Goal: Complete application form

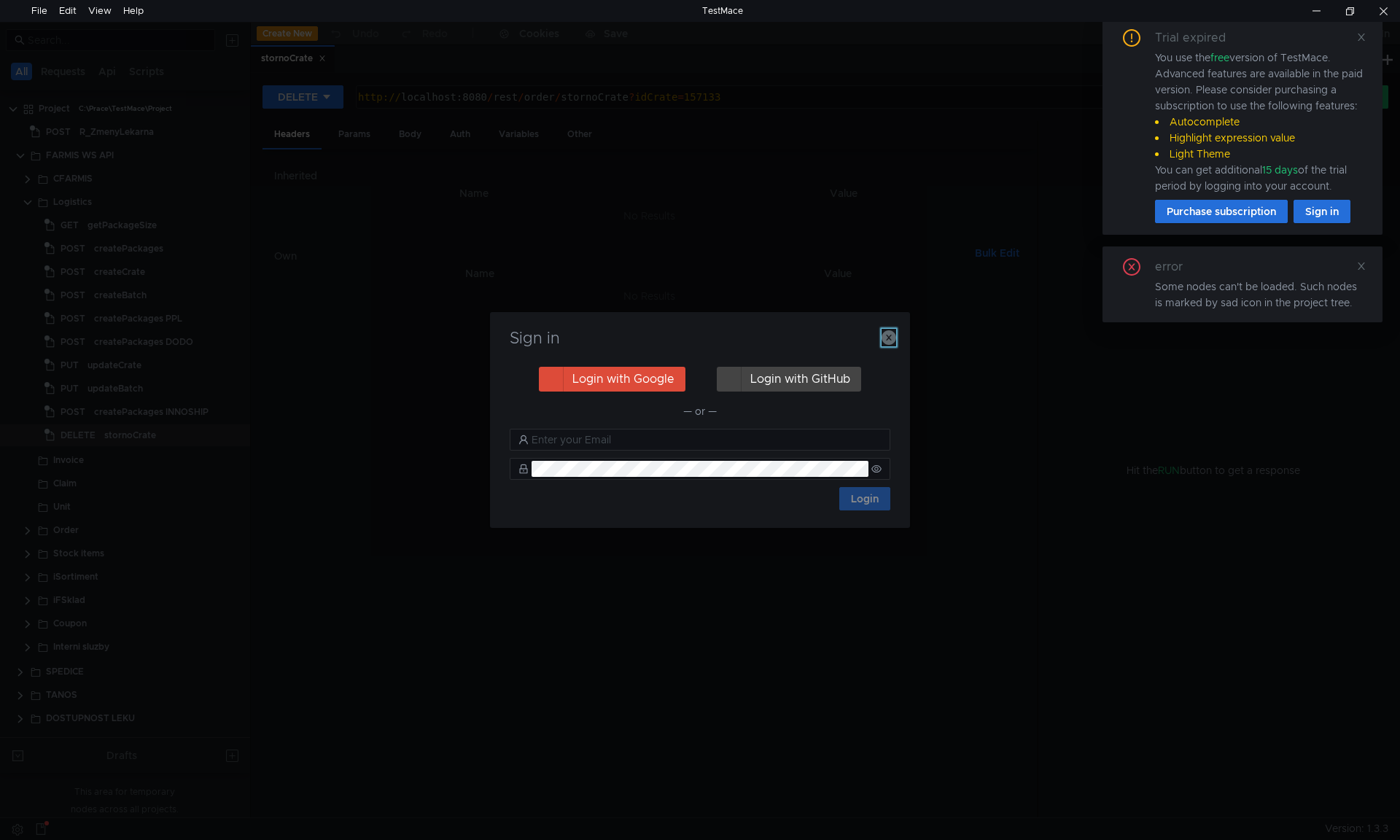
click at [887, 337] on icon "button" at bounding box center [888, 337] width 14 height 14
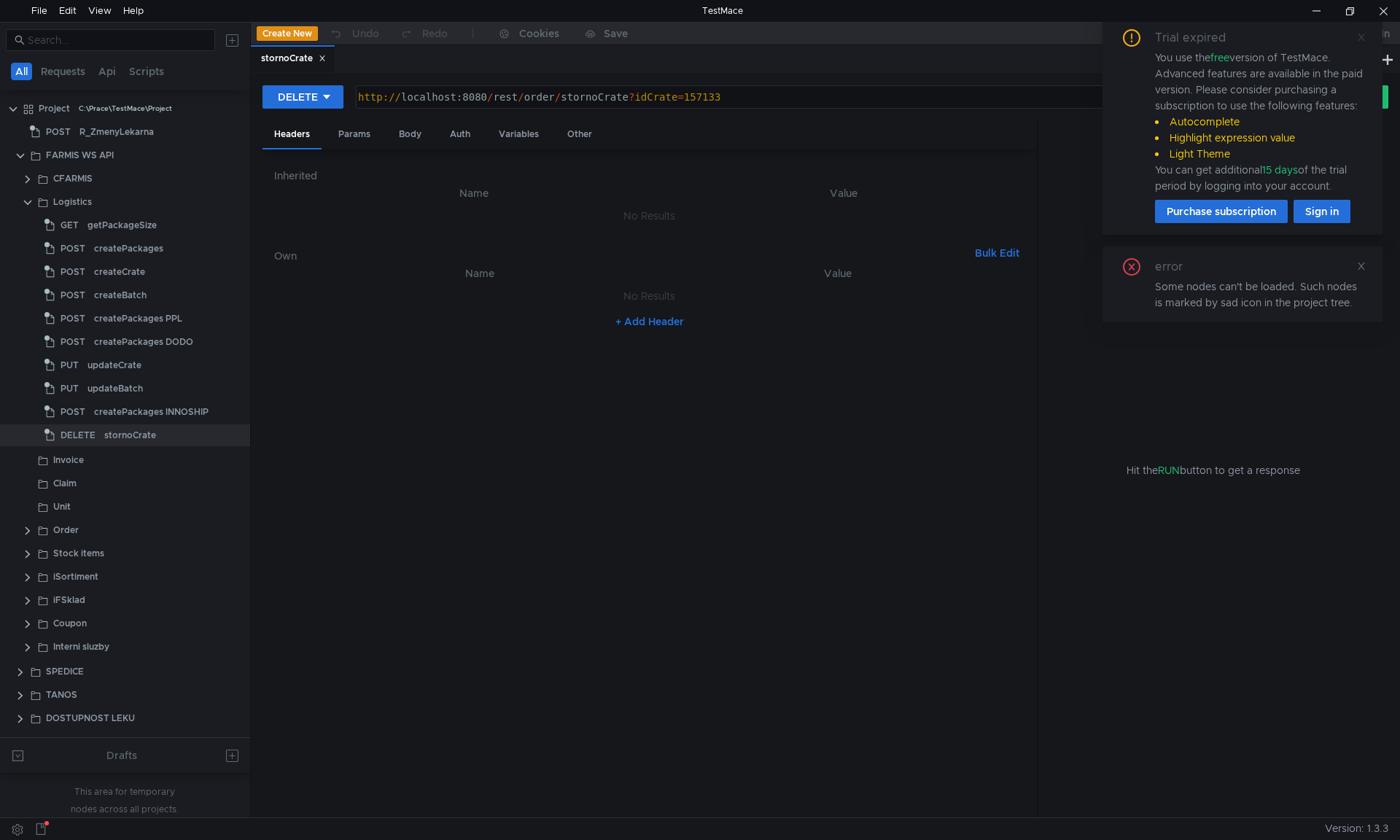
click at [1357, 37] on icon at bounding box center [1361, 37] width 10 height 10
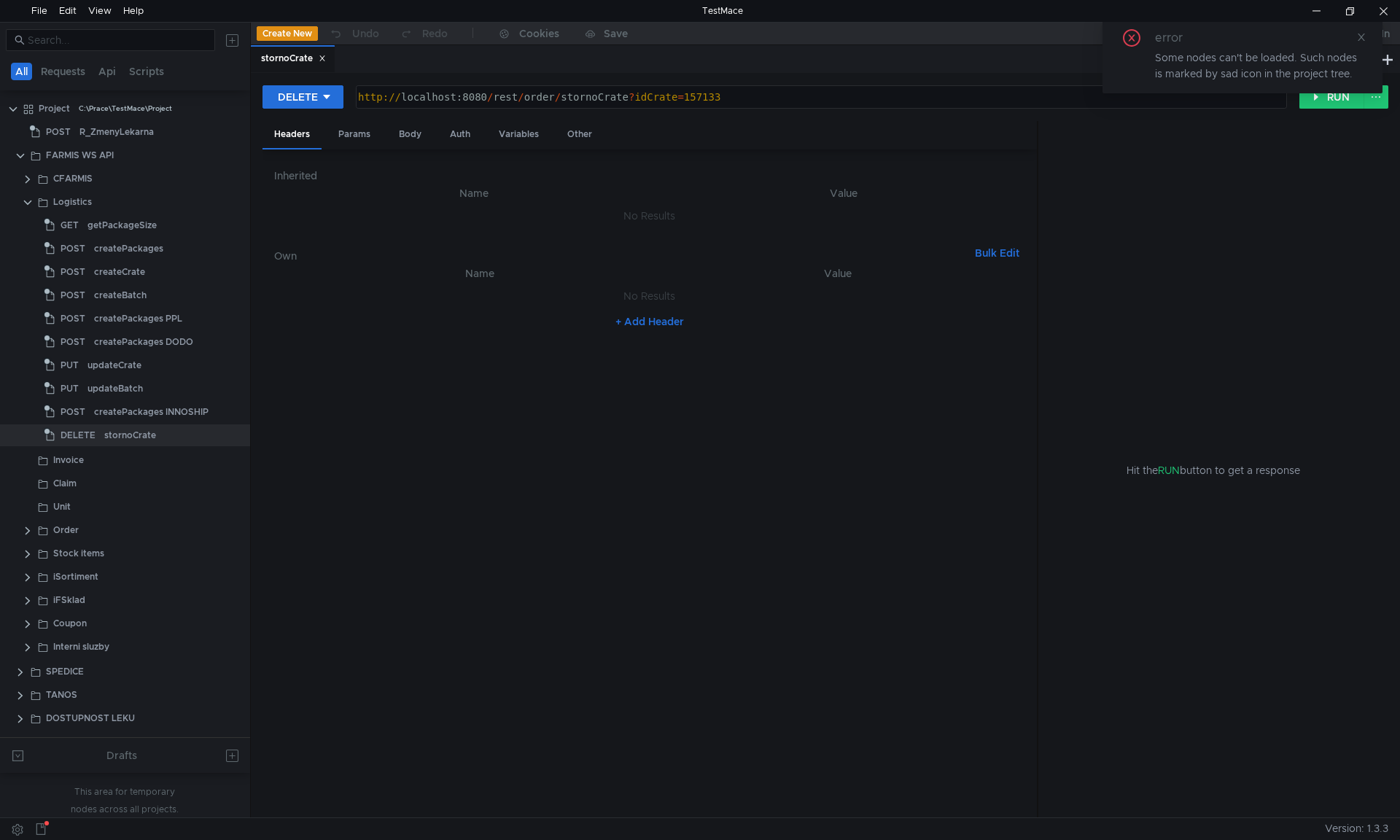
click at [609, 64] on div "stornoCrate" at bounding box center [815, 59] width 1129 height 27
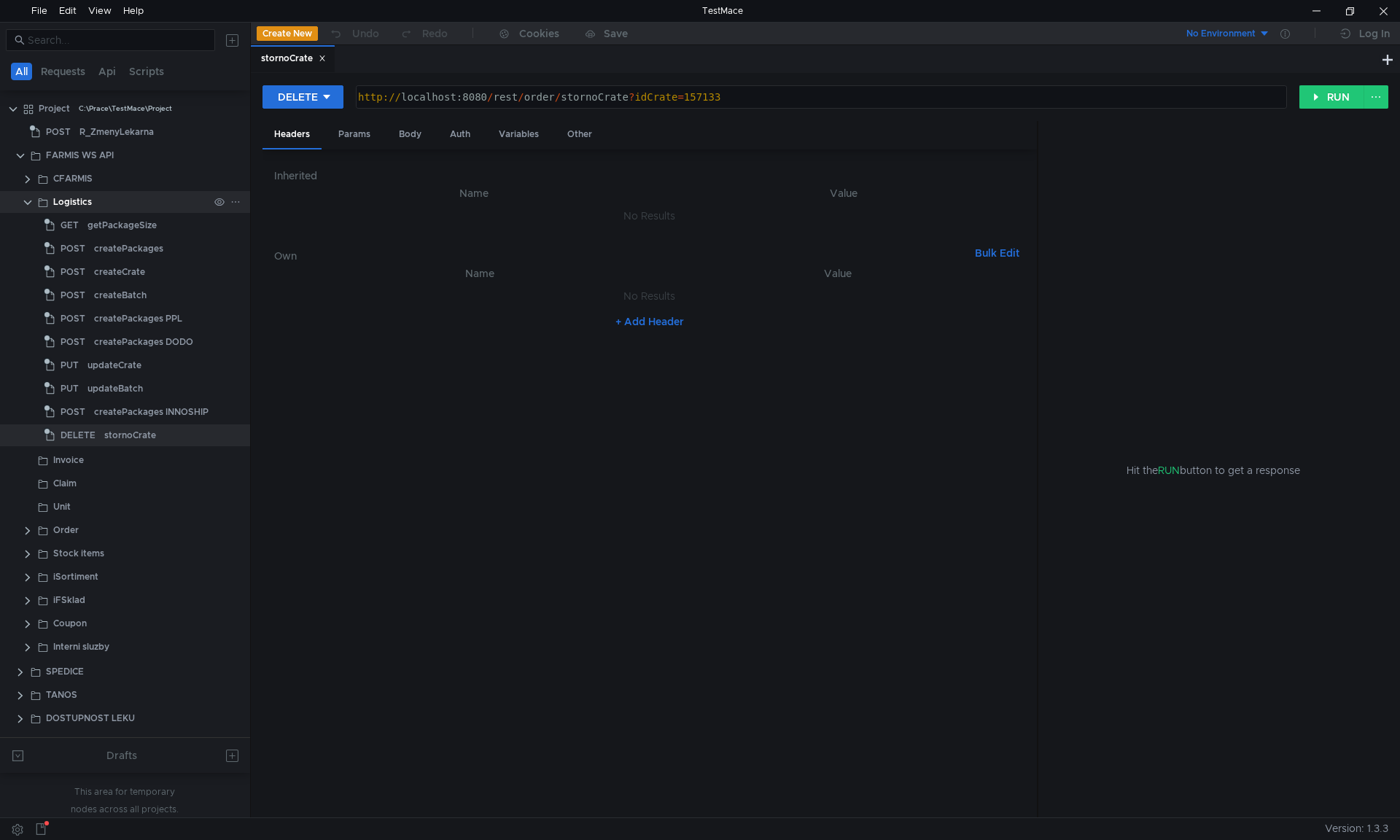
click at [29, 204] on clr-icon at bounding box center [27, 202] width 11 height 11
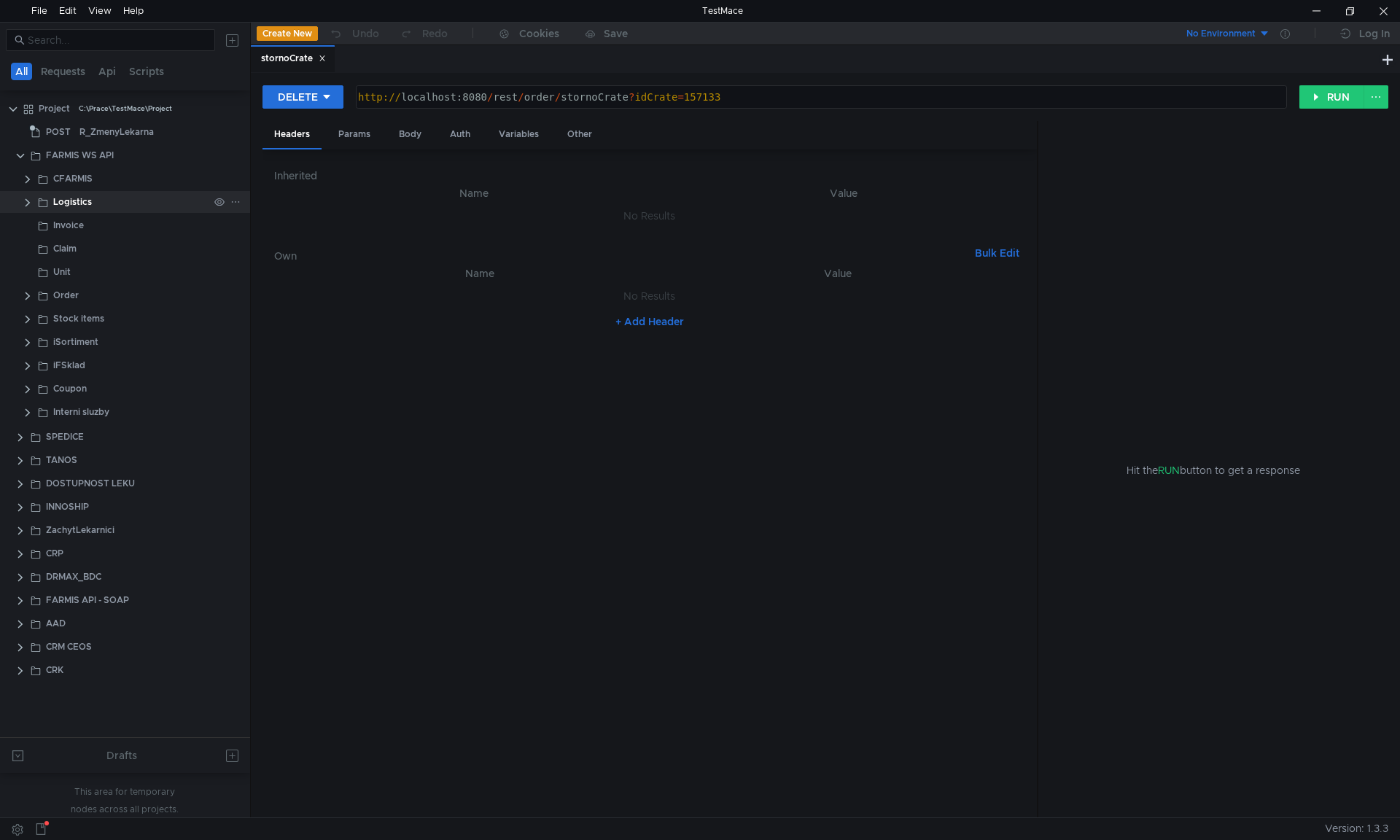
click at [29, 204] on clr-icon at bounding box center [27, 202] width 11 height 11
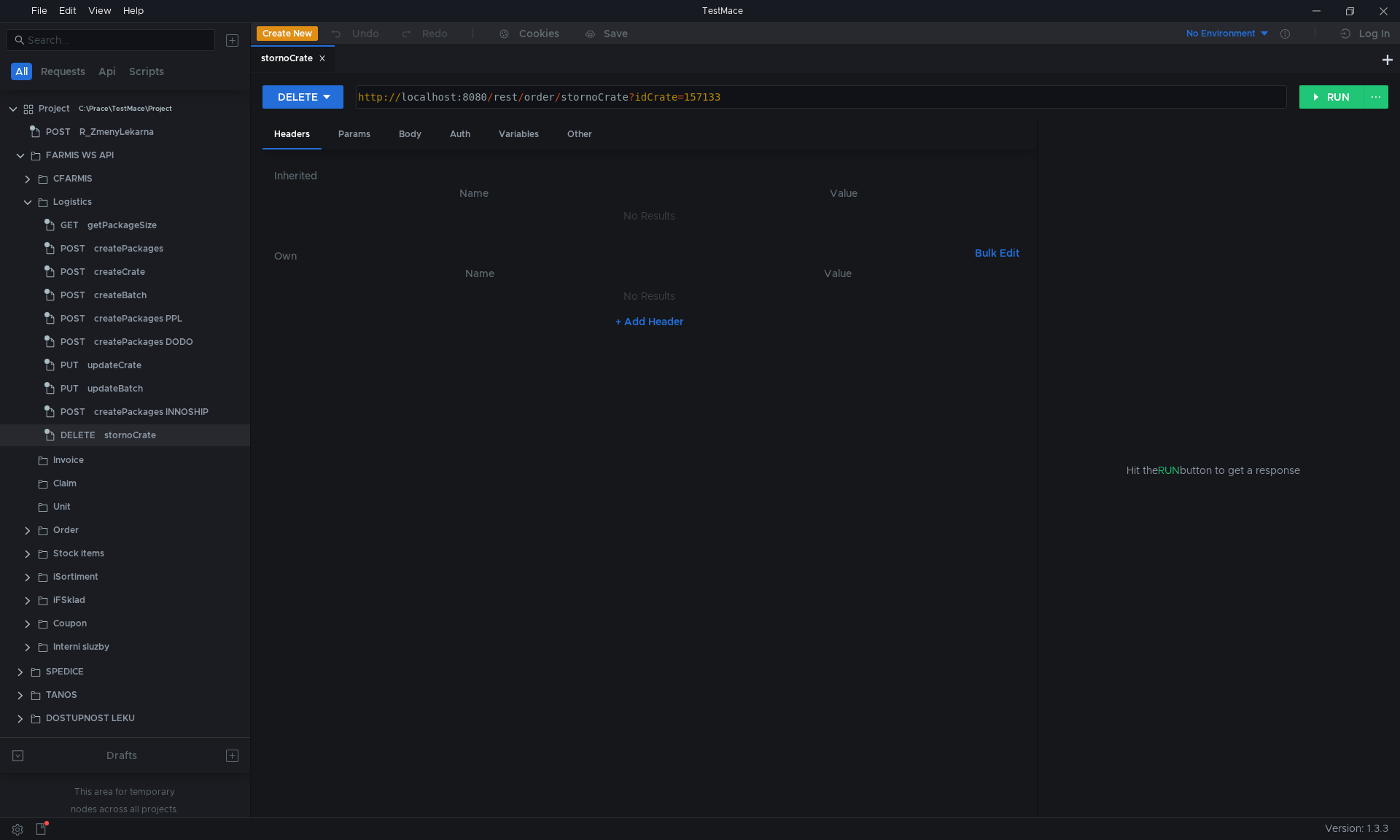
drag, startPoint x: 758, startPoint y: 515, endPoint x: 734, endPoint y: 474, distance: 47.5
click at [758, 515] on nz-table "Name Value No Results + Add Header" at bounding box center [650, 535] width 751 height 542
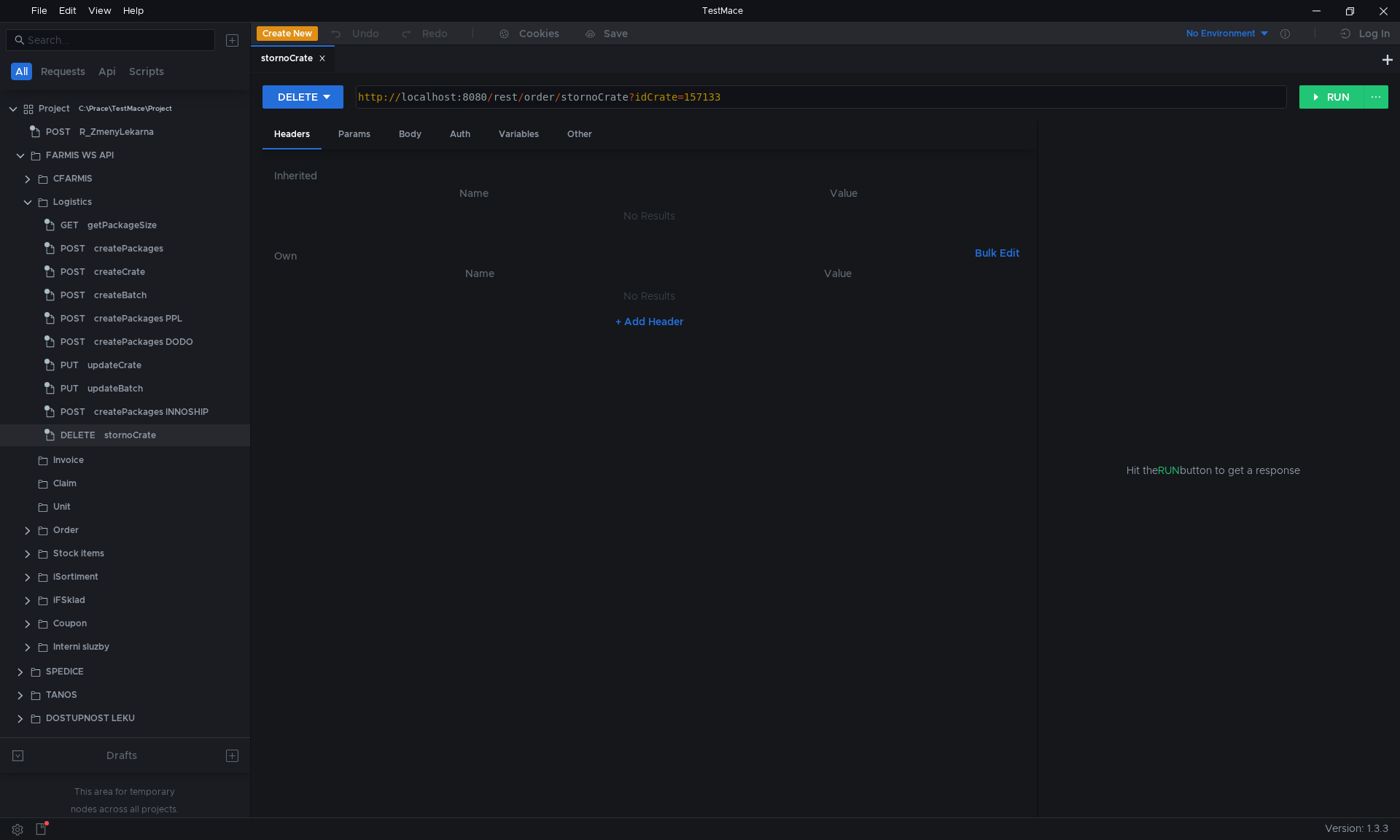
click at [325, 56] on icon at bounding box center [323, 59] width 8 height 8
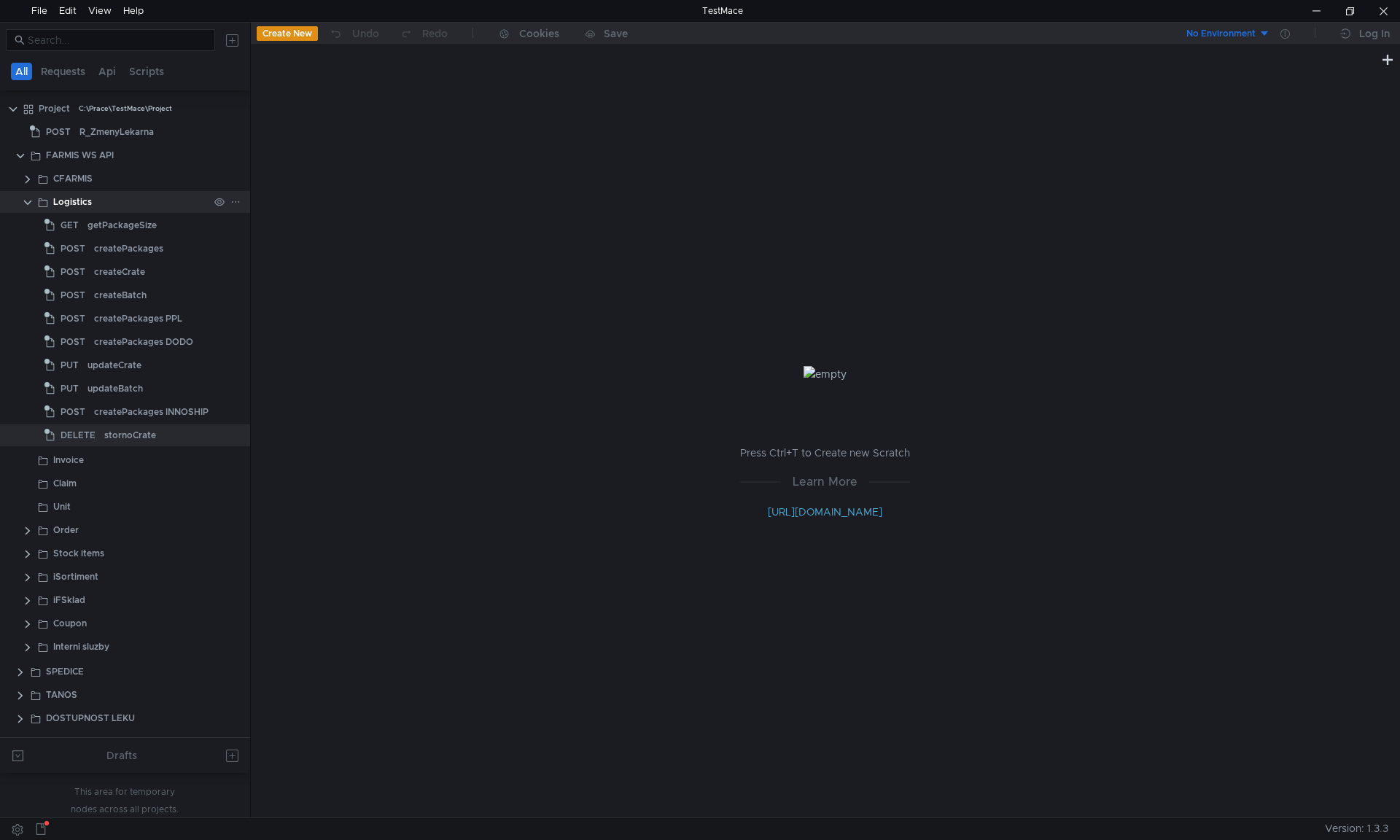
click at [28, 201] on clr-icon at bounding box center [27, 202] width 11 height 11
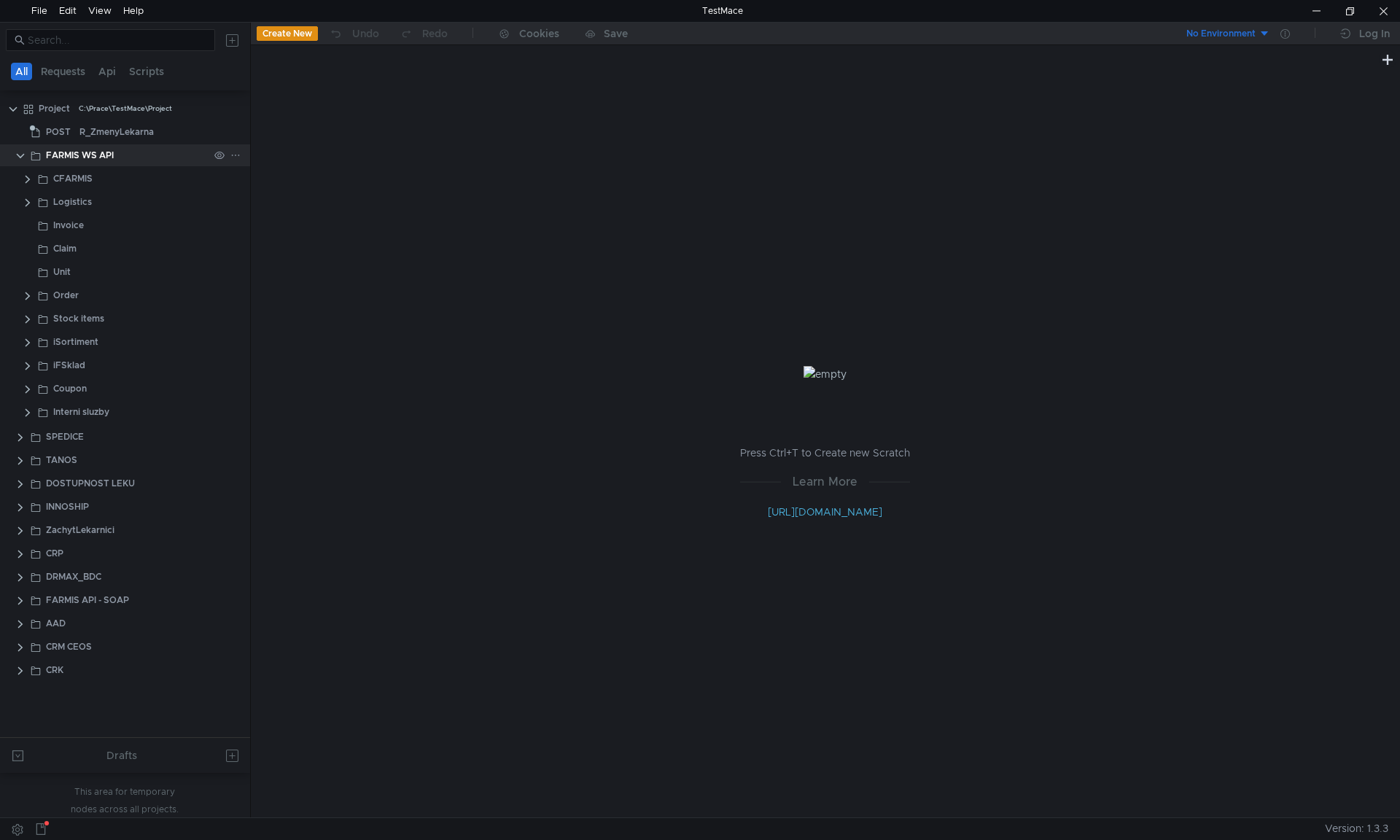
click at [21, 156] on clr-icon at bounding box center [20, 155] width 11 height 11
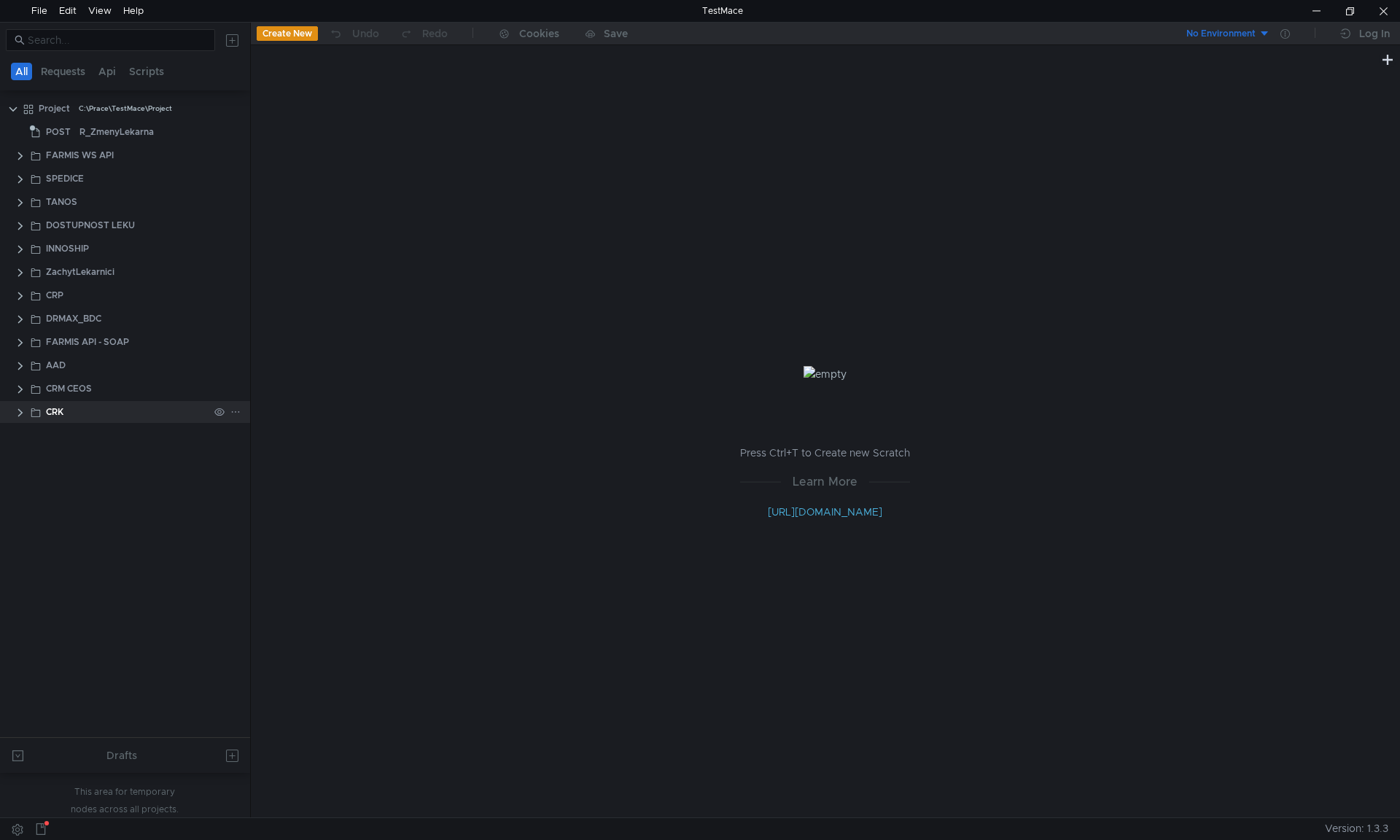
click at [17, 412] on clr-icon at bounding box center [20, 412] width 11 height 11
click at [124, 438] on div "ZalozKlienta" at bounding box center [113, 435] width 53 height 22
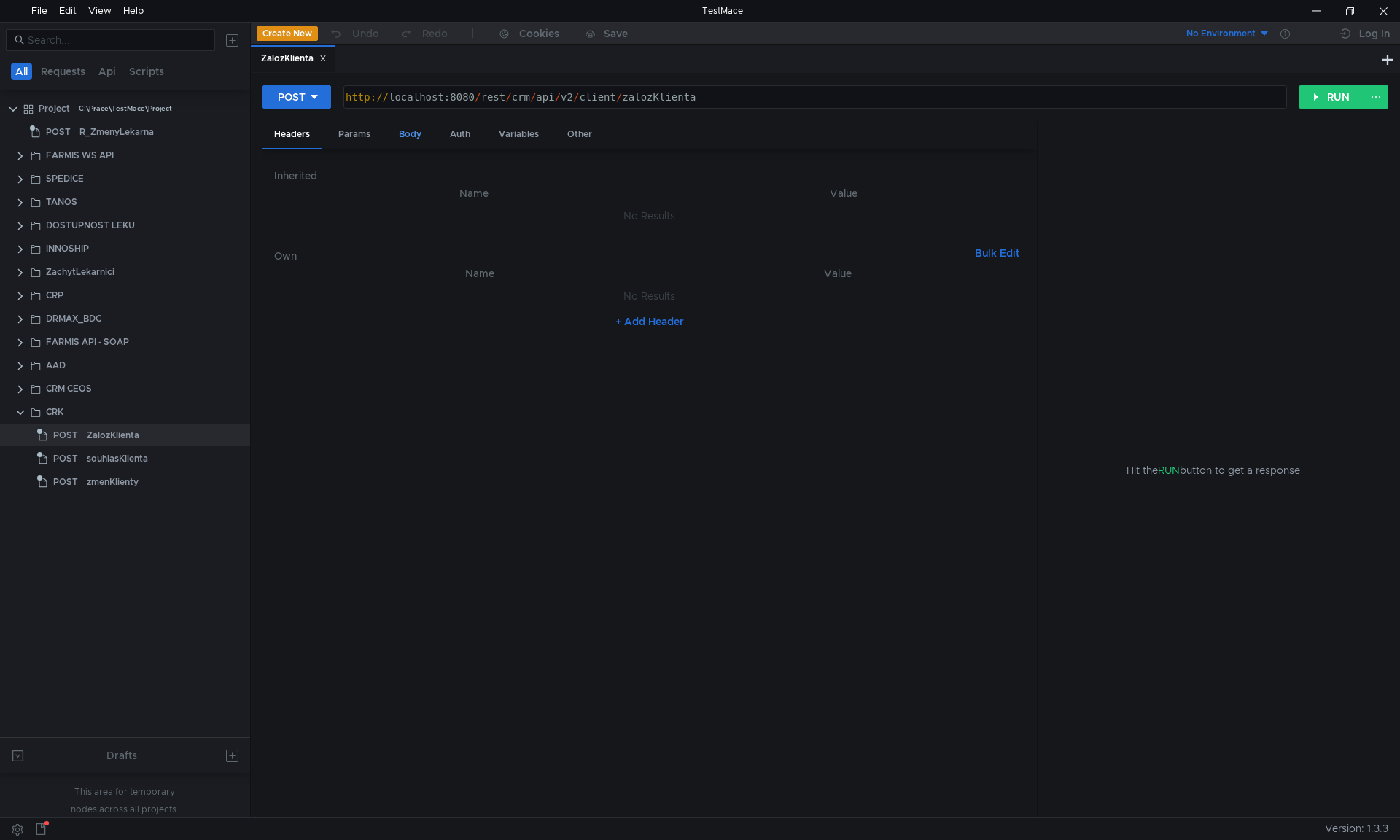
click at [417, 134] on div "Body" at bounding box center [410, 134] width 46 height 27
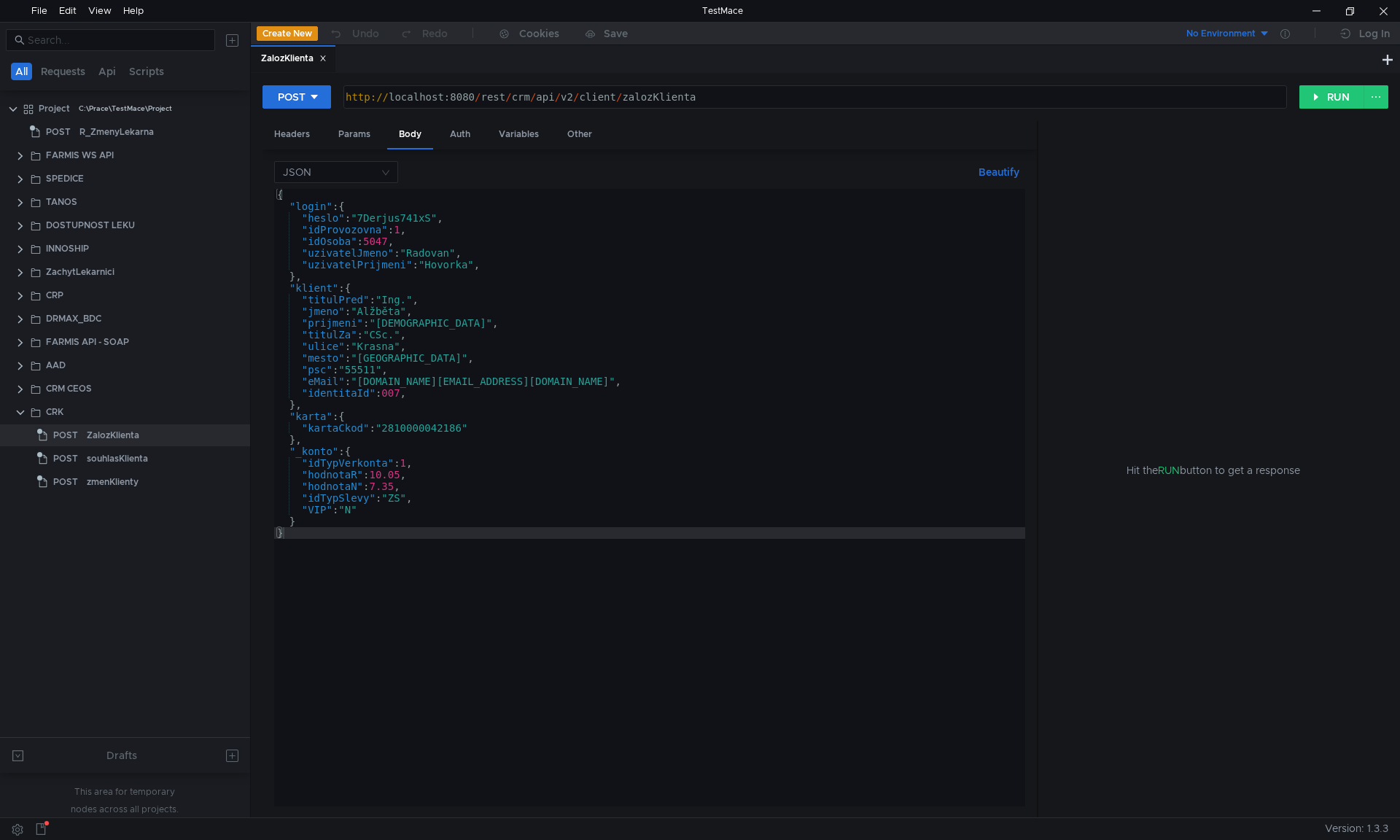
click at [421, 295] on div "{ "login" : { "heslo" : "7Derjus741xS" , "idProvozovna" : 1 , "idOsoba" : 5047 …" at bounding box center [650, 509] width 751 height 641
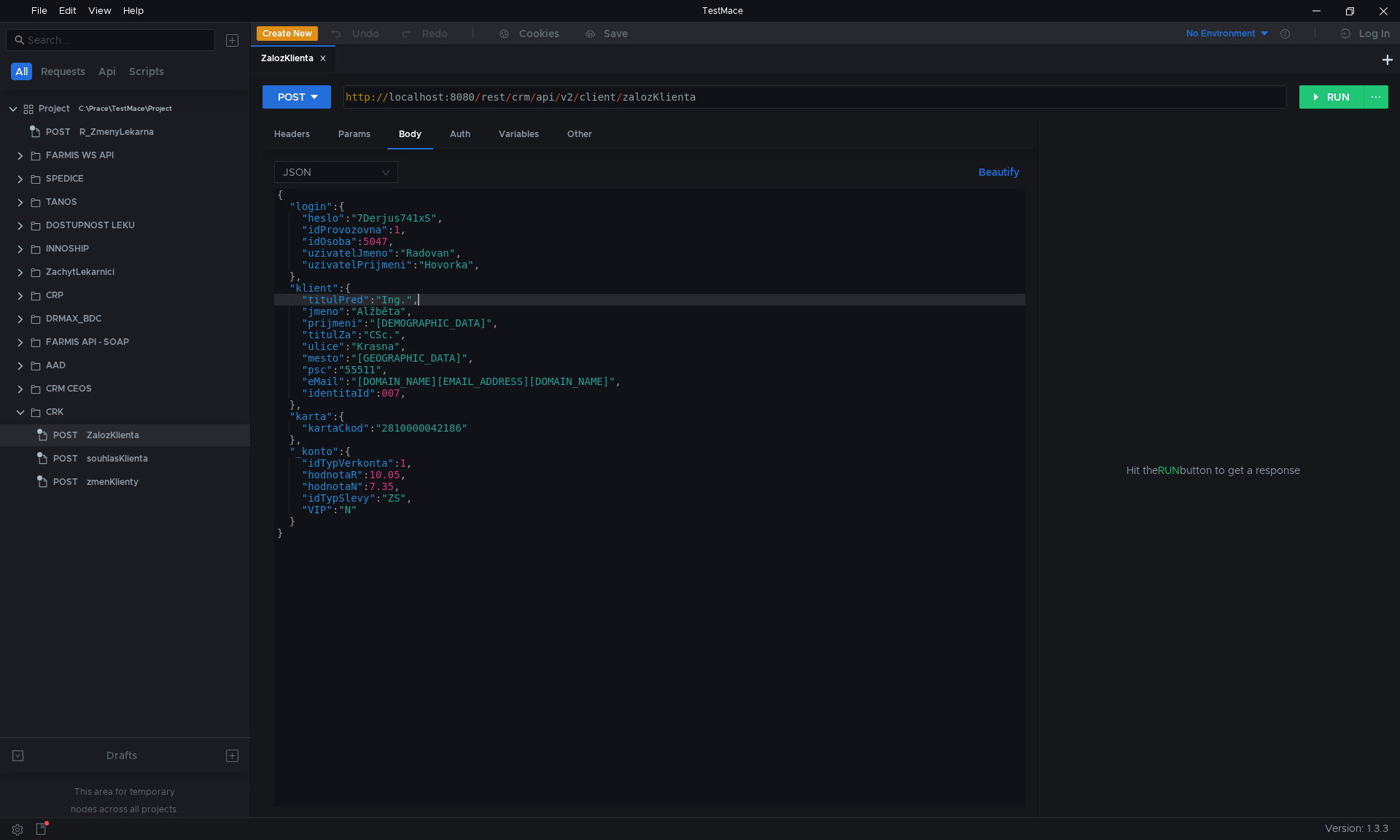
click at [297, 418] on div "{ "login" : { "heslo" : "7Derjus741xS" , "idProvozovna" : 1 , "idOsoba" : 5047 …" at bounding box center [650, 509] width 751 height 641
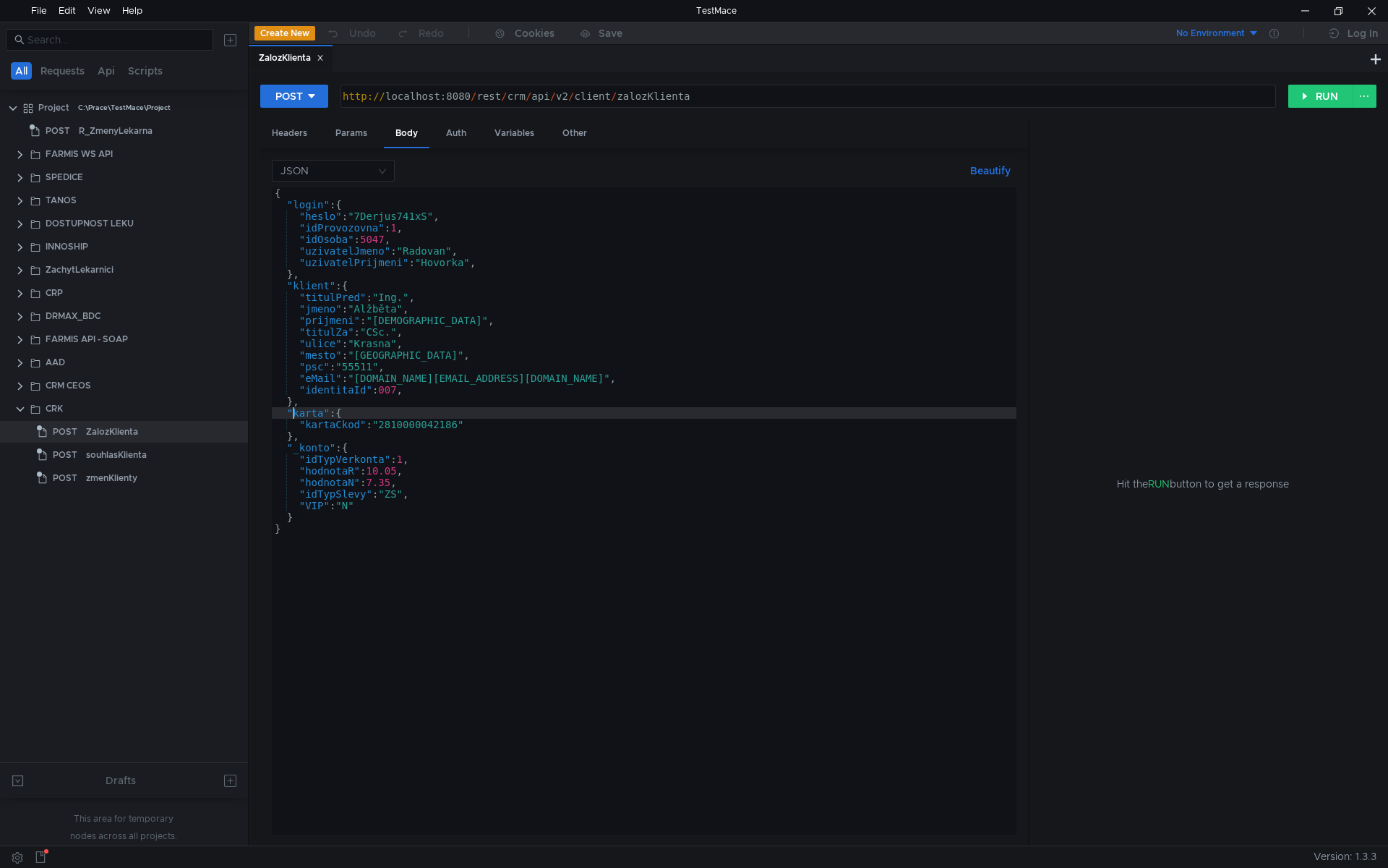
click at [383, 302] on div "{ "login" : { "heslo" : "7Derjus741xS" , "idProvozovna" : 1 , "idOsoba" : 5047 …" at bounding box center [644, 522] width 745 height 671
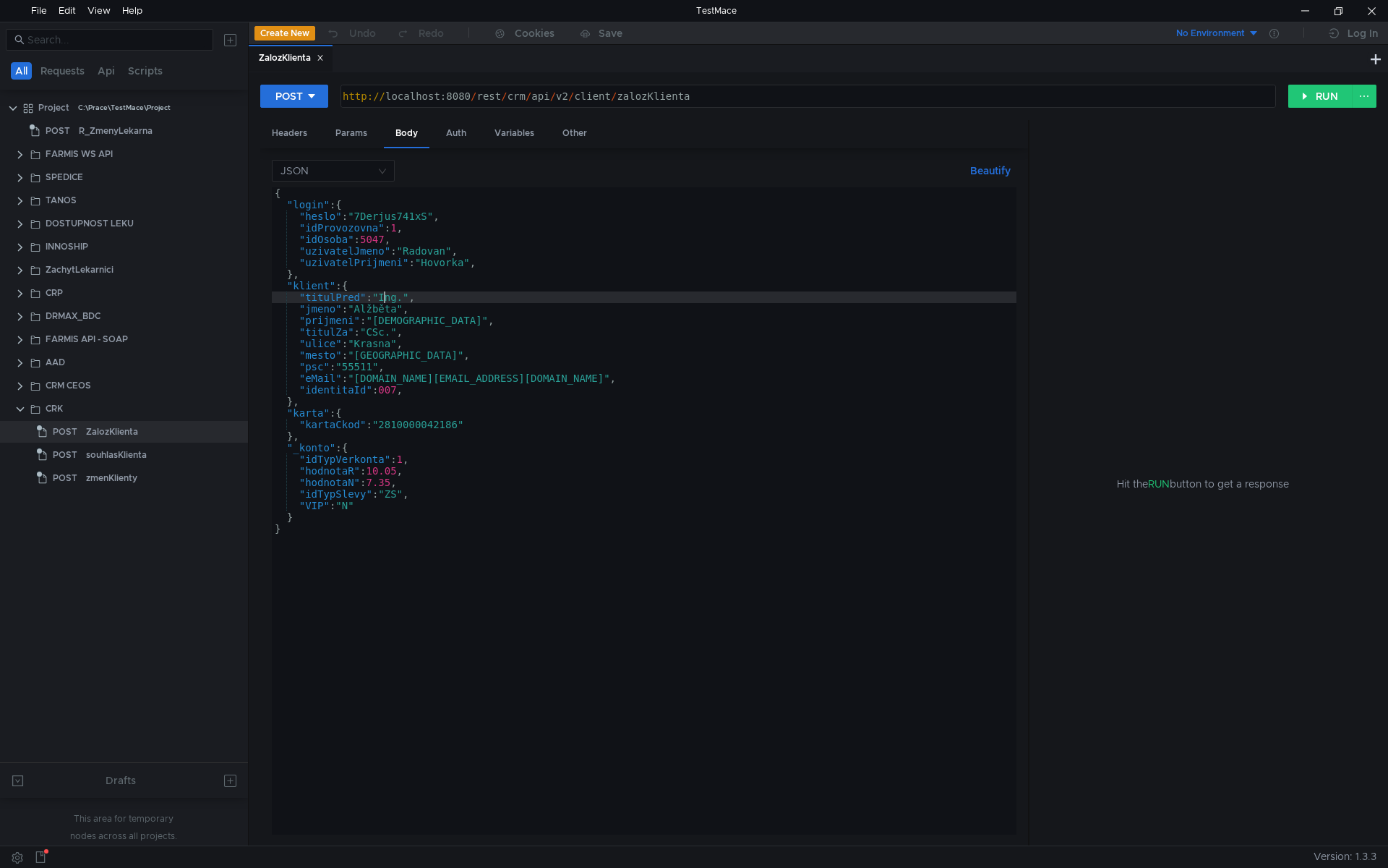
click at [383, 302] on div "{ "login" : { "heslo" : "7Derjus741xS" , "idProvozovna" : 1 , "idOsoba" : 5047 …" at bounding box center [644, 522] width 745 height 671
click at [383, 312] on div "{ "login" : { "heslo" : "7Derjus741xS" , "idProvozovna" : 1 , "idOsoba" : 5047 …" at bounding box center [644, 522] width 745 height 671
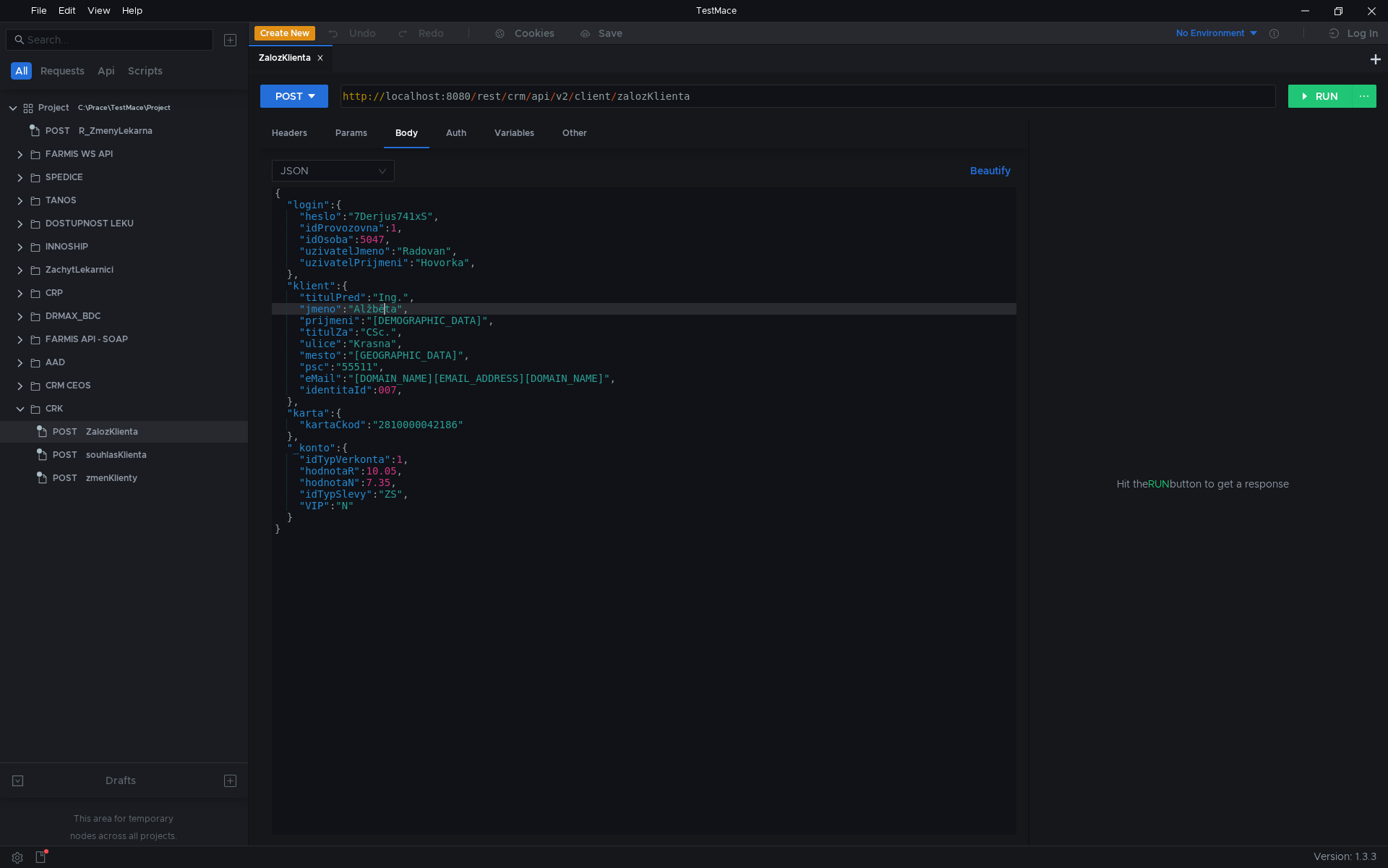
click at [383, 312] on div "{ "login" : { "heslo" : "7Derjus741xS" , "idProvozovna" : 1 , "idOsoba" : 5047 …" at bounding box center [644, 522] width 745 height 671
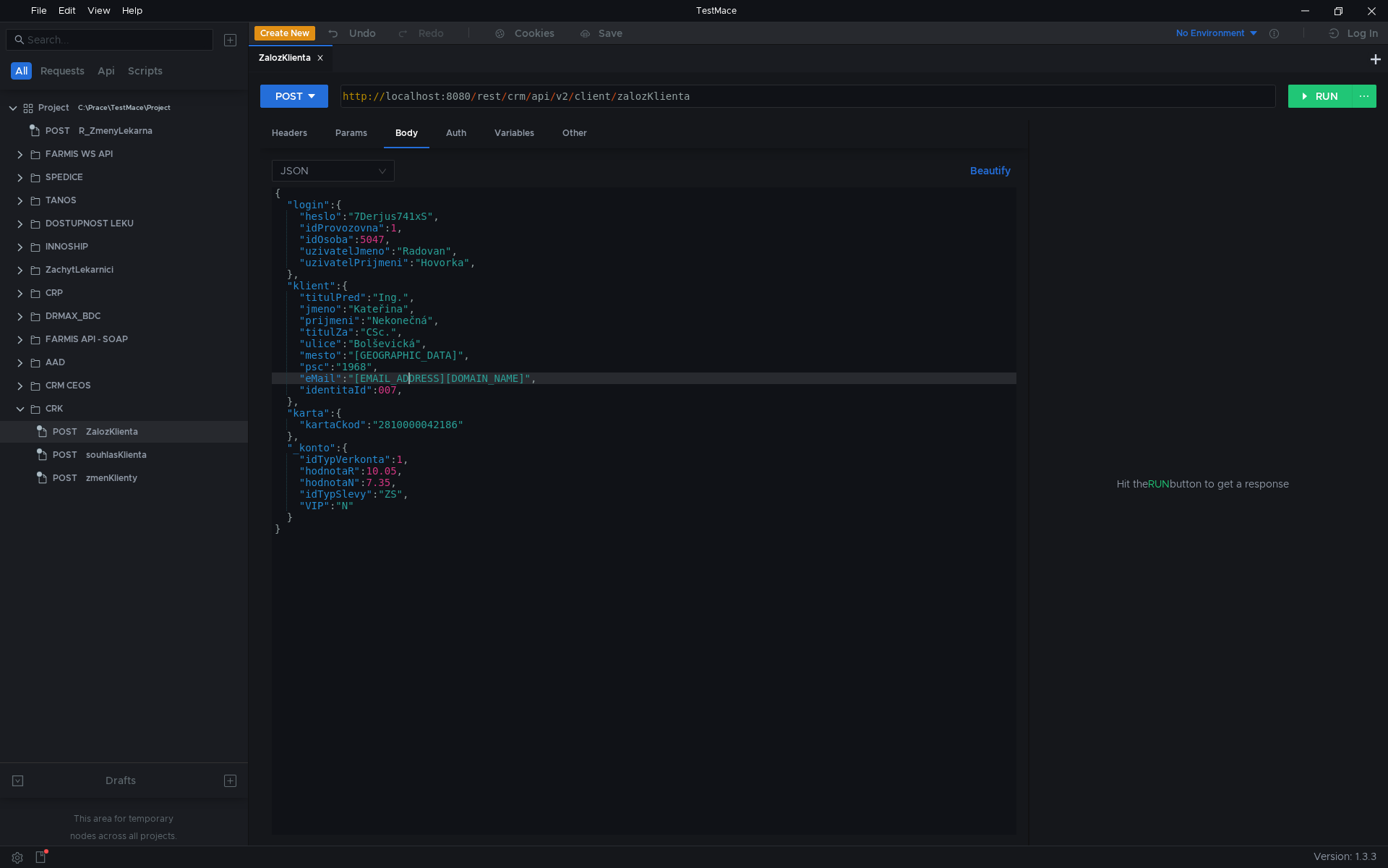
scroll to position [0, 10]
click at [411, 342] on div "{ "login" : { "heslo" : "7Derjus741xS" , "idProvozovna" : 1 , "idOsoba" : 5047 …" at bounding box center [644, 522] width 745 height 671
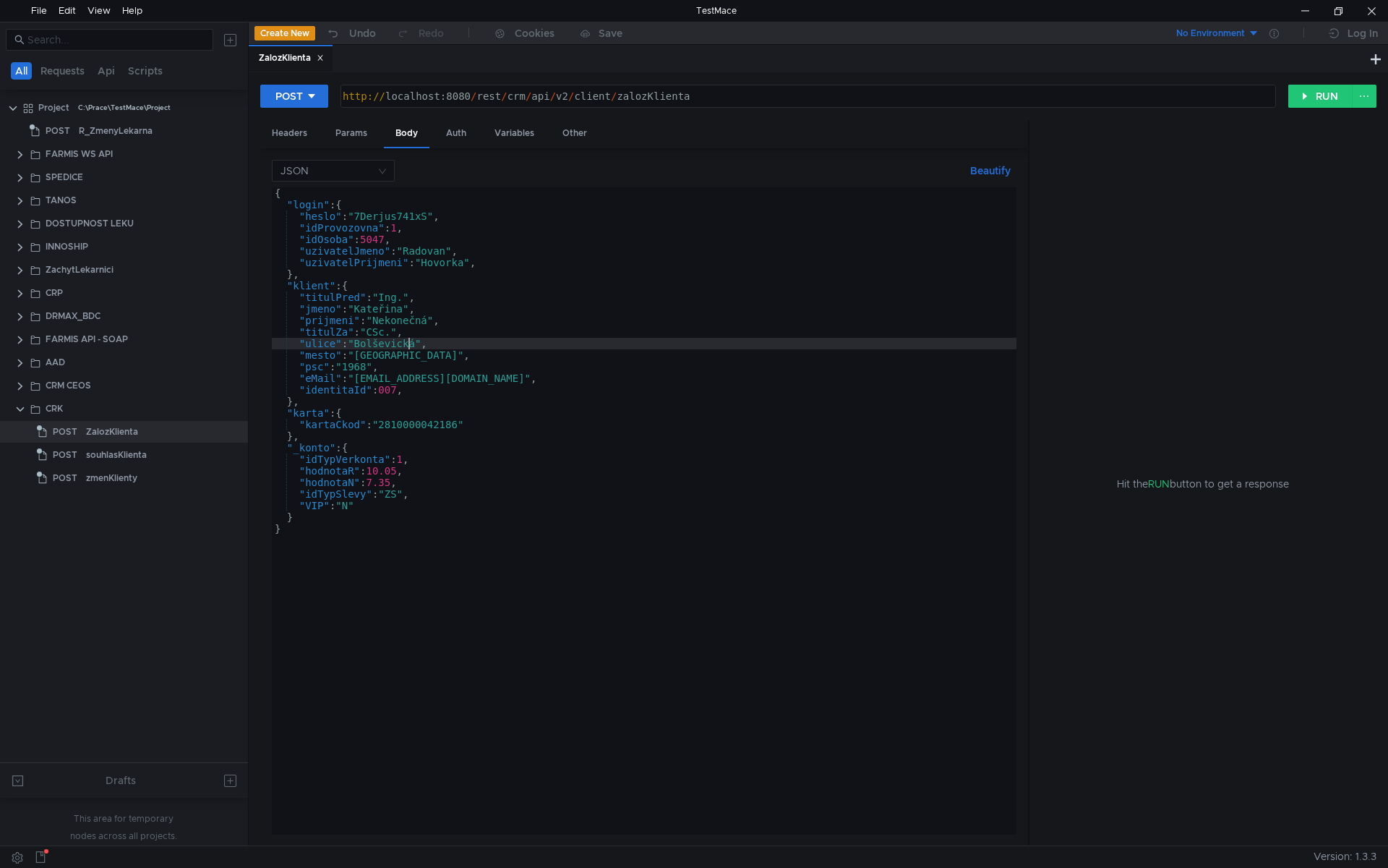
click at [411, 342] on div "{ "login" : { "heslo" : "7Derjus741xS" , "idProvozovna" : 1 , "idOsoba" : 5047 …" at bounding box center [644, 522] width 745 height 671
click at [414, 365] on div "{ "login" : { "heslo" : "7Derjus741xS" , "idProvozovna" : 1 , "idOsoba" : 5047 …" at bounding box center [644, 522] width 745 height 671
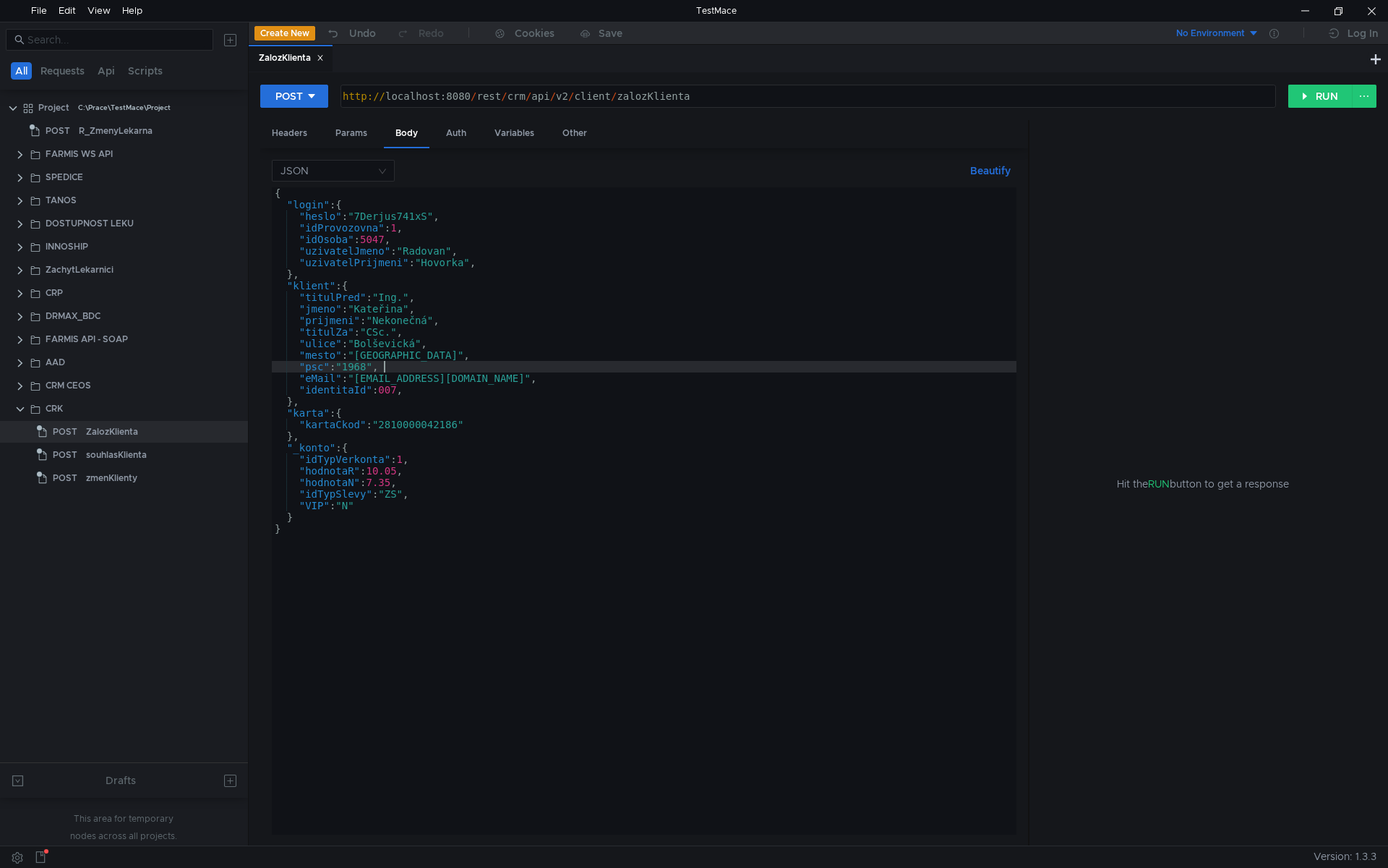
scroll to position [0, 8]
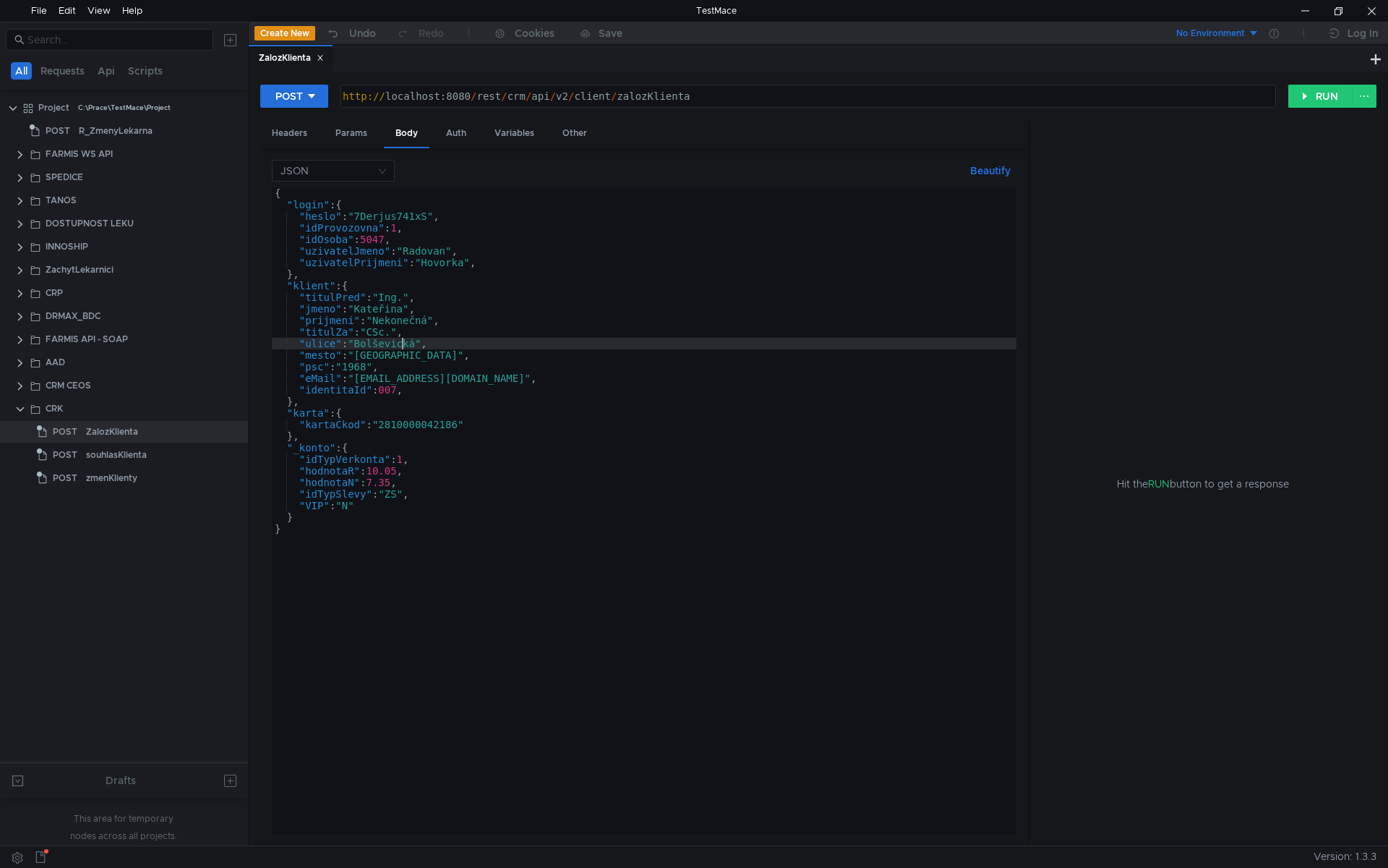
click at [405, 348] on div "{ "login" : { "heslo" : "7Derjus741xS" , "idProvozovna" : 1 , "idOsoba" : 5047 …" at bounding box center [644, 522] width 745 height 671
click at [361, 343] on div "{ "login" : { "heslo" : "7Derjus741xS" , "idProvozovna" : 1 , "idOsoba" : 5047 …" at bounding box center [644, 522] width 745 height 671
click at [389, 330] on div "{ "login" : { "heslo" : "7Derjus741xS" , "idProvozovna" : 1 , "idOsoba" : 5047 …" at bounding box center [644, 522] width 745 height 671
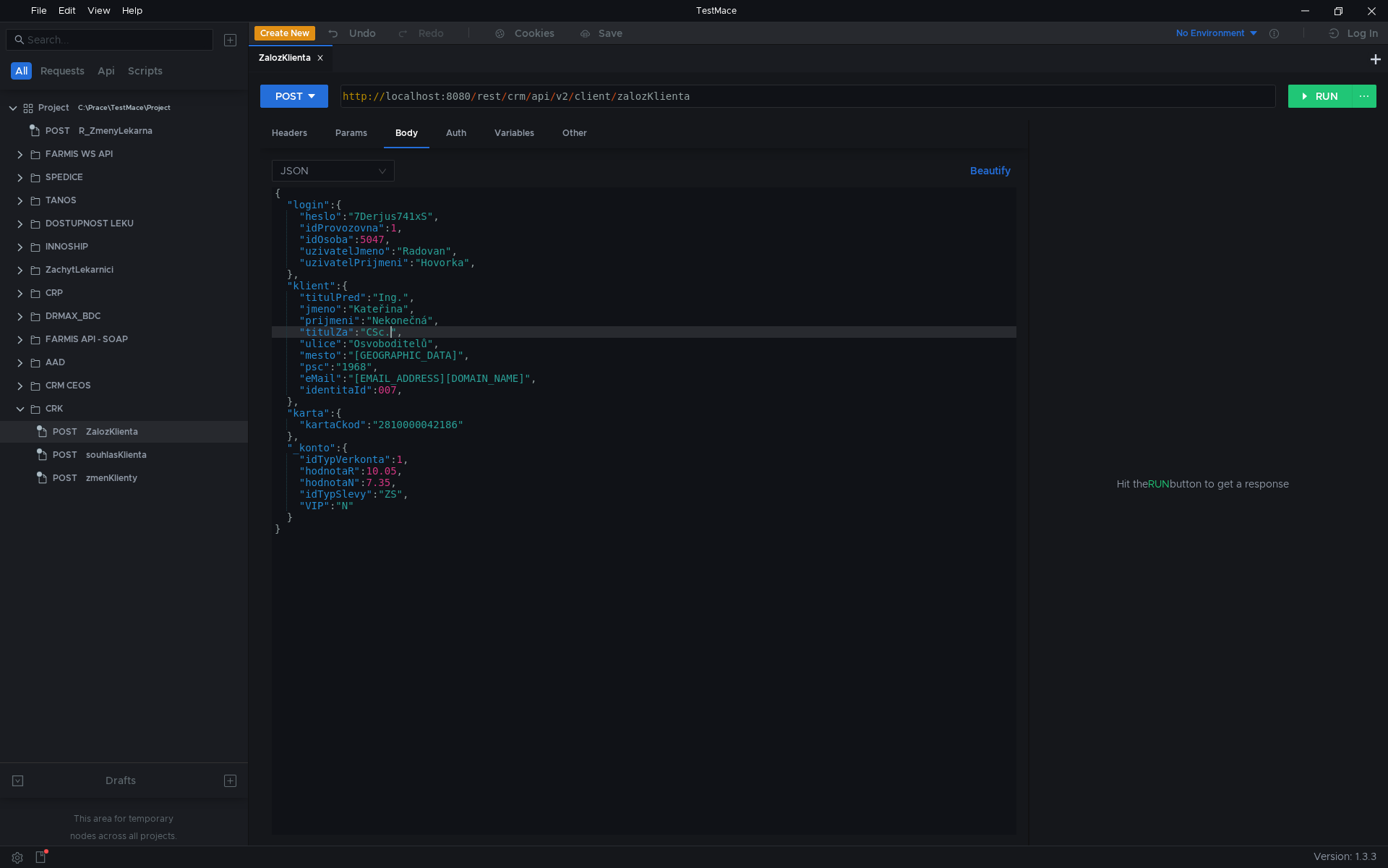
scroll to position [0, 8]
click at [386, 337] on div "{ "login" : { "heslo" : "7Derjus741xS" , "idProvozovna" : 1 , "idOsoba" : 5047 …" at bounding box center [644, 522] width 745 height 671
click at [386, 343] on div "{ "login" : { "heslo" : "7Derjus741xS" , "idProvozovna" : 1 , "idOsoba" : 5047 …" at bounding box center [644, 522] width 745 height 671
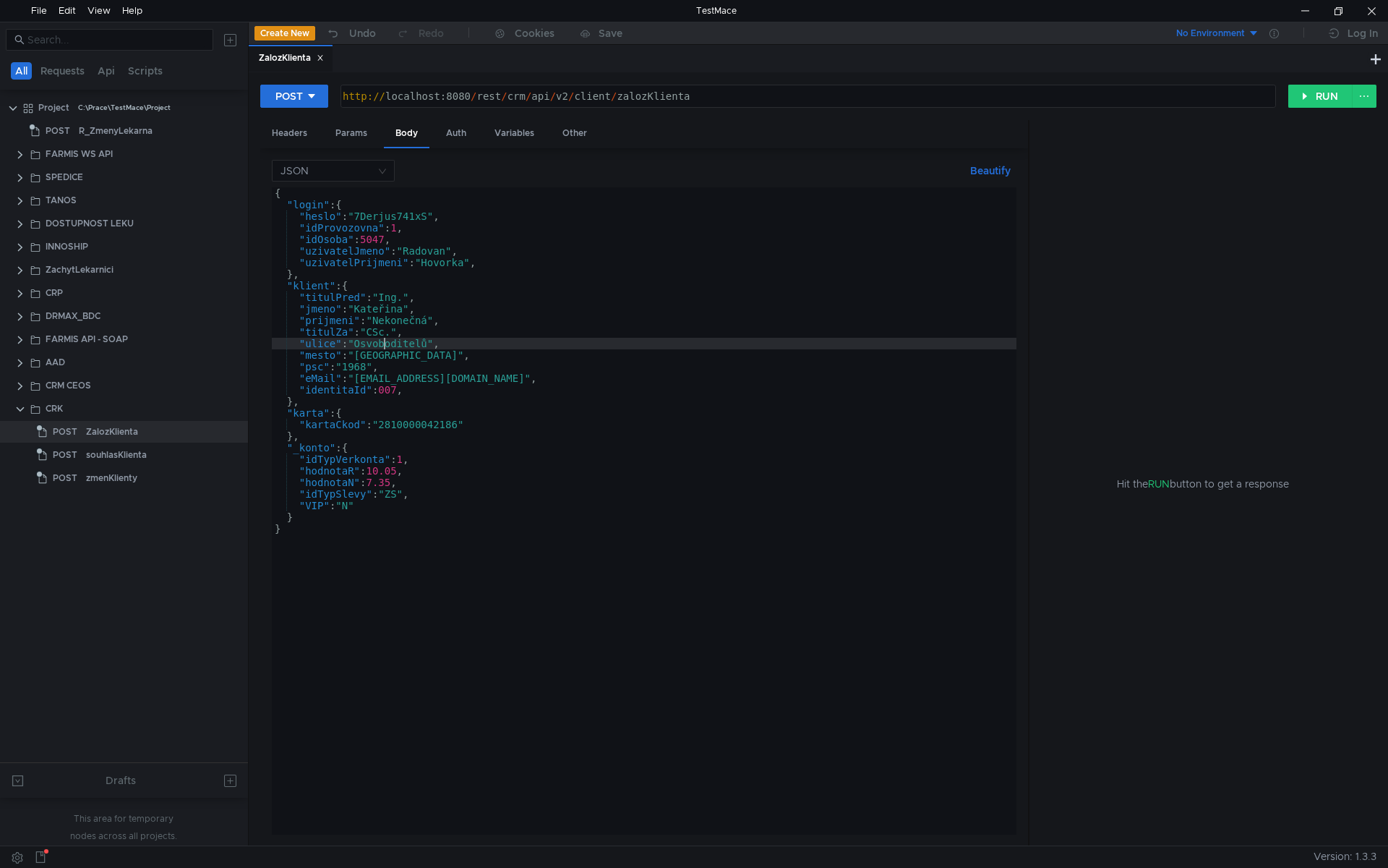
paste textarea "Náměstí"
click at [448, 345] on div "{ "login" : { "heslo" : "7Derjus741xS" , "idProvozovna" : 1 , "idOsoba" : 5047 …" at bounding box center [644, 522] width 745 height 671
click at [409, 341] on div "{ "login" : { "heslo" : "7Derjus741xS" , "idProvozovna" : 1 , "idOsoba" : 5047 …" at bounding box center [644, 522] width 745 height 671
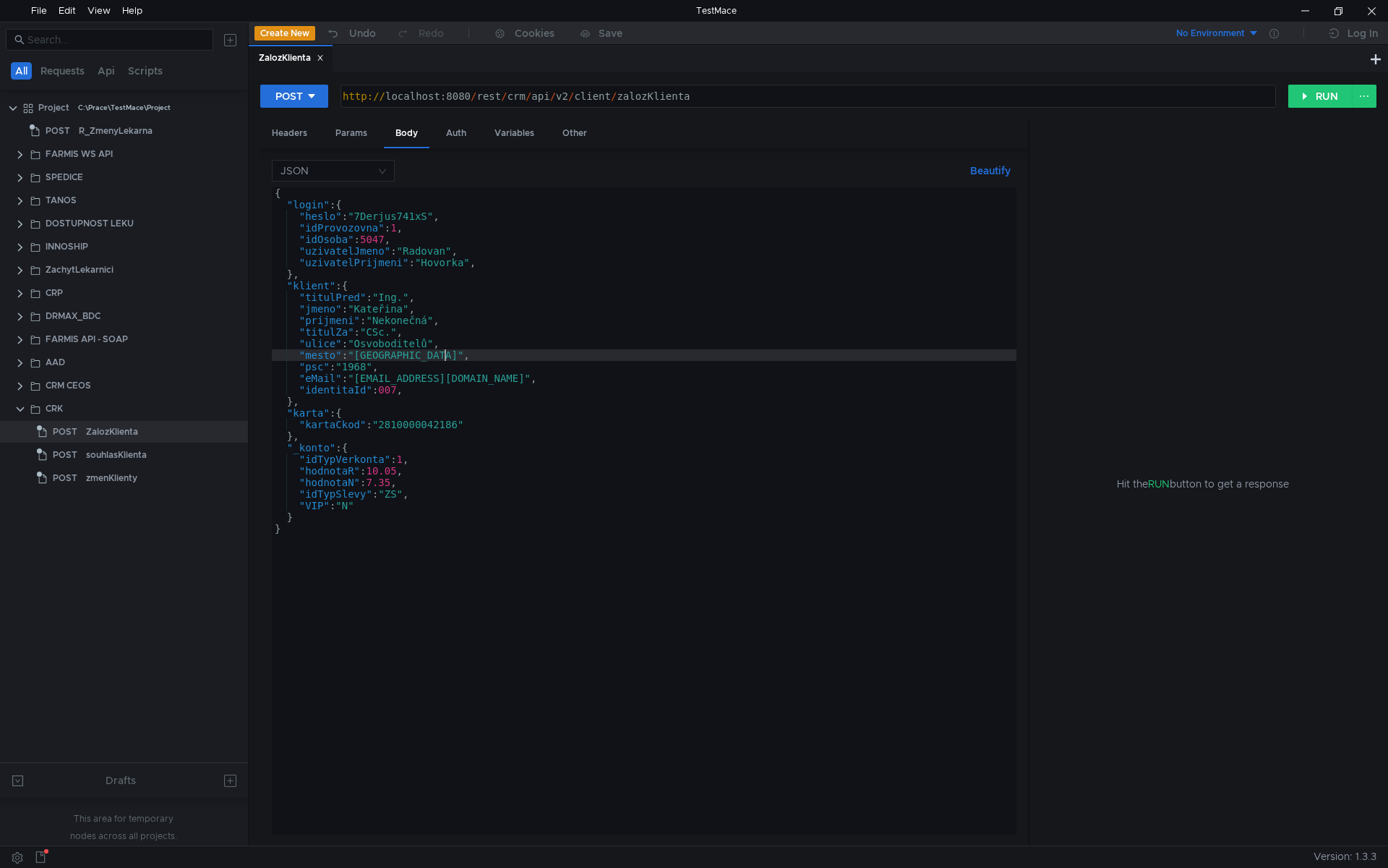
scroll to position [0, 8]
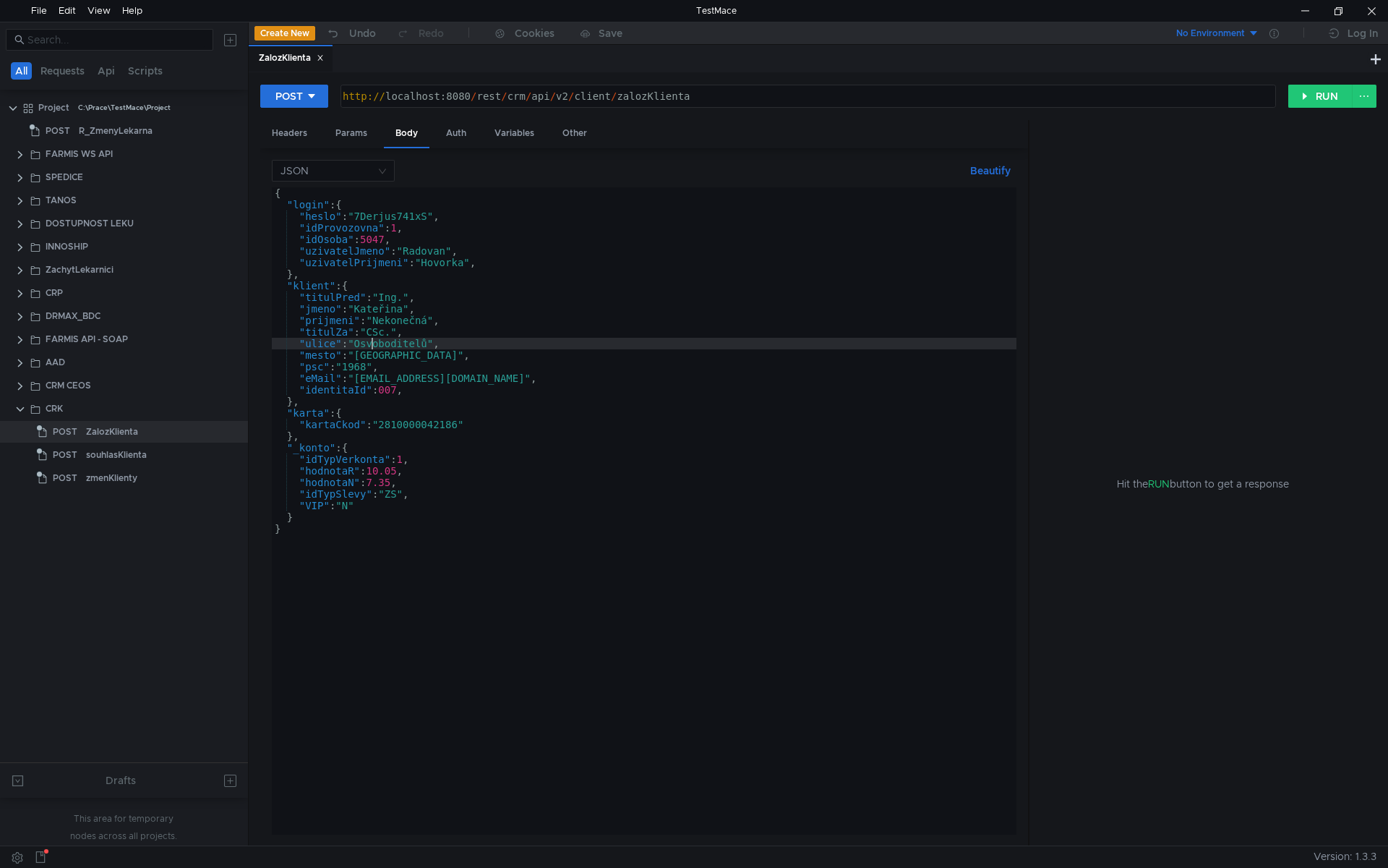
click at [491, 364] on div "{ "login" : { "heslo" : "7Derjus741xS" , "idProvozovna" : 1 , "idOsoba" : 5047 …" at bounding box center [644, 522] width 745 height 671
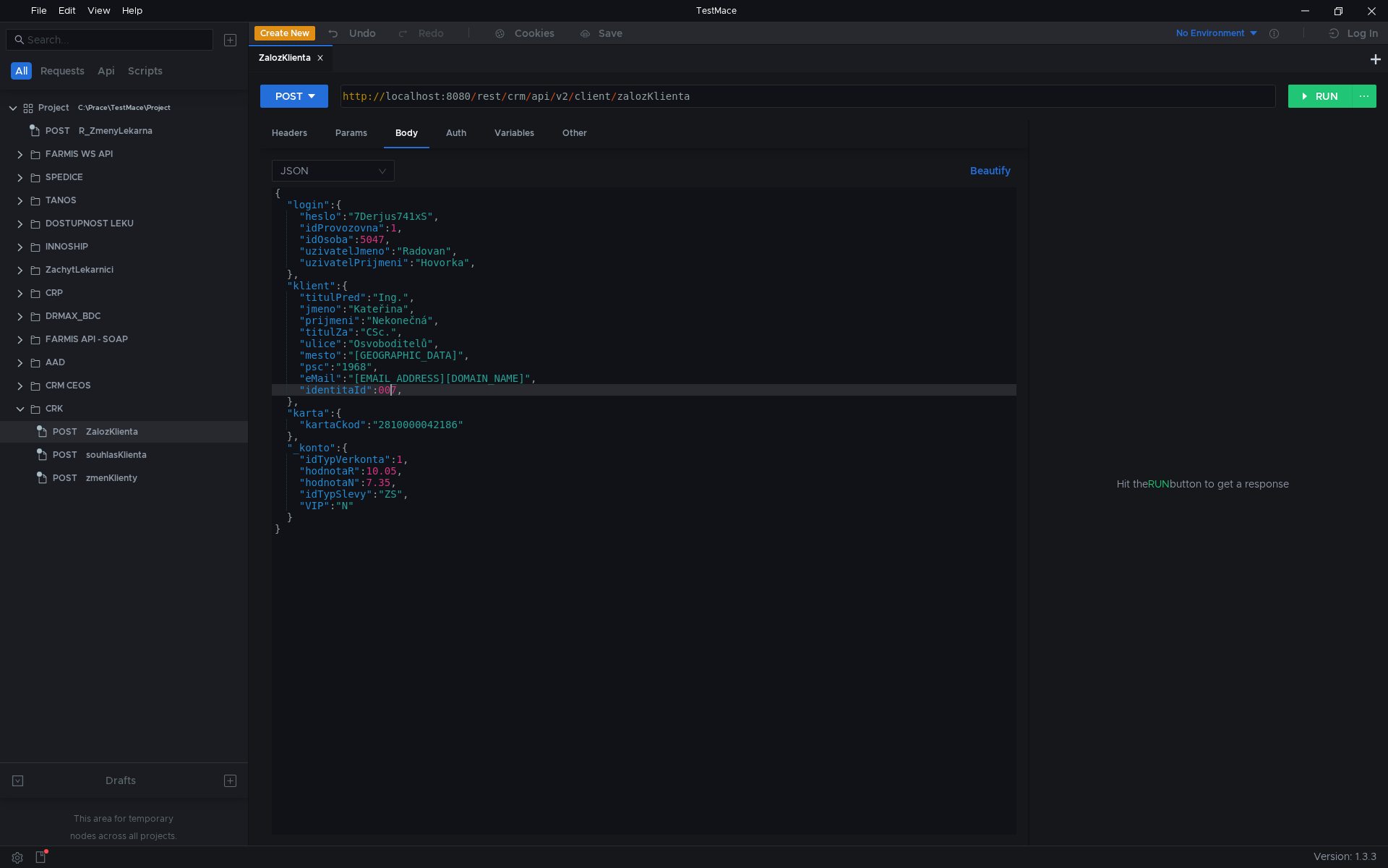
click at [392, 391] on div "{ "login" : { "heslo" : "7Derjus741xS" , "idProvozovna" : 1 , "idOsoba" : 5047 …" at bounding box center [644, 522] width 745 height 671
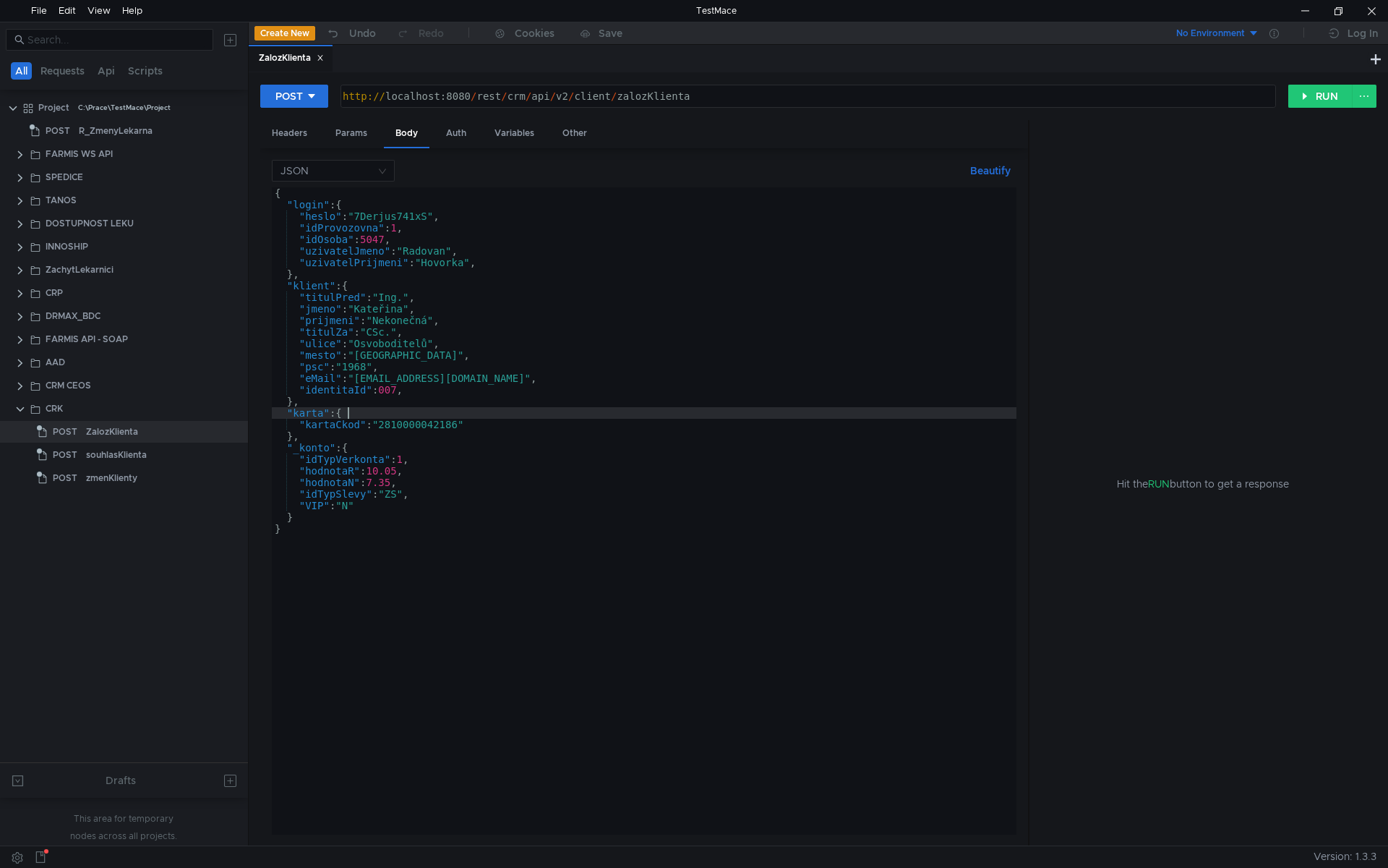
click at [405, 418] on div "{ "login" : { "heslo" : "7Derjus741xS" , "idProvozovna" : 1 , "idOsoba" : 5047 …" at bounding box center [644, 522] width 745 height 671
click at [365, 366] on div "{ "login" : { "heslo" : "7Derjus741xS" , "idProvozovna" : 1 , "idOsoba" : 5047 …" at bounding box center [644, 522] width 745 height 671
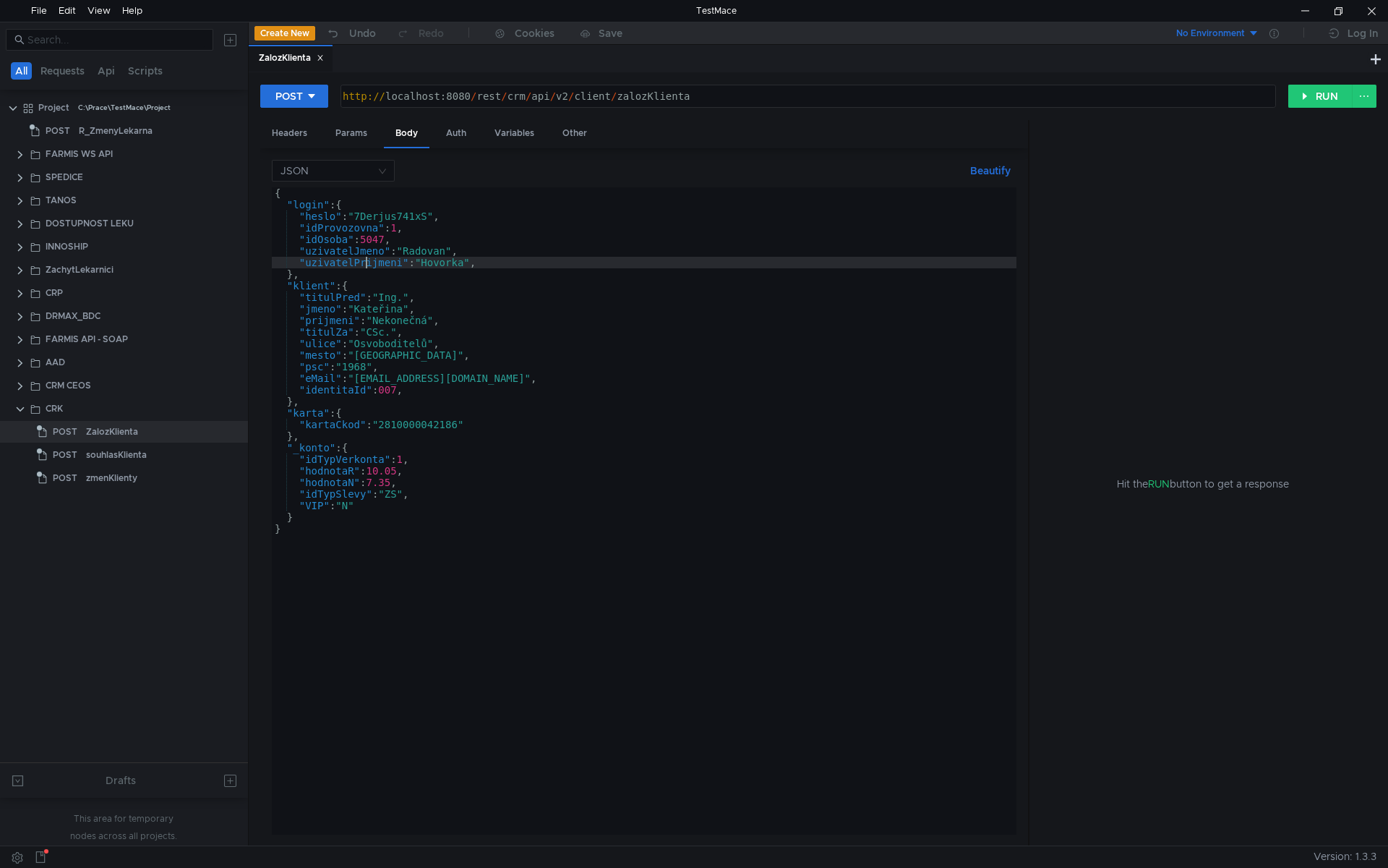
click at [365, 258] on div "{ "login" : { "heslo" : "7Derjus741xS" , "idProvozovna" : 1 , "idOsoba" : 5047 …" at bounding box center [644, 522] width 745 height 671
click at [438, 262] on div "{ "login" : { "heslo" : "7Derjus741xS" , "idProvozovna" : 1 , "idOsoba" : 5047 …" at bounding box center [644, 522] width 745 height 671
click at [386, 231] on div "{ "login" : { "heslo" : "7Derjus741xS" , "idProvozovna" : 1 , "idOsoba" : 5047 …" at bounding box center [644, 522] width 745 height 671
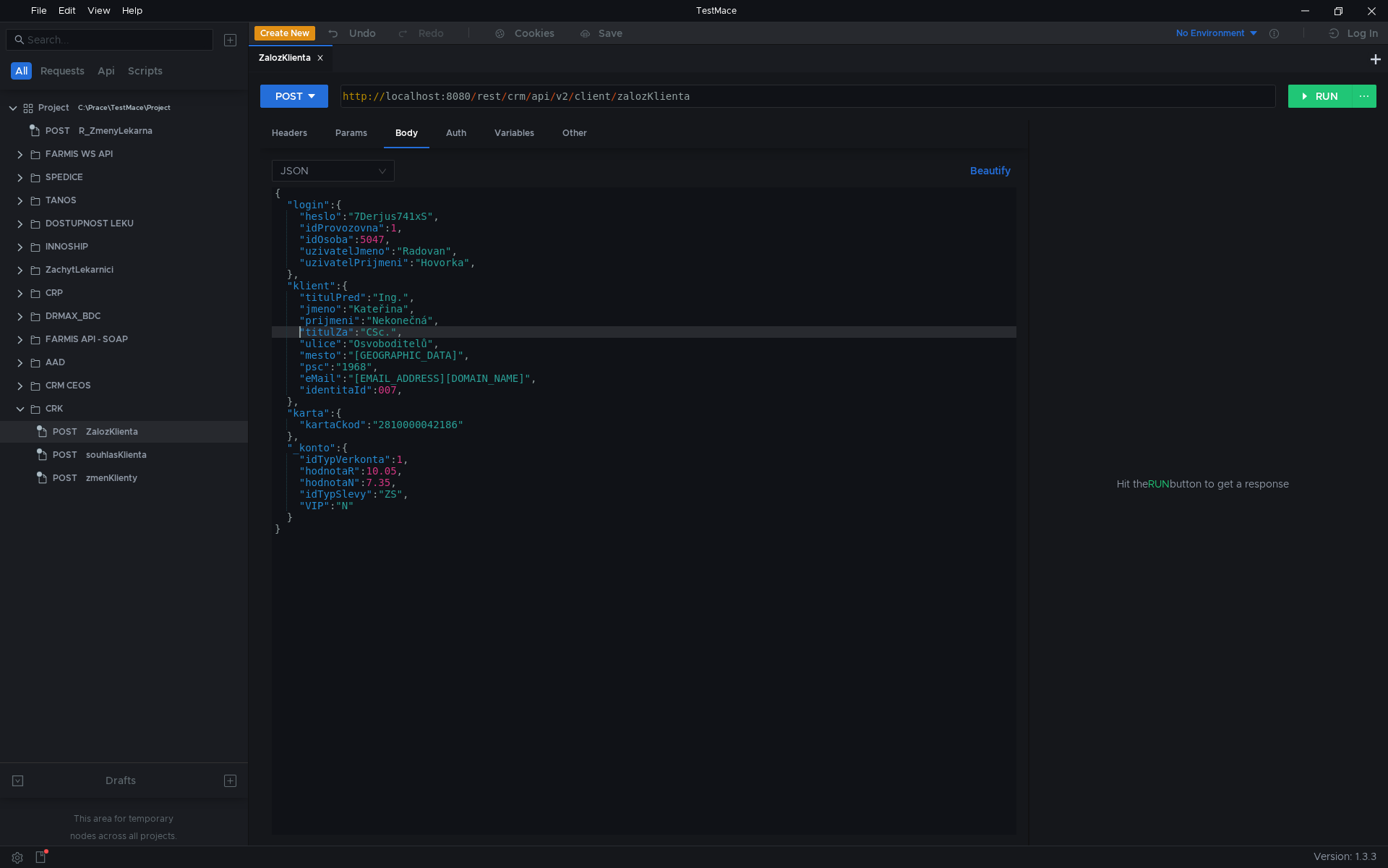
click at [301, 327] on div "{ "login" : { "heslo" : "7Derjus741xS" , "idProvozovna" : 1 , "idOsoba" : 5047 …" at bounding box center [644, 522] width 745 height 671
type textarea ""titulZa": "CSc.","
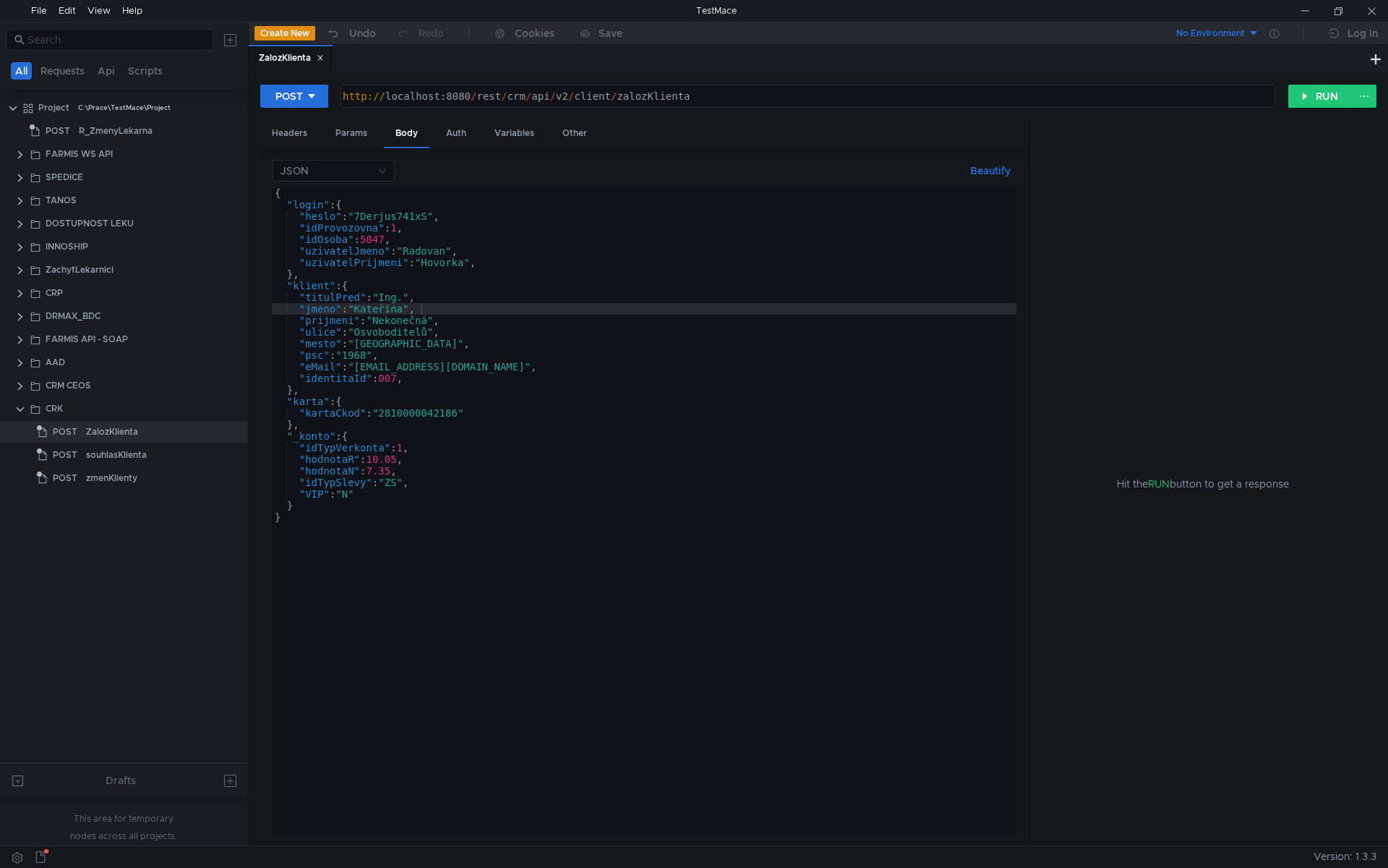
click at [366, 287] on div "{ "login" : { "heslo" : "7Derjus741xS" , "idProvozovna" : 1 , "idOsoba" : 5047 …" at bounding box center [644, 522] width 745 height 671
type textarea ""klient": {"
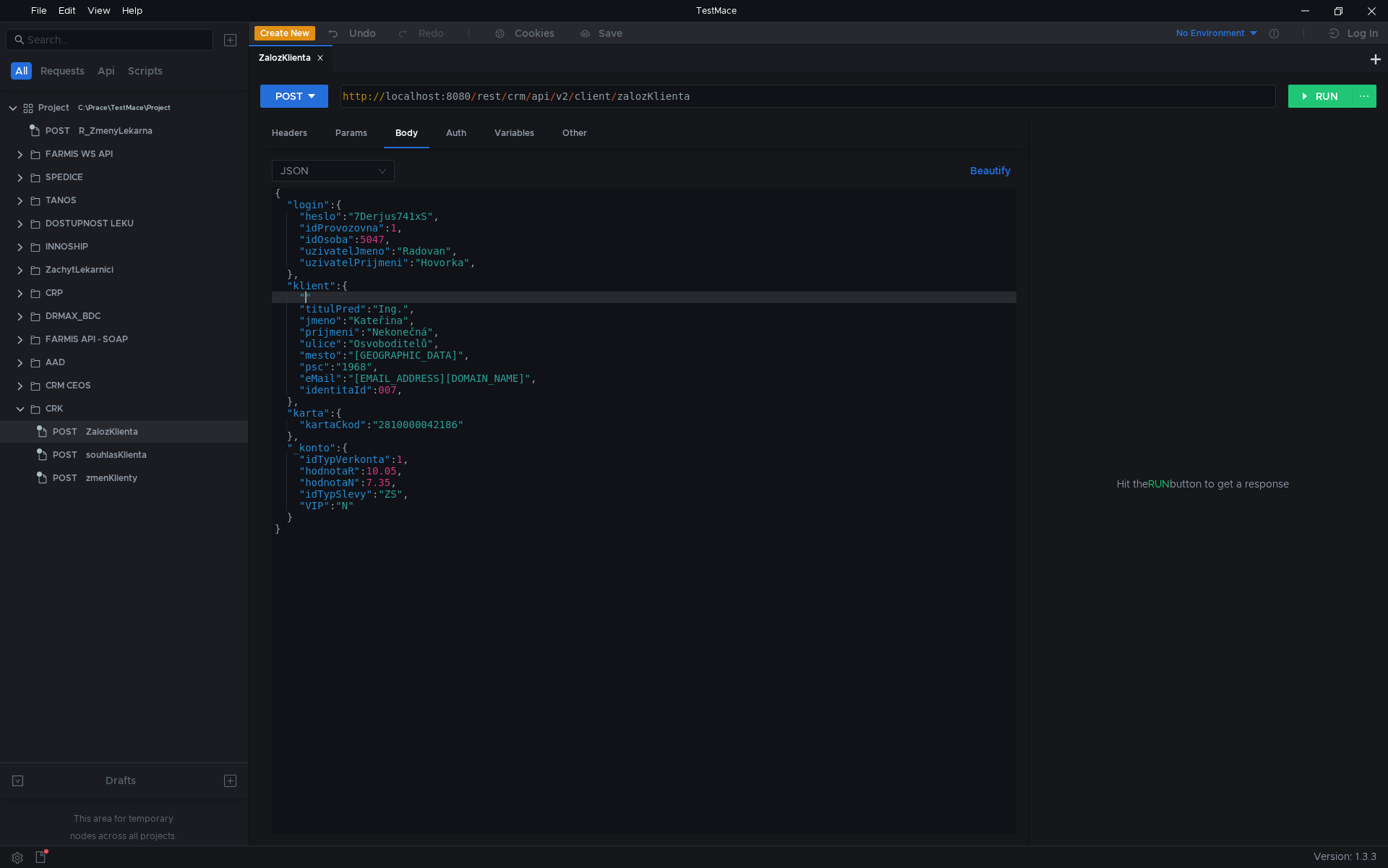
paste textarea "rodneCislo""
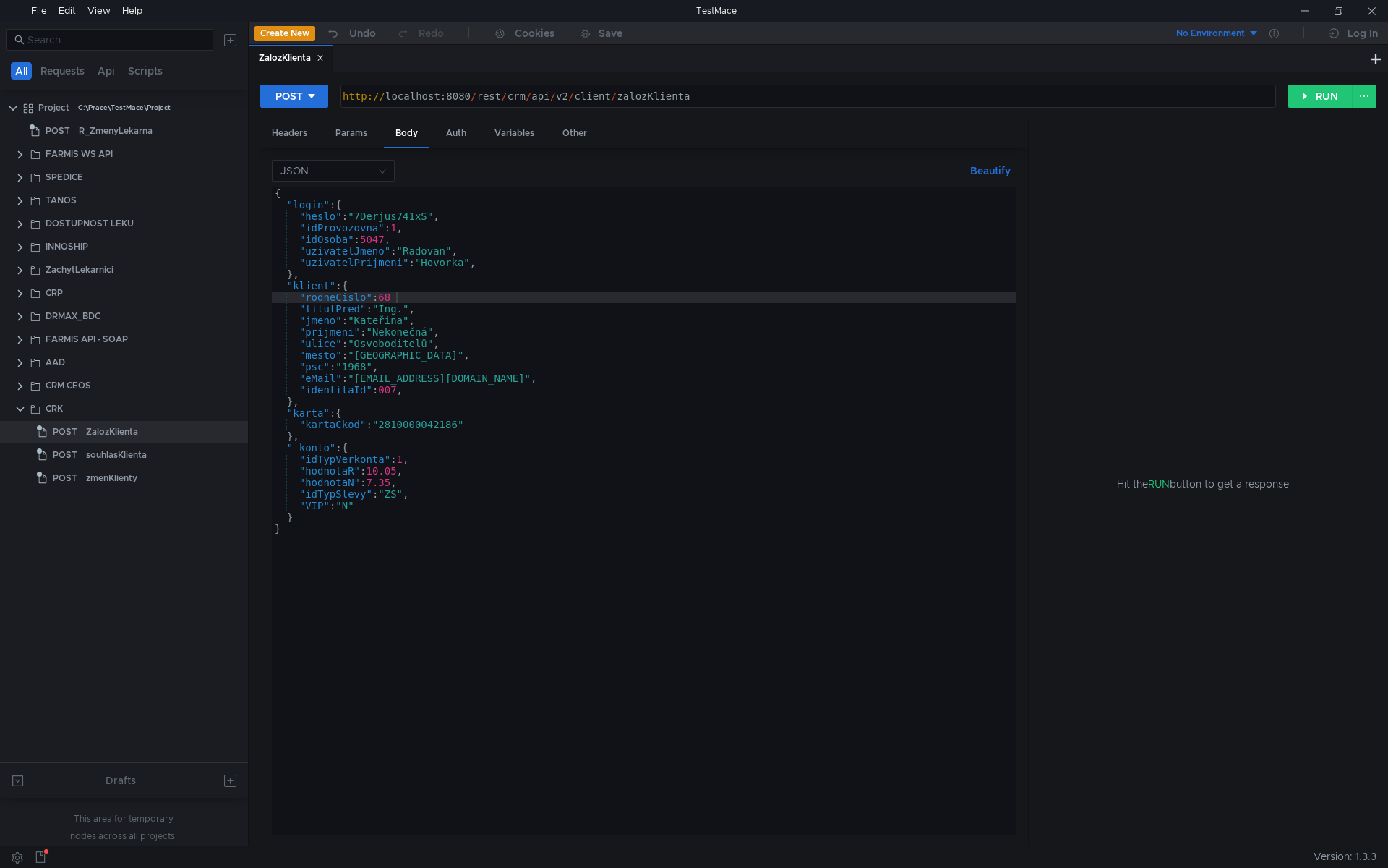
click at [392, 296] on div "{ "login" : { "heslo" : "7Derjus741xS" , "idProvozovna" : 1 , "idOsoba" : 5047 …" at bounding box center [644, 522] width 745 height 671
click at [398, 299] on div "{ "login" : { "heslo" : "7Derjus741xS" , "idProvozovna" : 1 , "idOsoba" : 5047 …" at bounding box center [644, 522] width 745 height 671
click at [430, 297] on div "{ "login" : { "heslo" : "7Derjus741xS" , "idProvozovna" : 1 , "idOsoba" : 5047 …" at bounding box center [644, 522] width 745 height 671
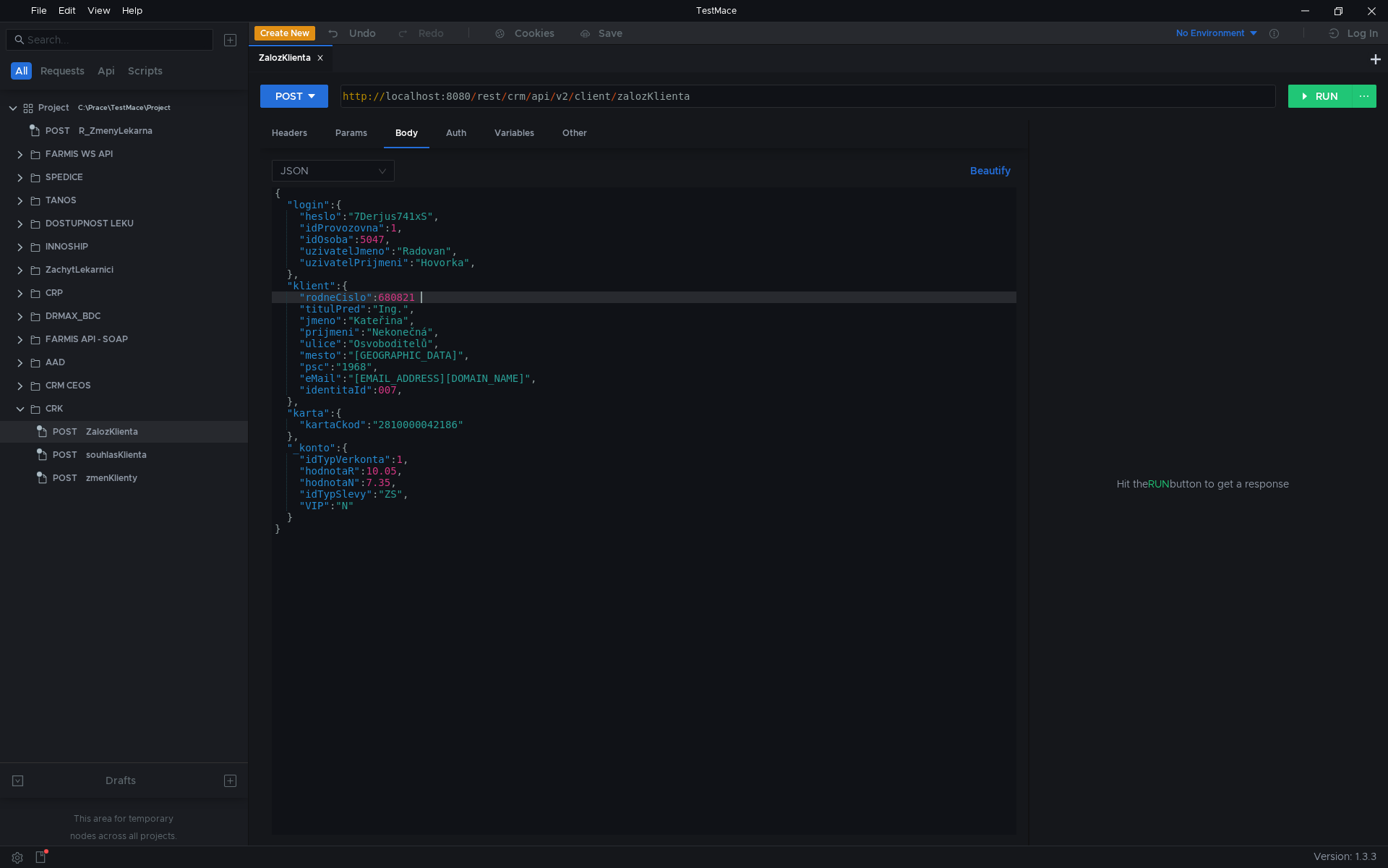
click at [411, 317] on div "{ "login" : { "heslo" : "7Derjus741xS" , "idProvozovna" : 1 , "idOsoba" : 5047 …" at bounding box center [644, 522] width 745 height 671
click at [422, 296] on div "{ "login" : { "heslo" : "7Derjus741xS" , "idProvozovna" : 1 , "idOsoba" : 5047 …" at bounding box center [644, 522] width 745 height 671
click at [407, 298] on div "{ "login" : { "heslo" : "7Derjus741xS" , "idProvozovna" : 1 , "idOsoba" : 5047 …" at bounding box center [644, 522] width 745 height 671
click at [432, 295] on div "{ "login" : { "heslo" : "7Derjus741xS" , "idProvozovna" : 1 , "idOsoba" : 5047 …" at bounding box center [644, 522] width 745 height 671
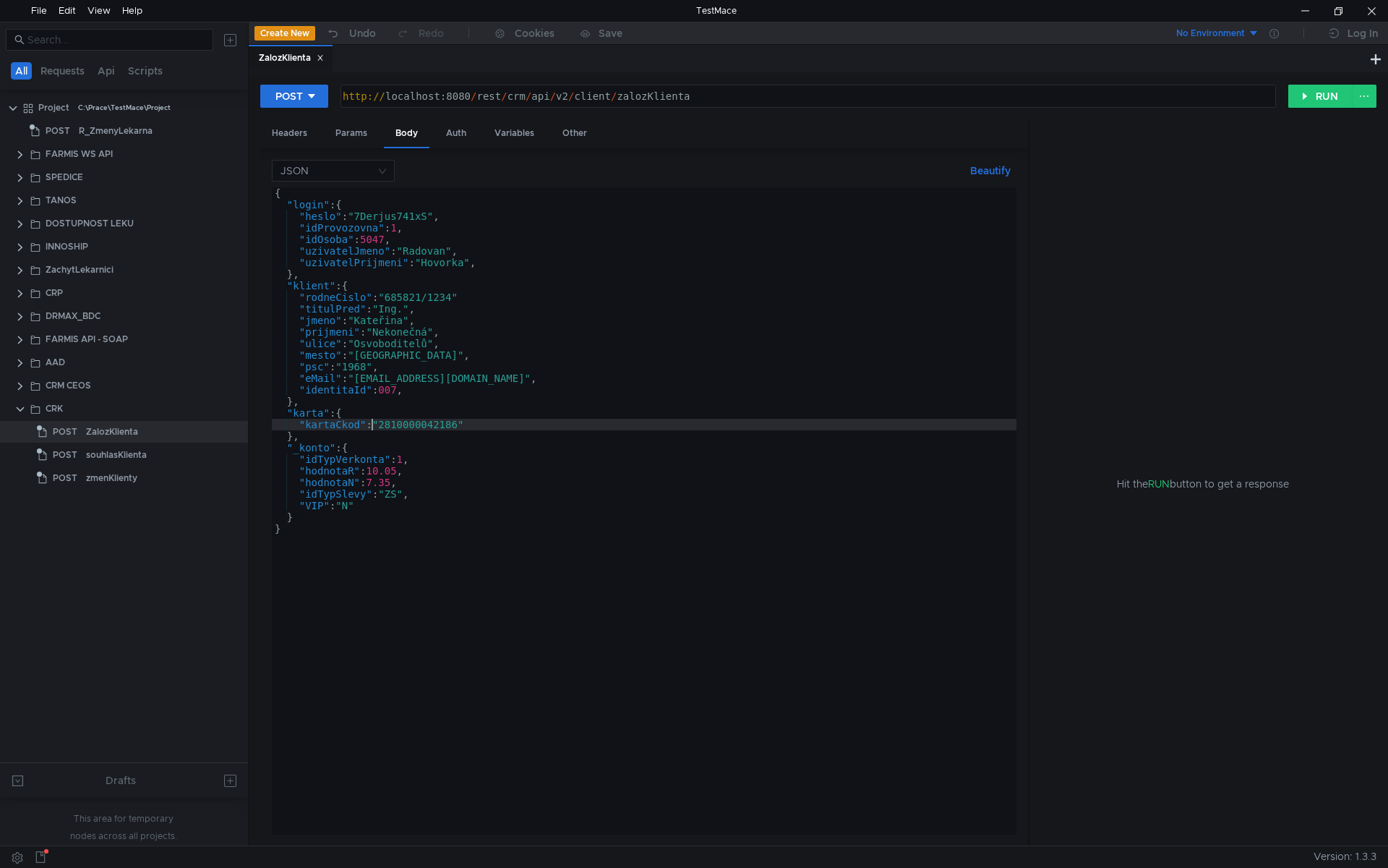
click at [370, 430] on div "{ "login" : { "heslo" : "7Derjus741xS" , "idProvozovna" : 1 , "idOsoba" : 5047 …" at bounding box center [644, 522] width 745 height 671
click at [425, 375] on div "{ "login" : { "heslo" : "7Derjus741xS" , "idProvozovna" : 1 , "idOsoba" : 5047 …" at bounding box center [644, 522] width 745 height 671
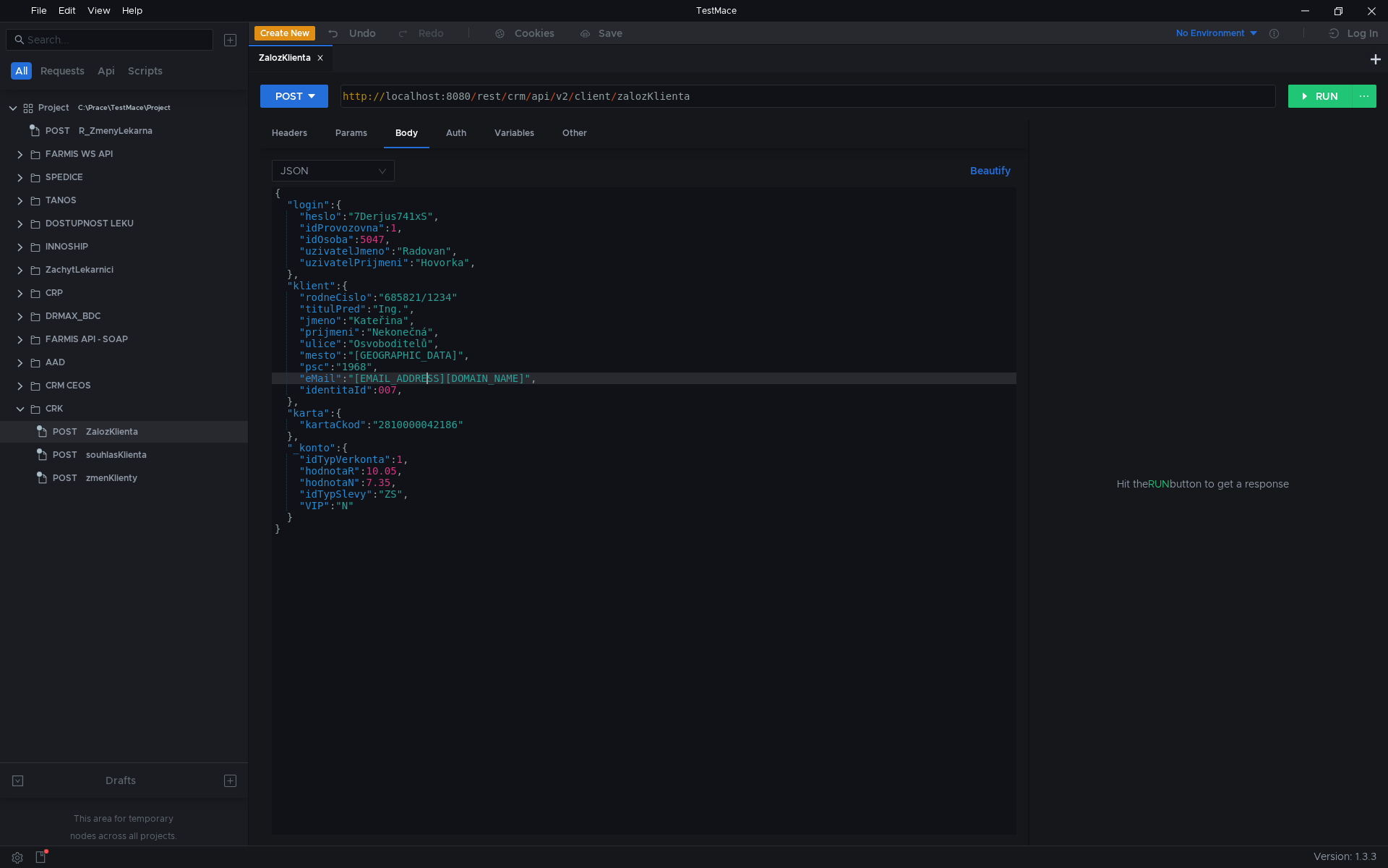
click at [437, 424] on div "{ "login" : { "heslo" : "7Derjus741xS" , "idProvozovna" : 1 , "idOsoba" : 5047 …" at bounding box center [644, 522] width 745 height 671
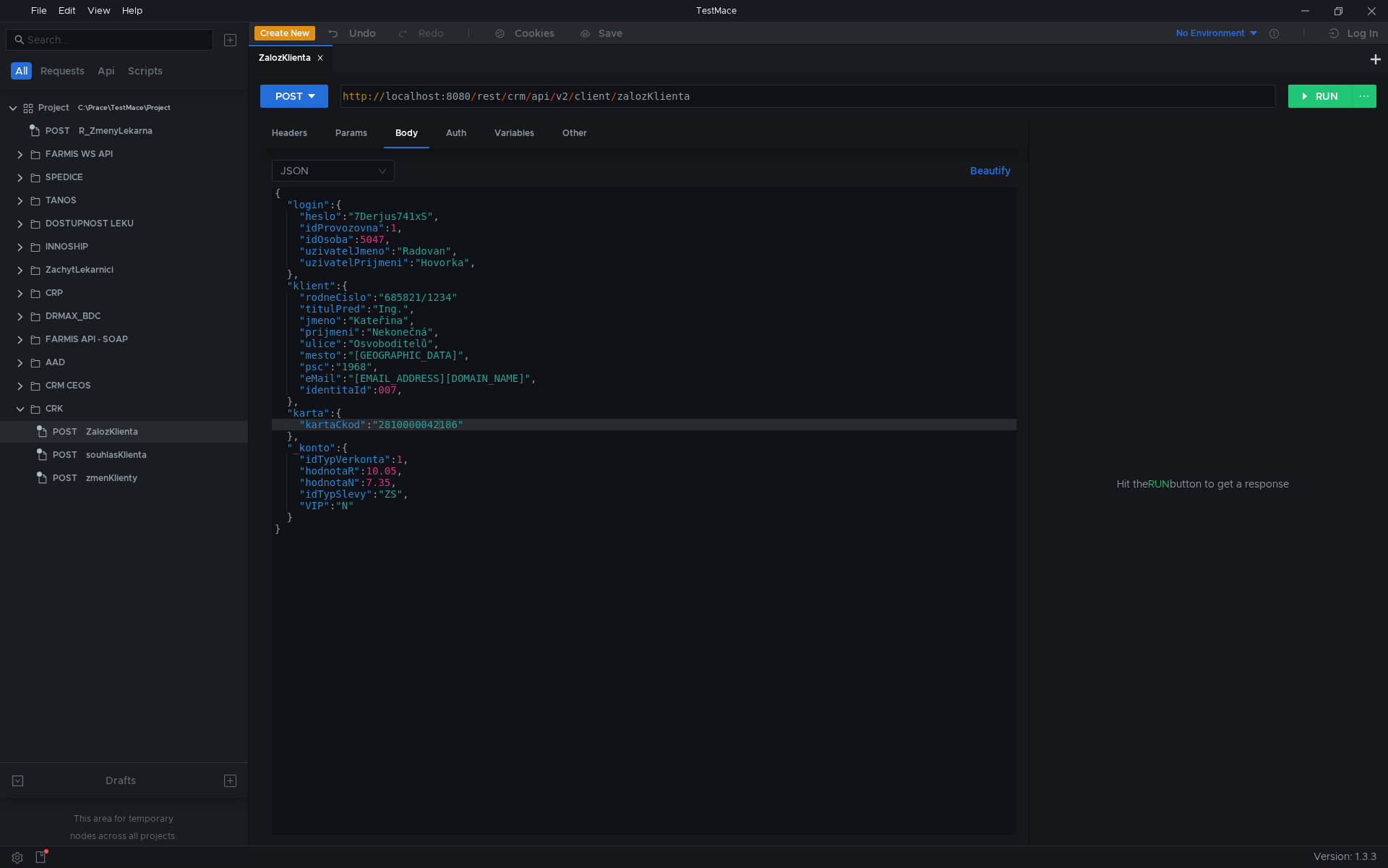
click at [399, 411] on div "{ "login" : { "heslo" : "7Derjus741xS" , "idProvozovna" : 1 , "idOsoba" : 5047 …" at bounding box center [644, 522] width 745 height 671
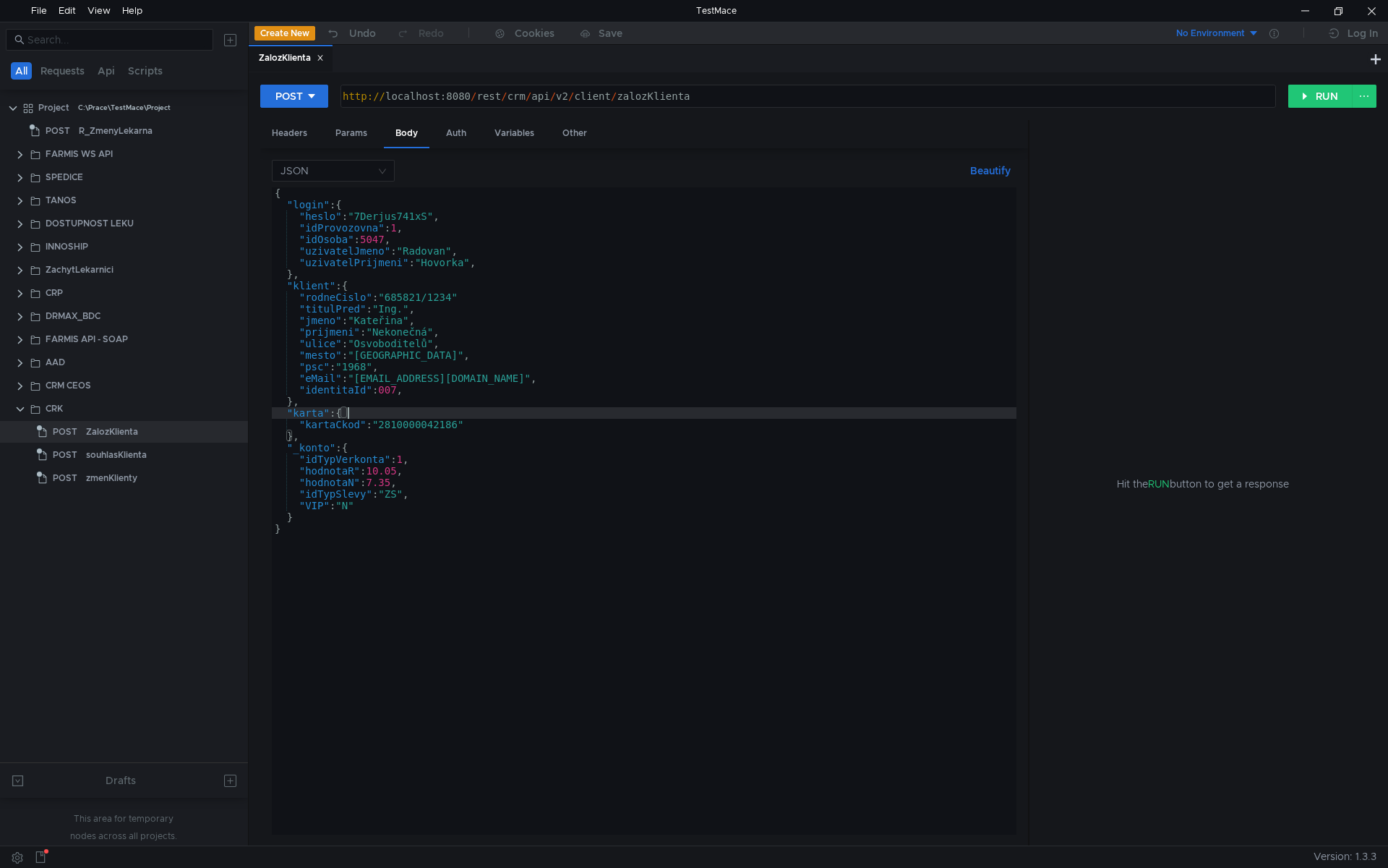
click at [449, 426] on div "{ "login" : { "heslo" : "7Derjus741xS" , "idProvozovna" : 1 , "idOsoba" : 5047 …" at bounding box center [644, 522] width 745 height 671
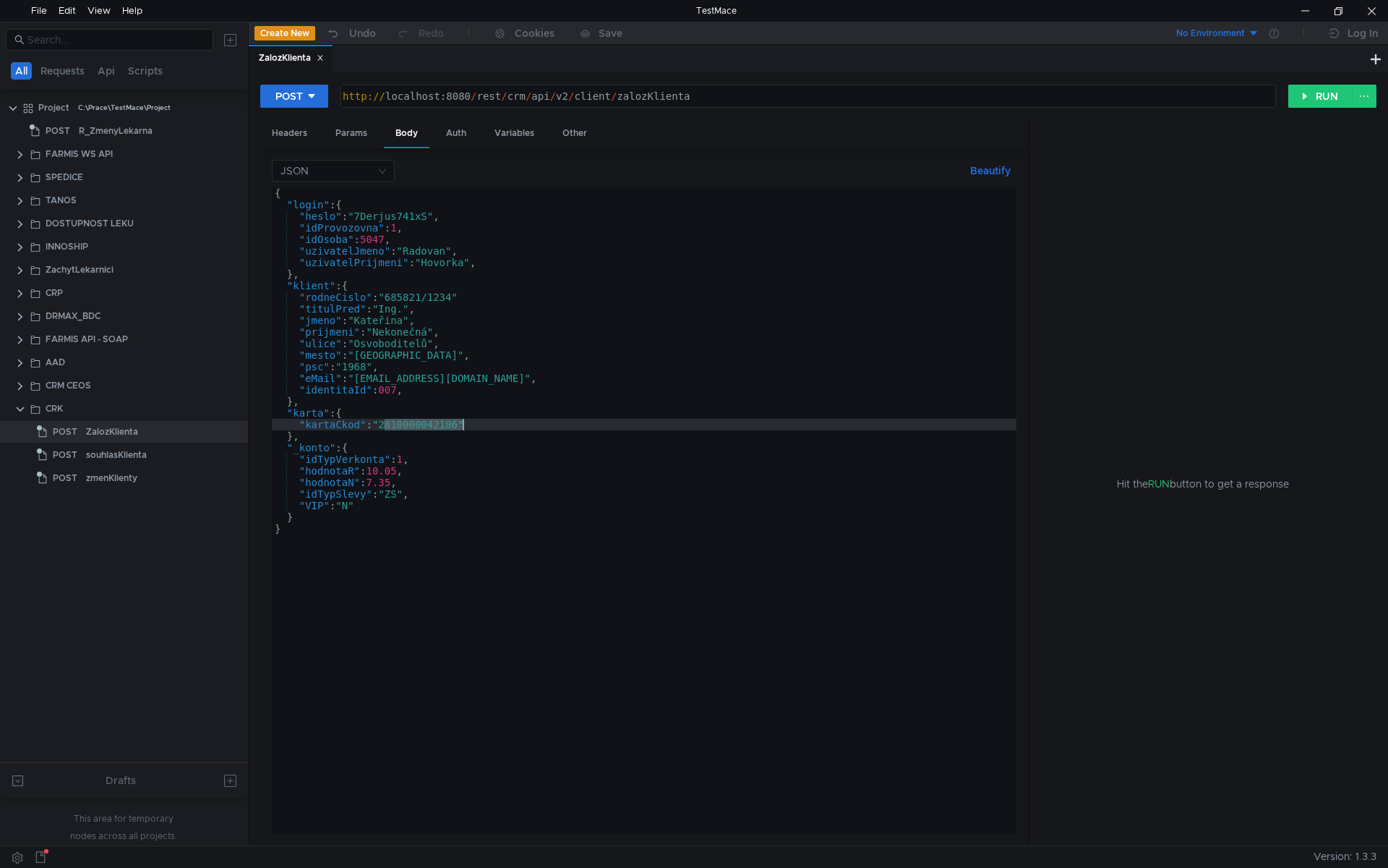
click at [449, 426] on div "{ "login" : { "heslo" : "7Derjus741xS" , "idProvozovna" : 1 , "idOsoba" : 5047 …" at bounding box center [644, 522] width 745 height 671
click at [421, 258] on div "{ "login" : { "heslo" : "7Derjus741xS" , "idProvozovna" : 1 , "idOsoba" : 5047 …" at bounding box center [644, 522] width 745 height 671
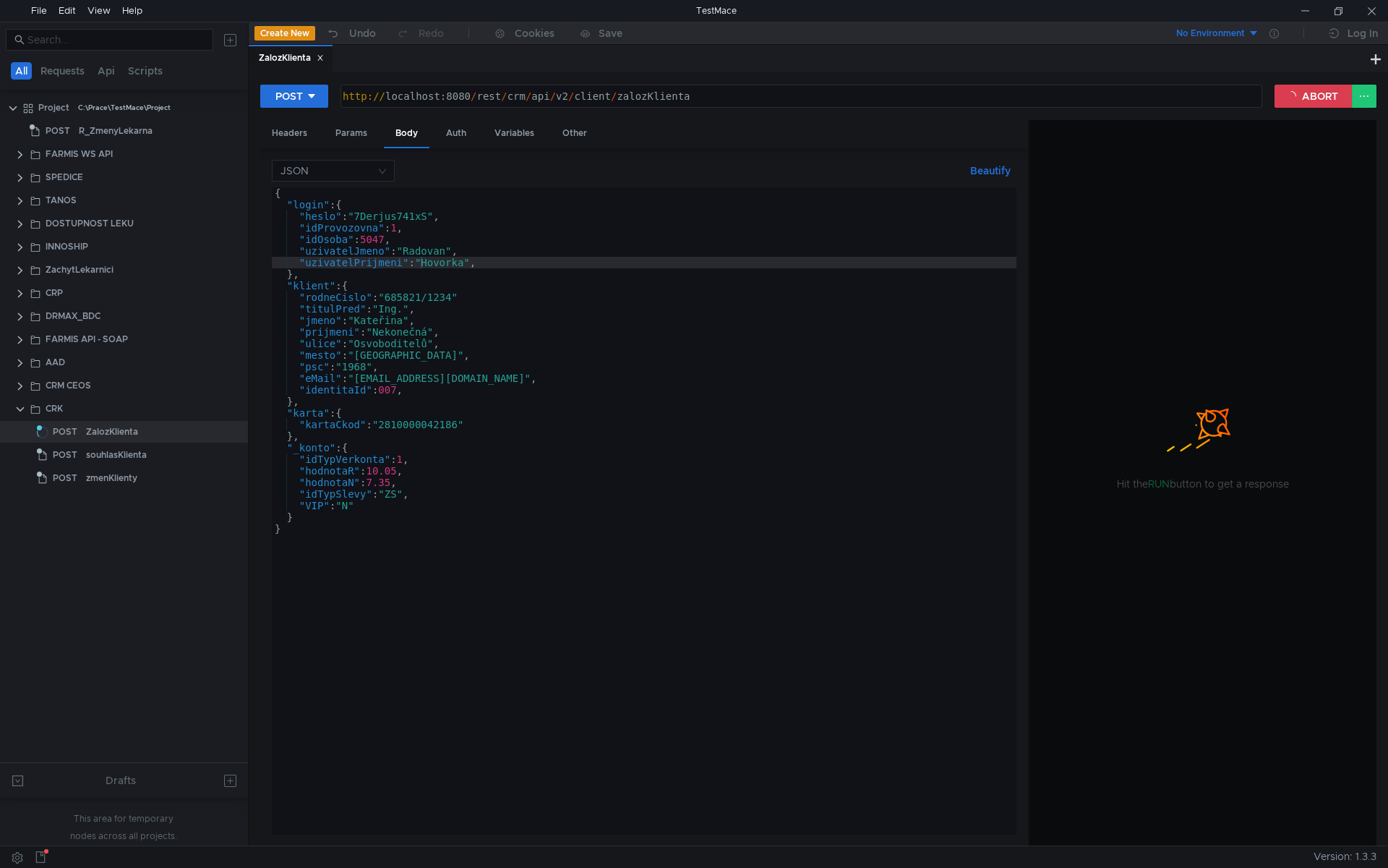
click at [294, 439] on div "{ "login" : { "heslo" : "7Derjus741xS" , "idProvozovna" : 1 , "idOsoba" : 5047 …" at bounding box center [644, 522] width 745 height 671
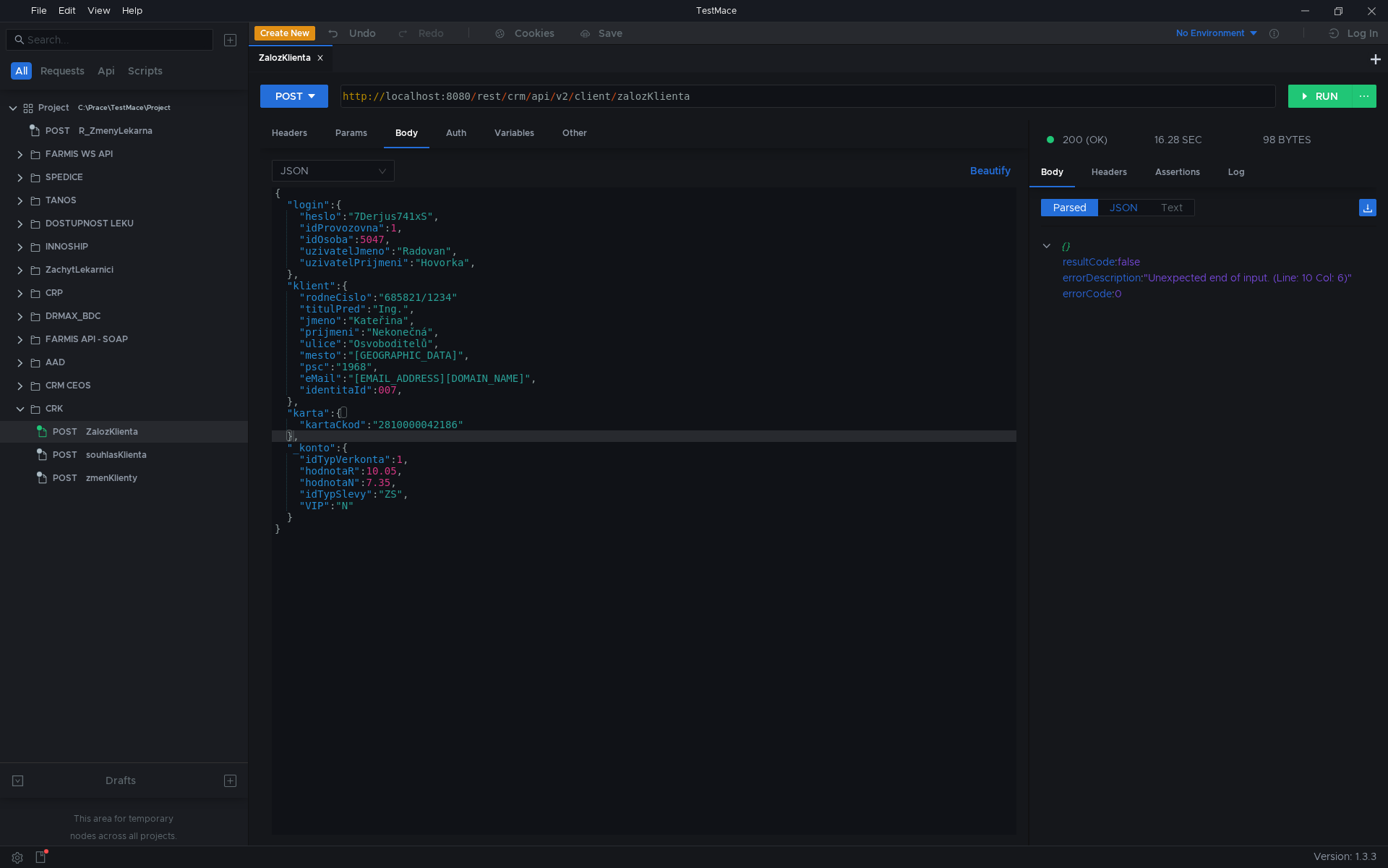
click at [1126, 208] on span "JSON" at bounding box center [1123, 207] width 28 height 13
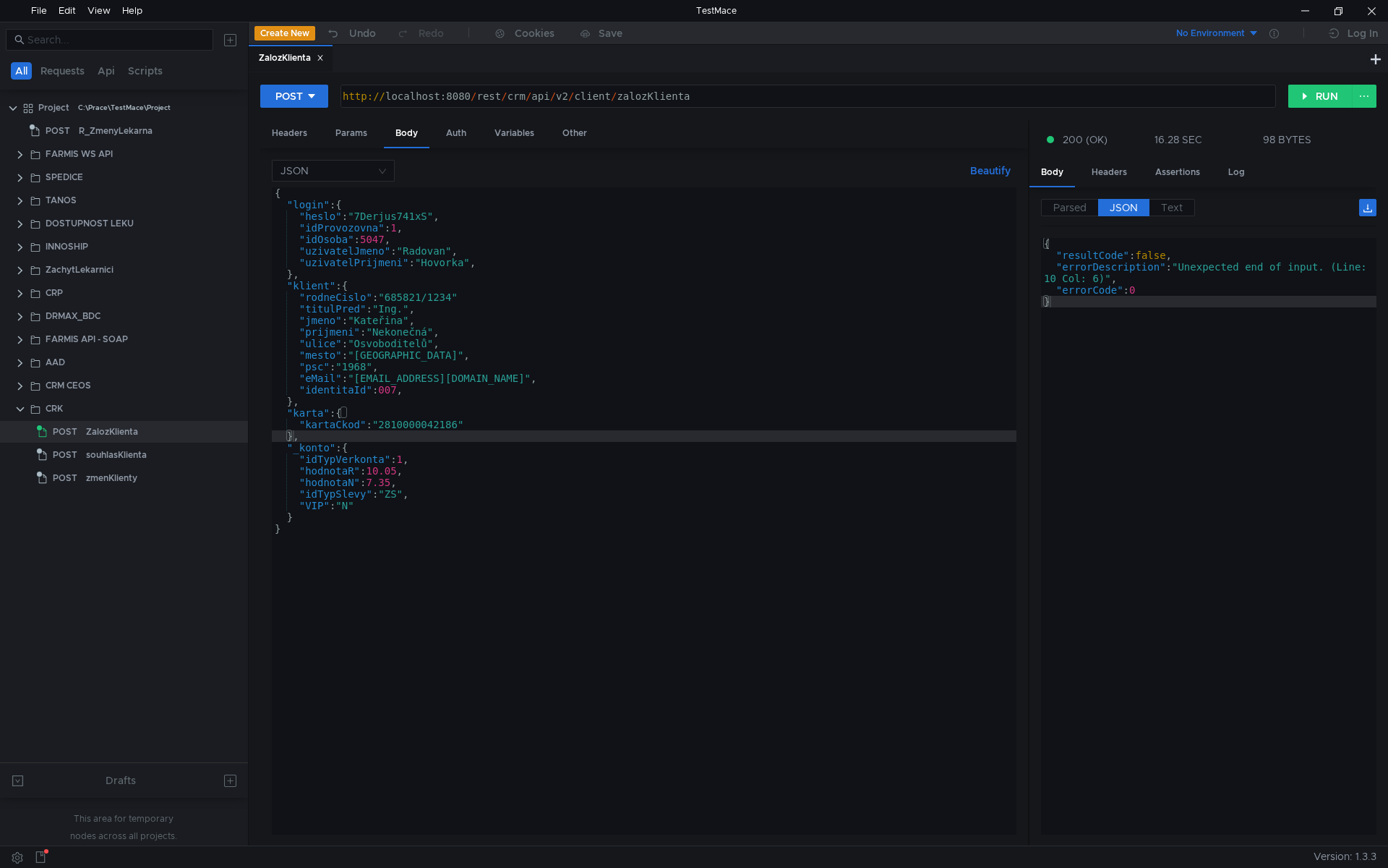
click at [293, 207] on div "{ "login" : { "heslo" : "7Derjus741xS" , "idProvozovna" : 1 , "idOsoba" : 5047 …" at bounding box center [644, 522] width 745 height 671
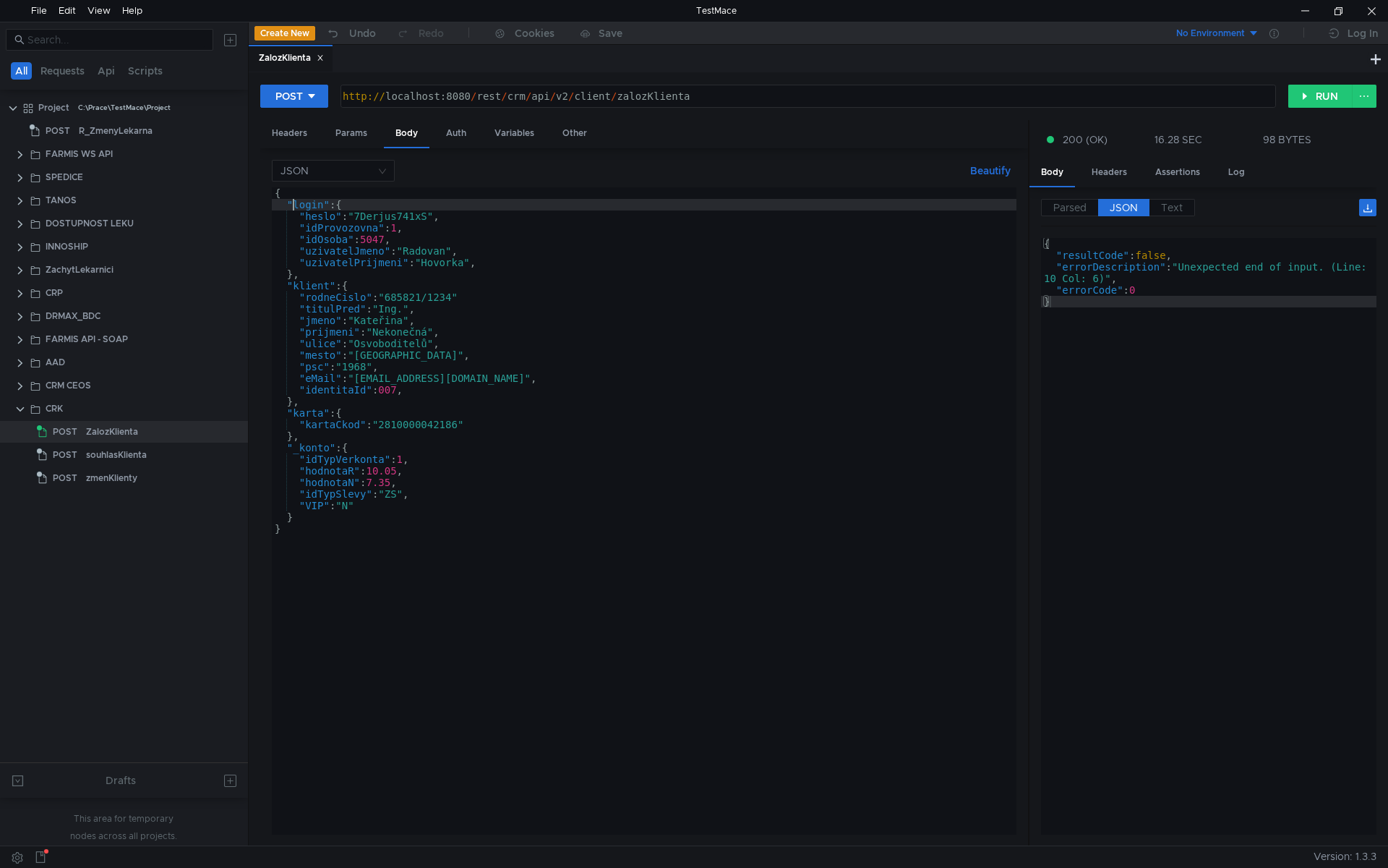
click at [367, 310] on div "{ "login" : { "heslo" : "7Derjus741xS" , "idProvozovna" : 1 , "idOsoba" : 5047 …" at bounding box center [644, 522] width 745 height 671
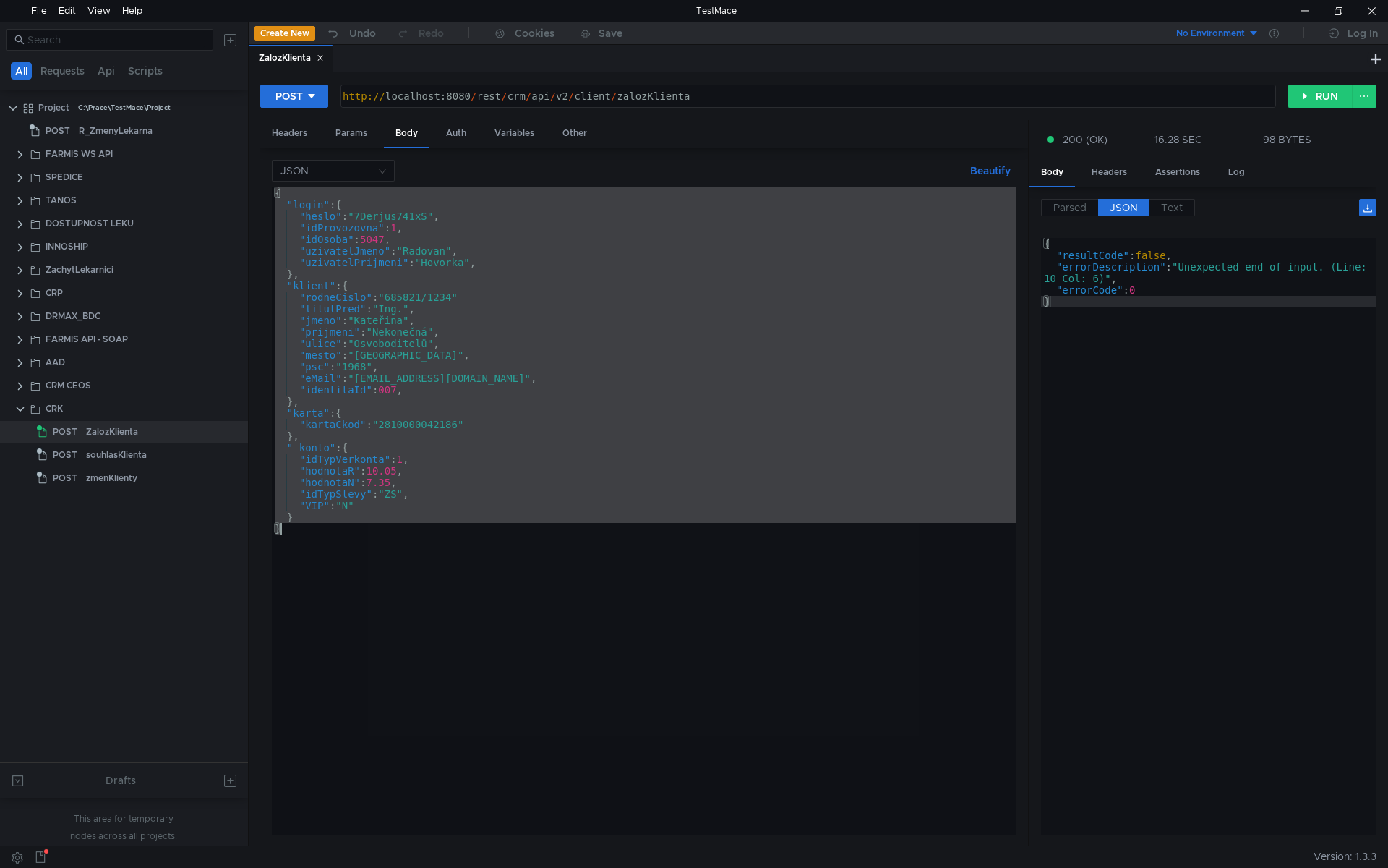
click at [507, 318] on div "{ "login" : { "heslo" : "7Derjus741xS" , "idProvozovna" : 1 , "idOsoba" : 5047 …" at bounding box center [644, 511] width 745 height 647
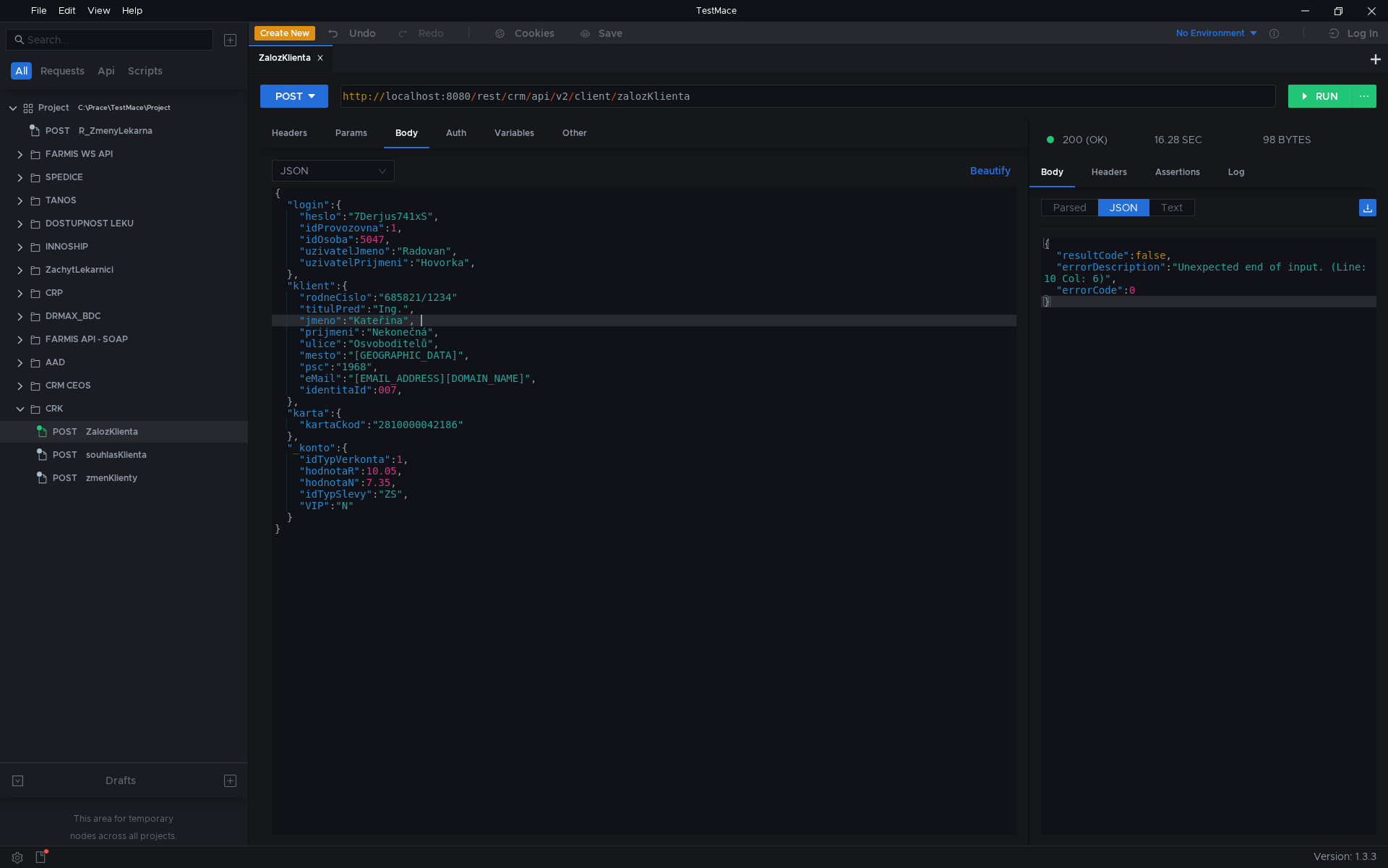
click at [468, 298] on div "{ "login" : { "heslo" : "7Derjus741xS" , "idProvozovna" : 1 , "idOsoba" : 5047 …" at bounding box center [644, 522] width 745 height 671
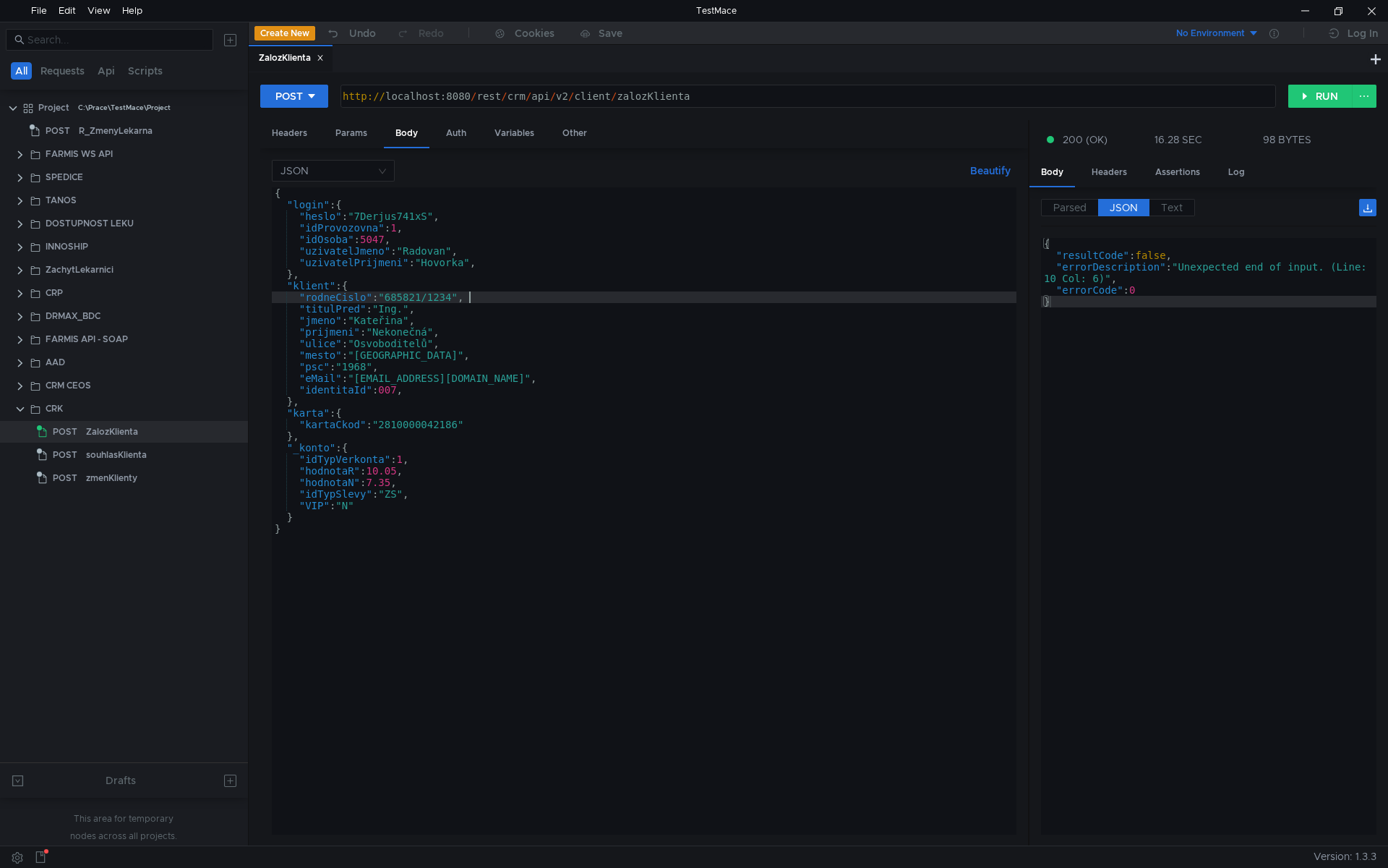
click at [509, 279] on div "{ "login" : { "heslo" : "7Derjus741xS" , "idProvozovna" : 1 , "idOsoba" : 5047 …" at bounding box center [644, 522] width 745 height 671
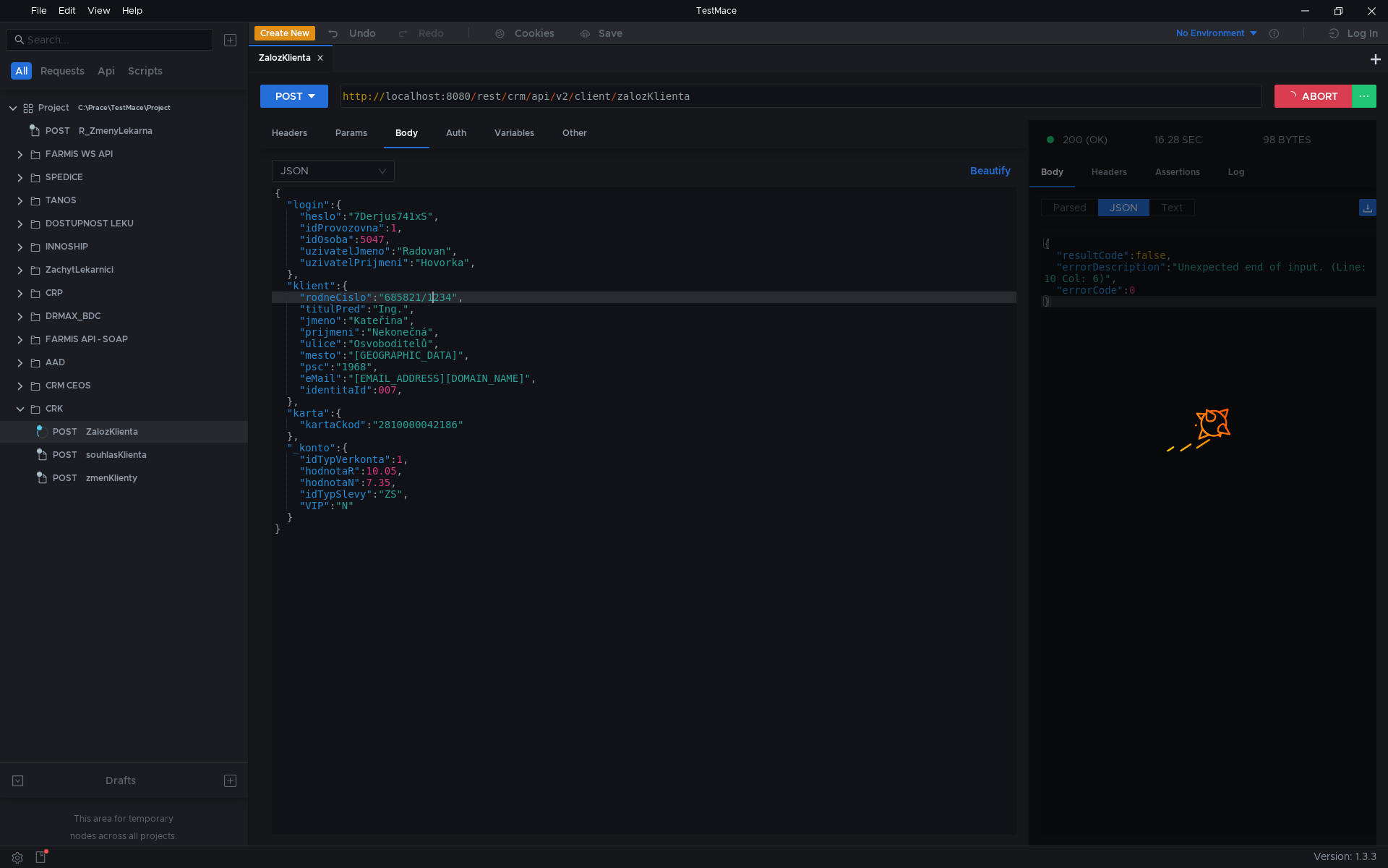
click at [434, 293] on div "{ "login" : { "heslo" : "7Derjus741xS" , "idProvozovna" : 1 , "idOsoba" : 5047 …" at bounding box center [644, 522] width 745 height 671
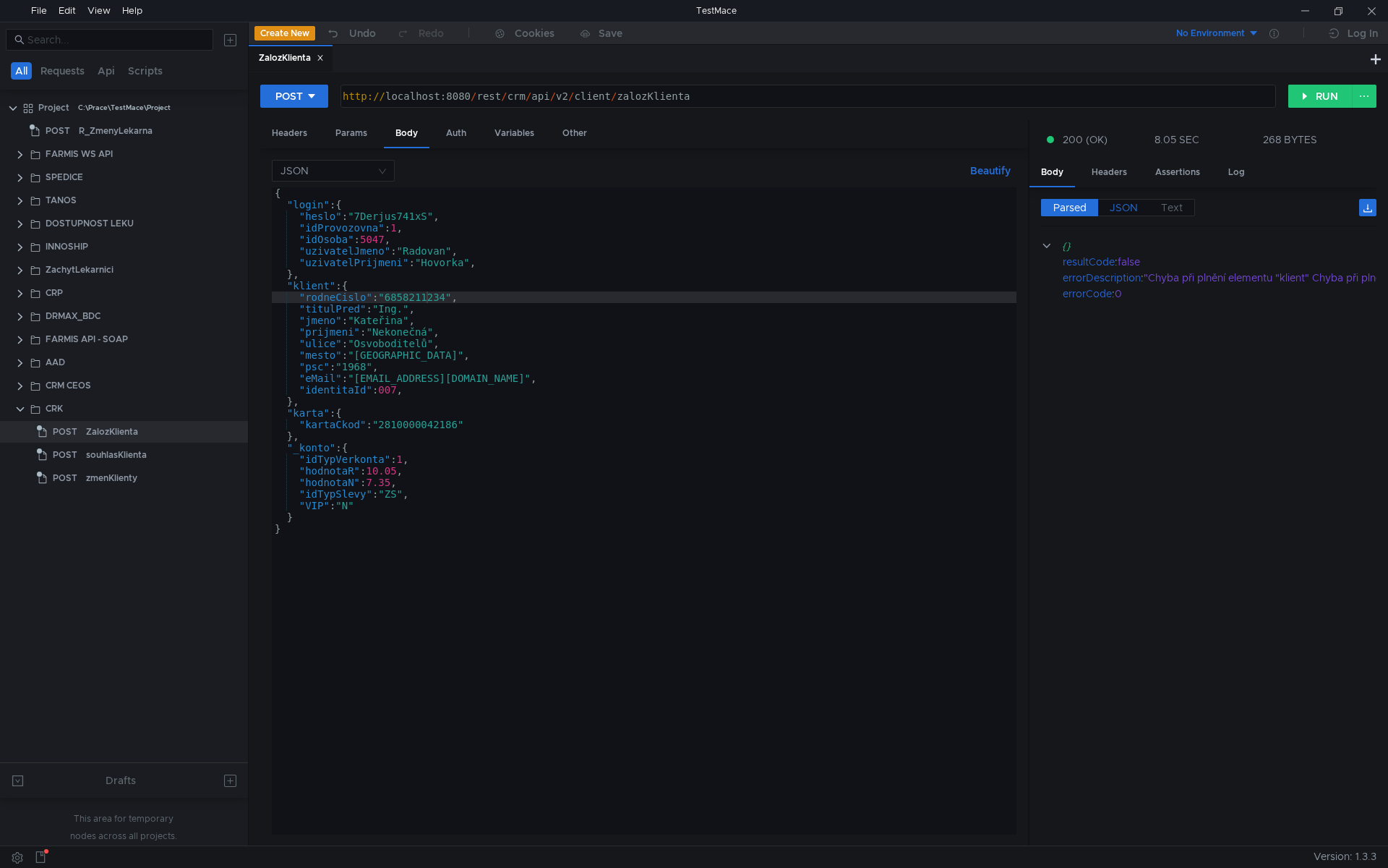
click at [1110, 208] on span "JSON" at bounding box center [1123, 207] width 28 height 13
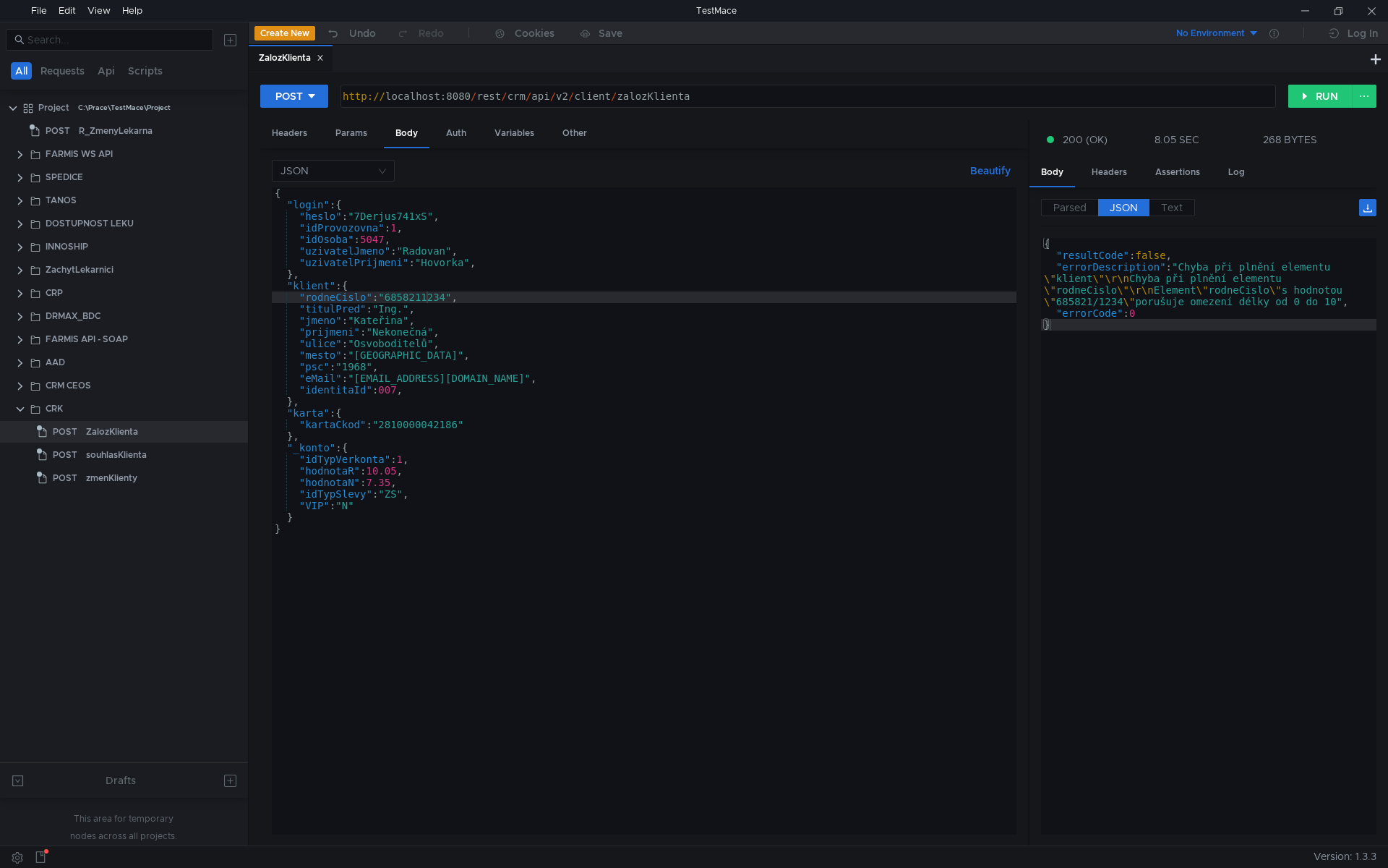
type textarea ""karta": {"
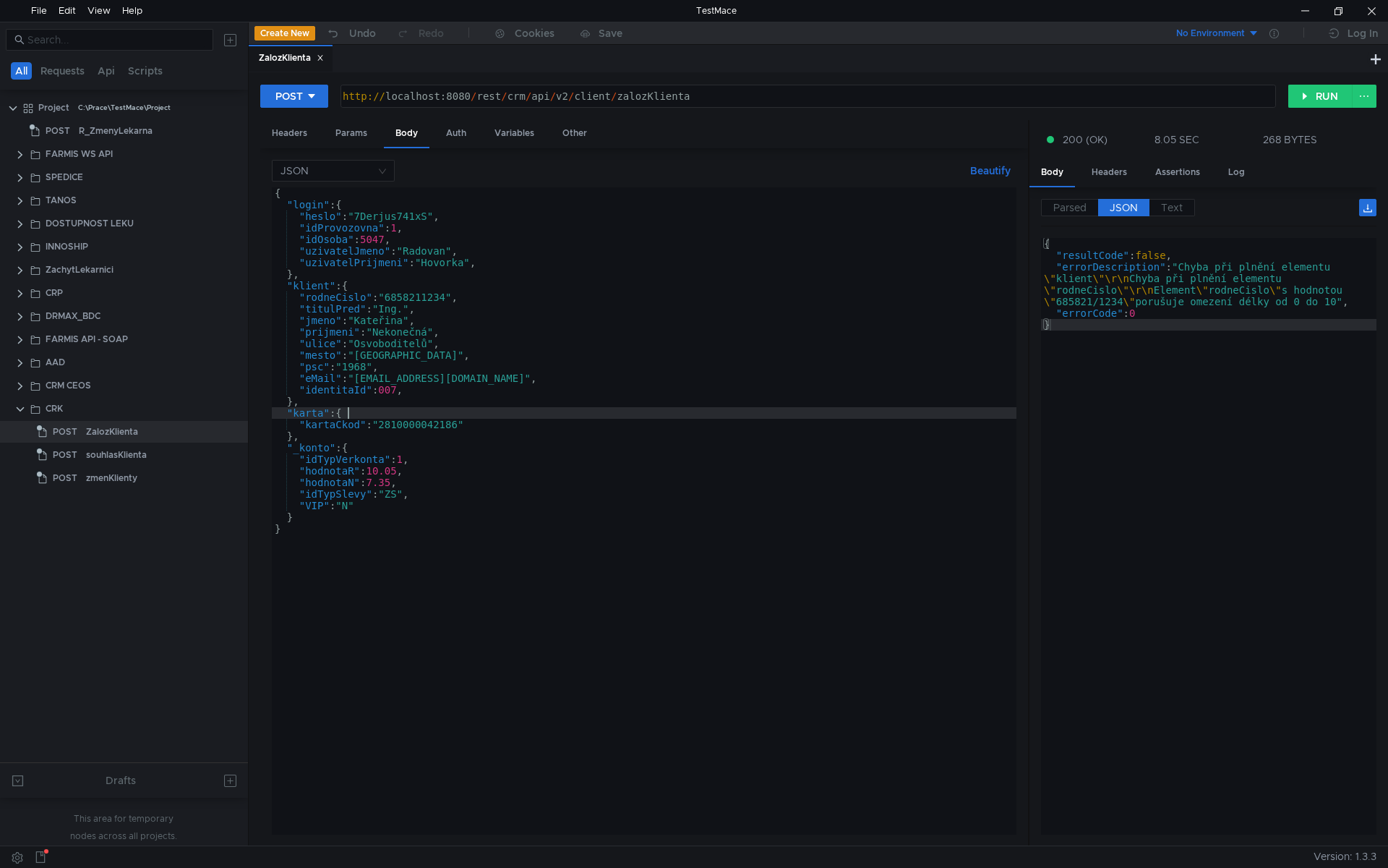
click at [765, 419] on div "{ "login" : { "heslo" : "7Derjus741xS" , "idProvozovna" : 1 , "idOsoba" : 5047 …" at bounding box center [644, 522] width 745 height 671
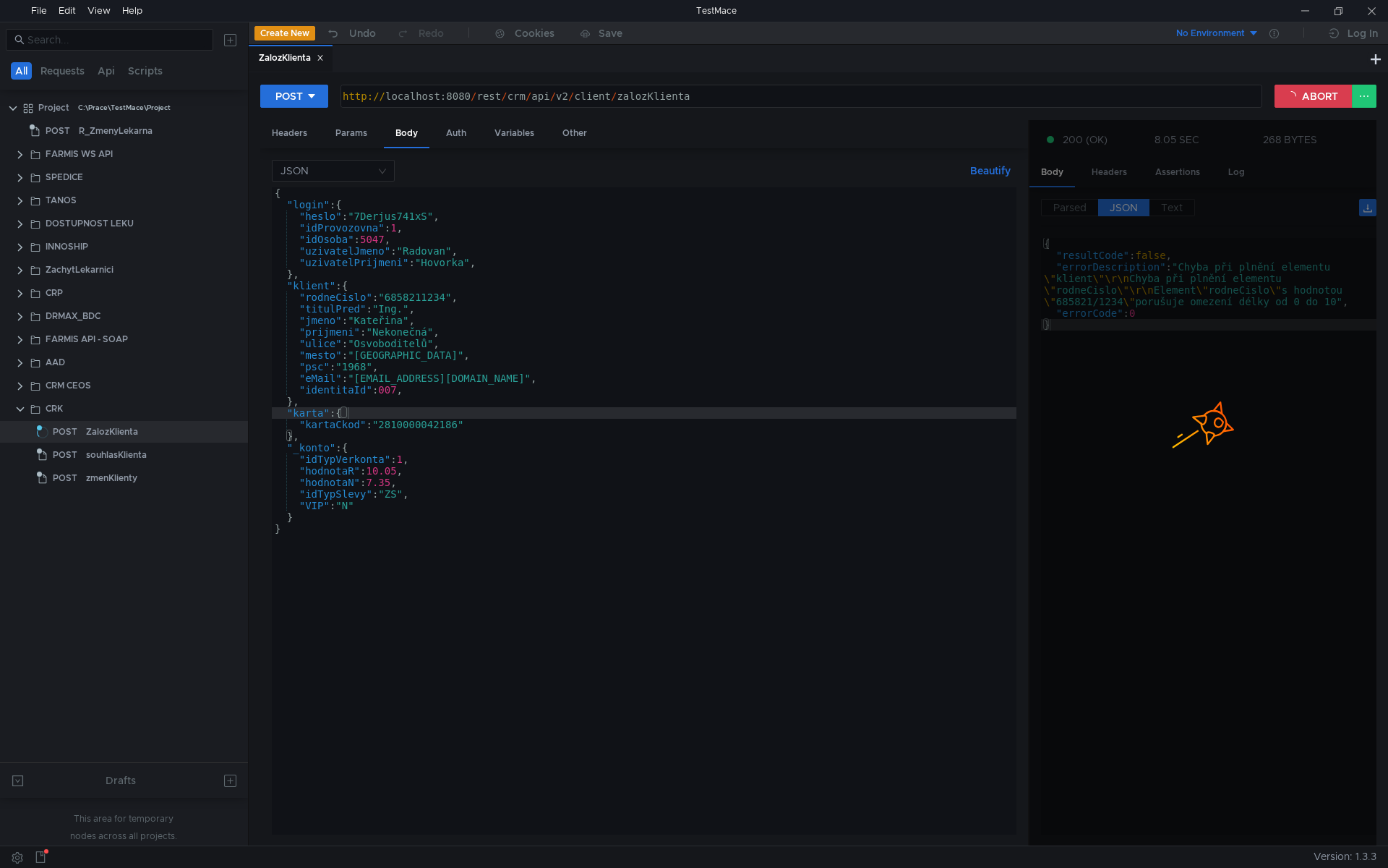
scroll to position [0, 1]
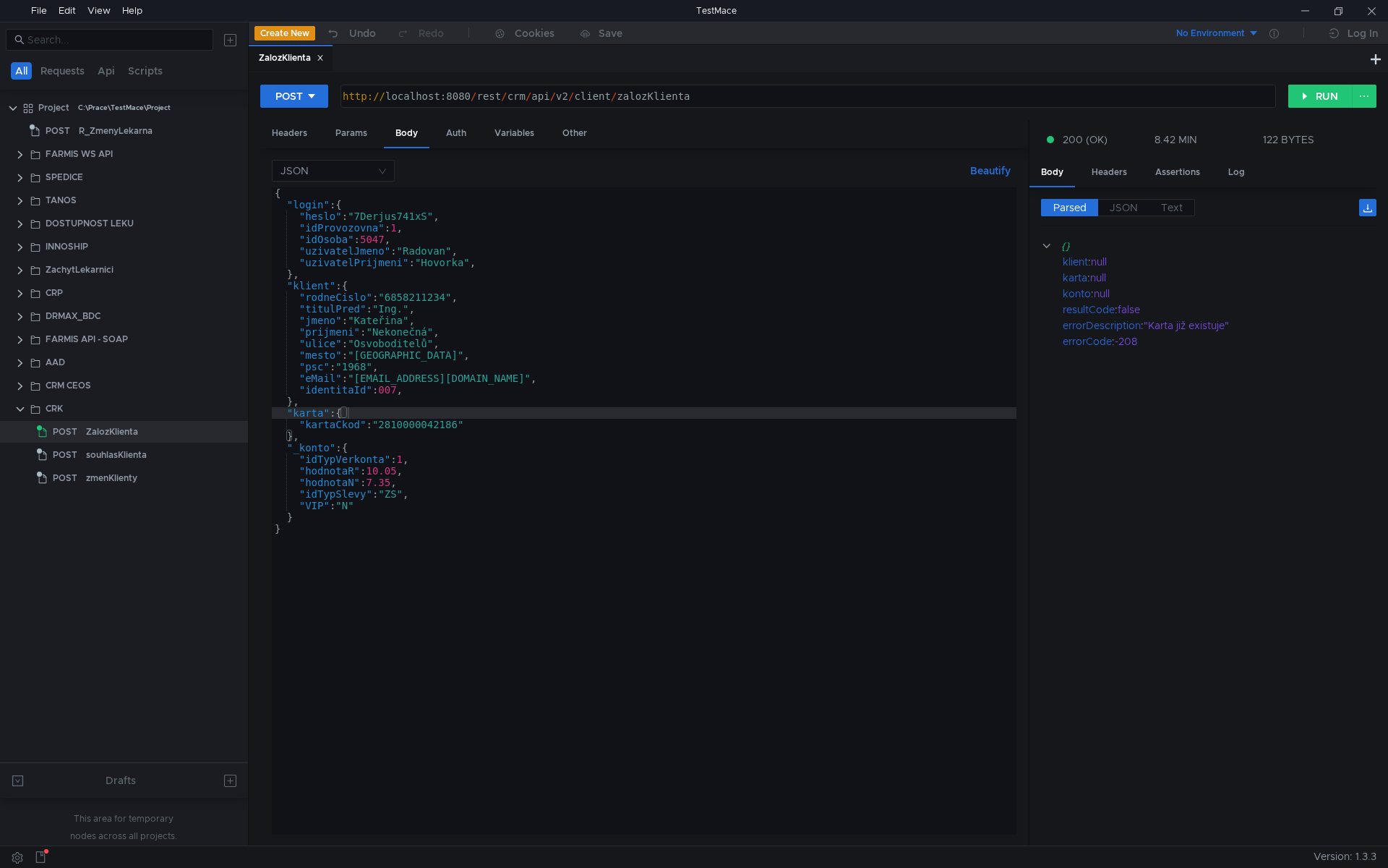
scroll to position [0, 1]
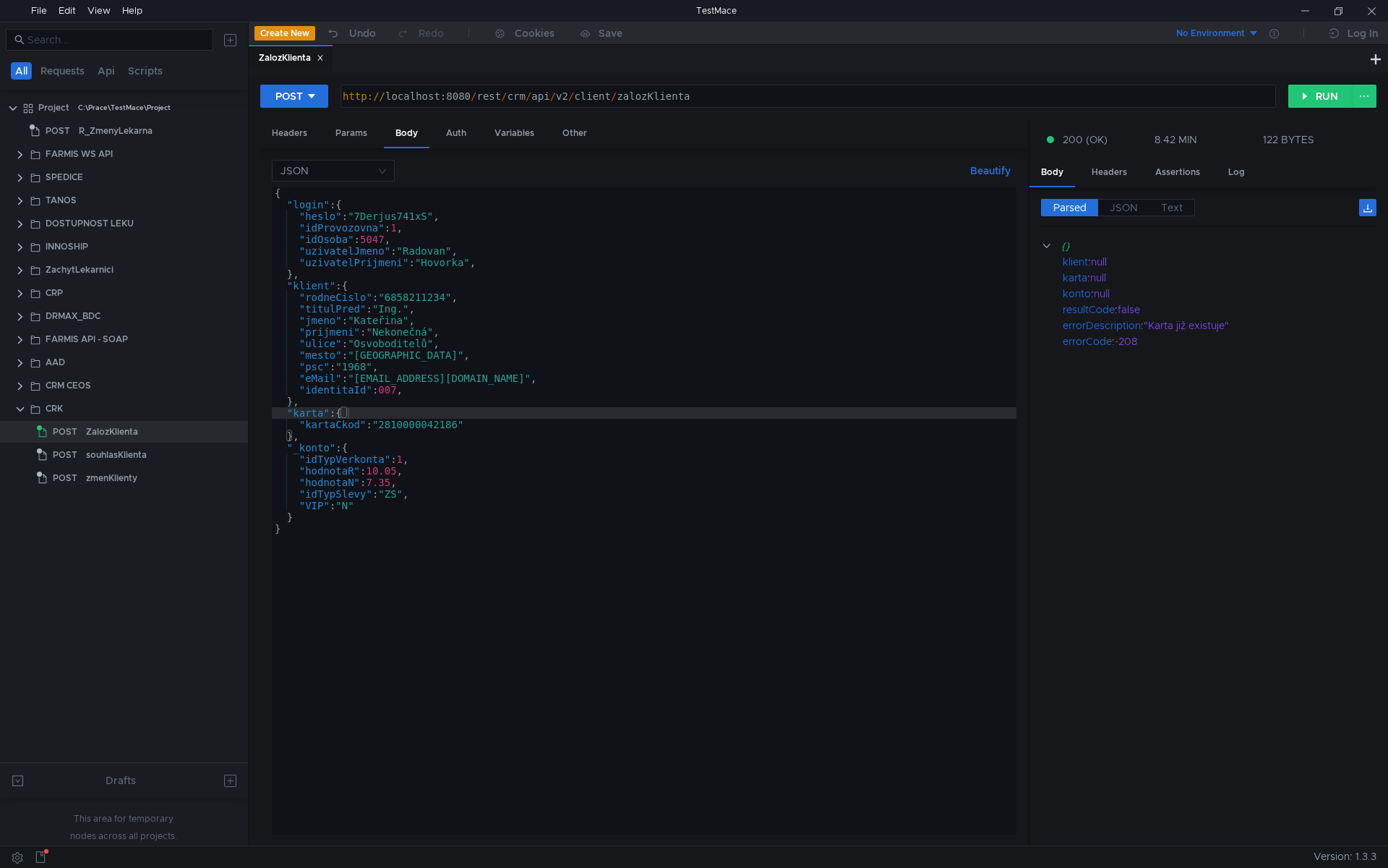
scroll to position [0, 1]
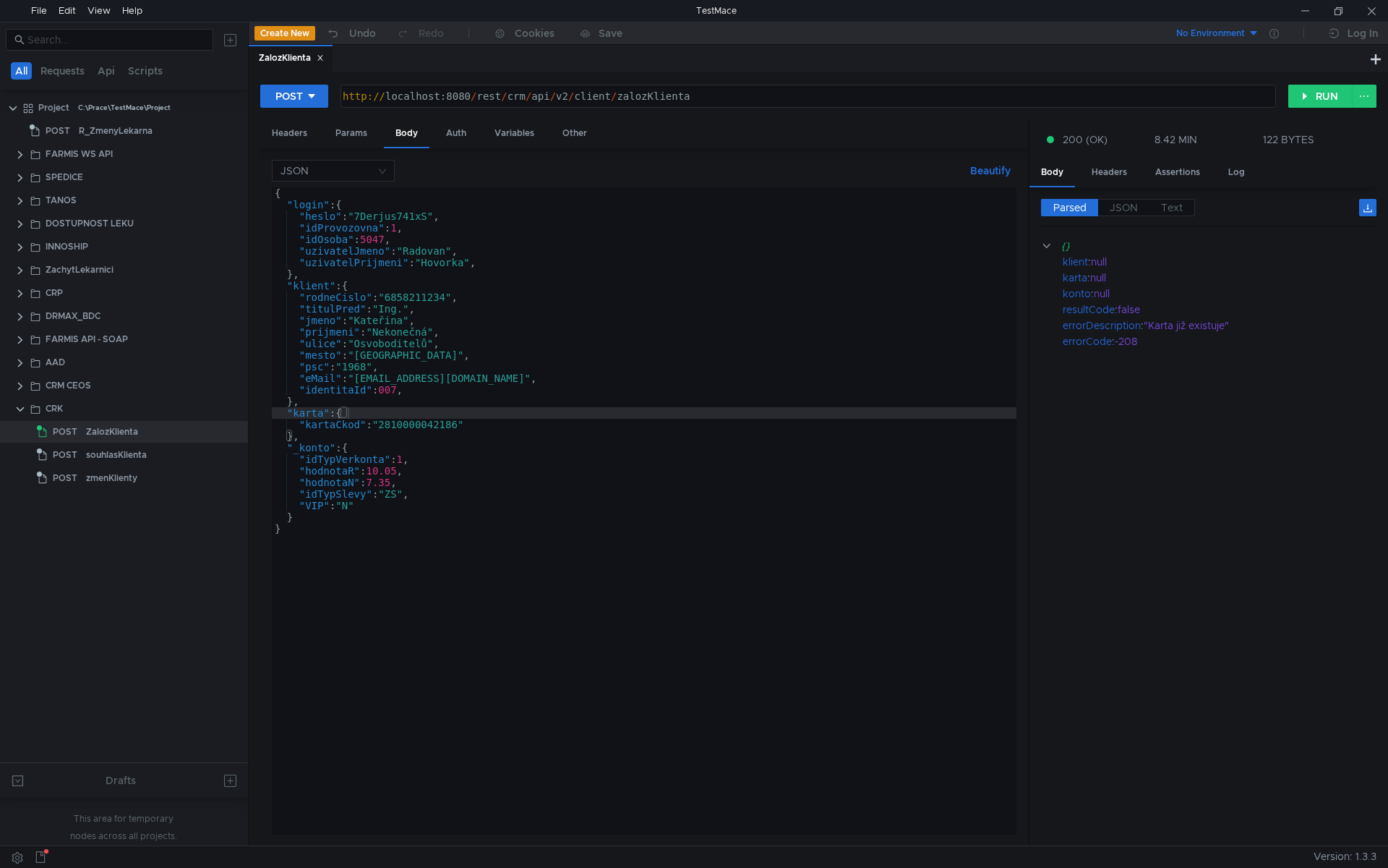
scroll to position [0, 1]
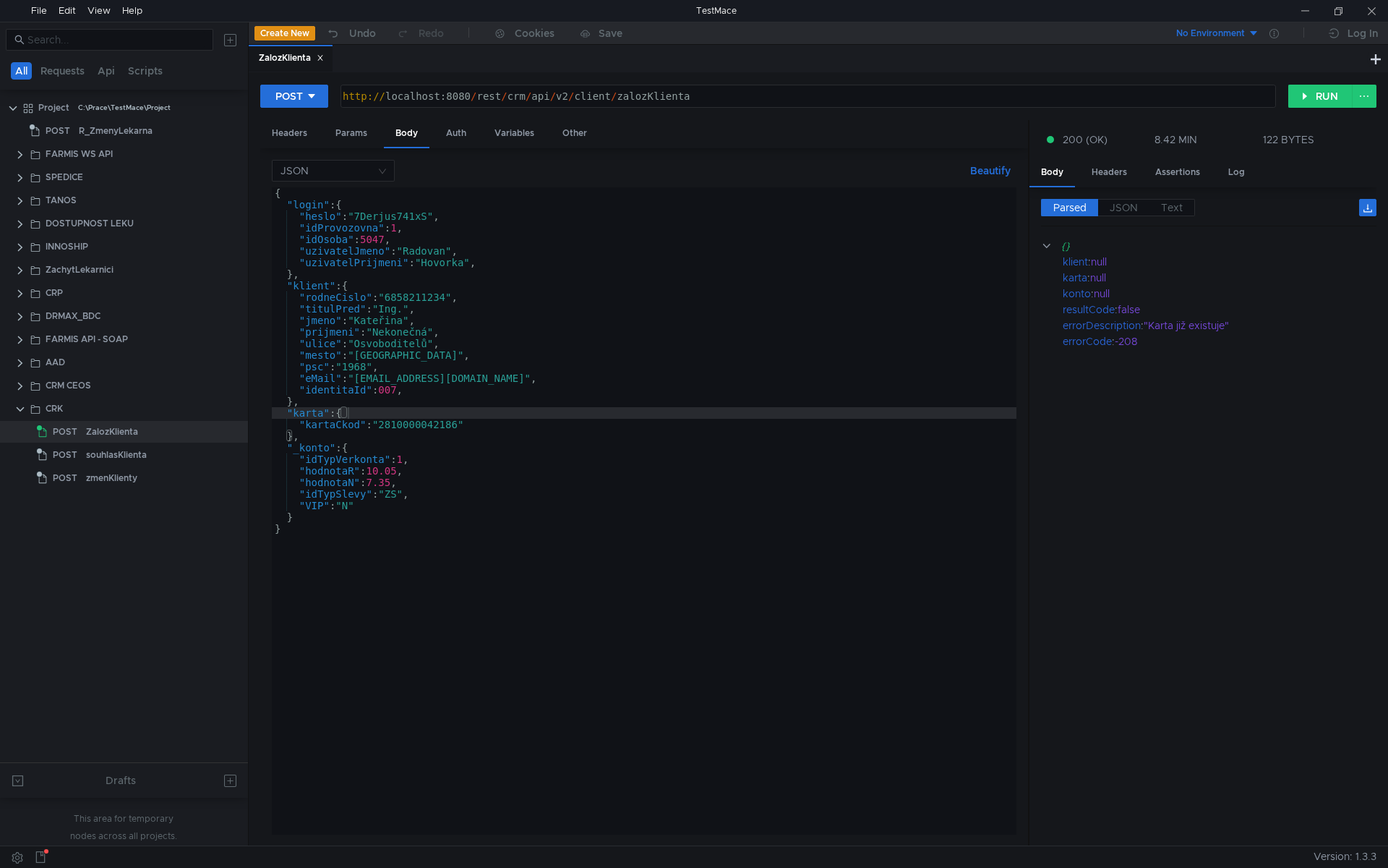
scroll to position [0, 1]
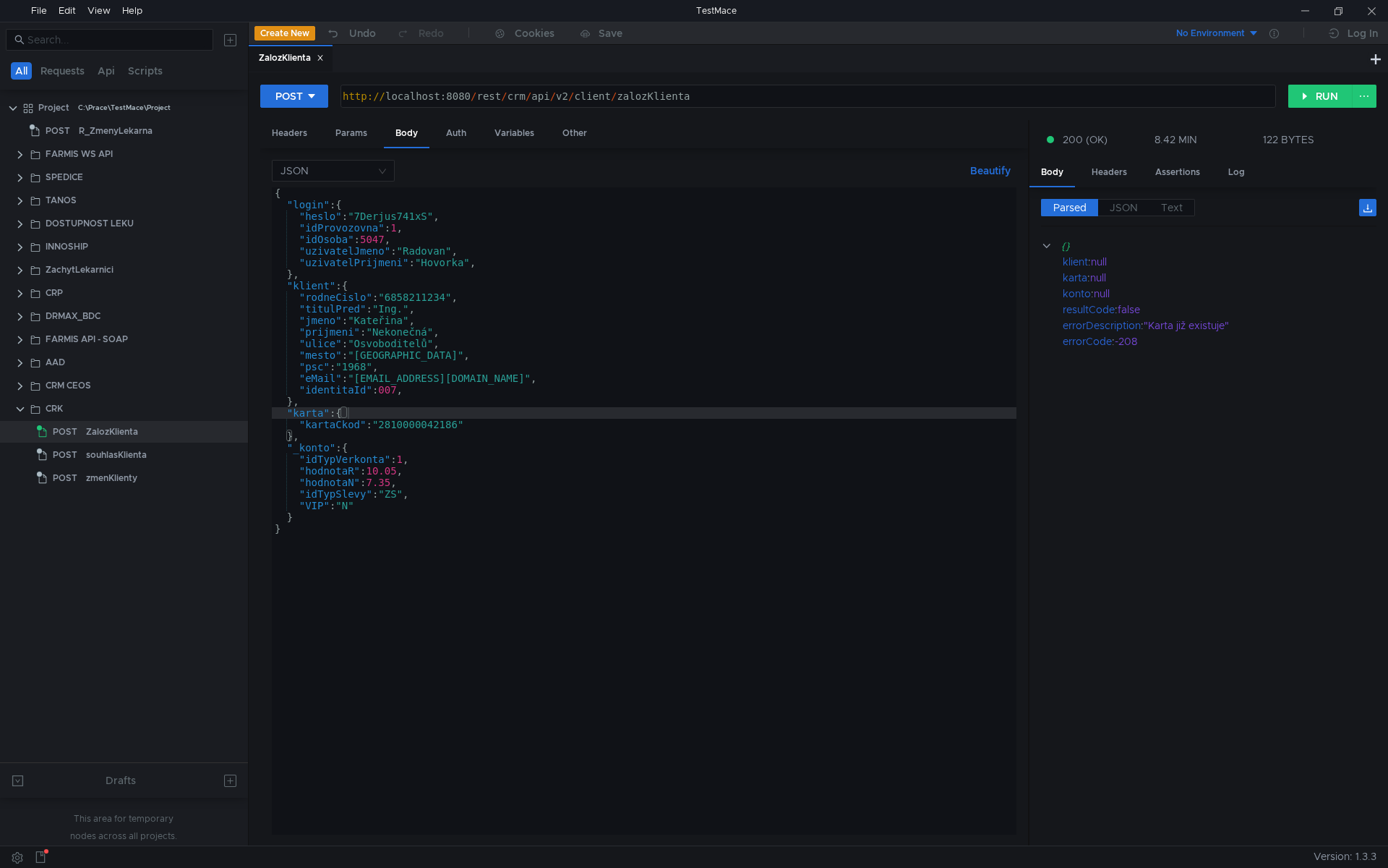
scroll to position [0, 1]
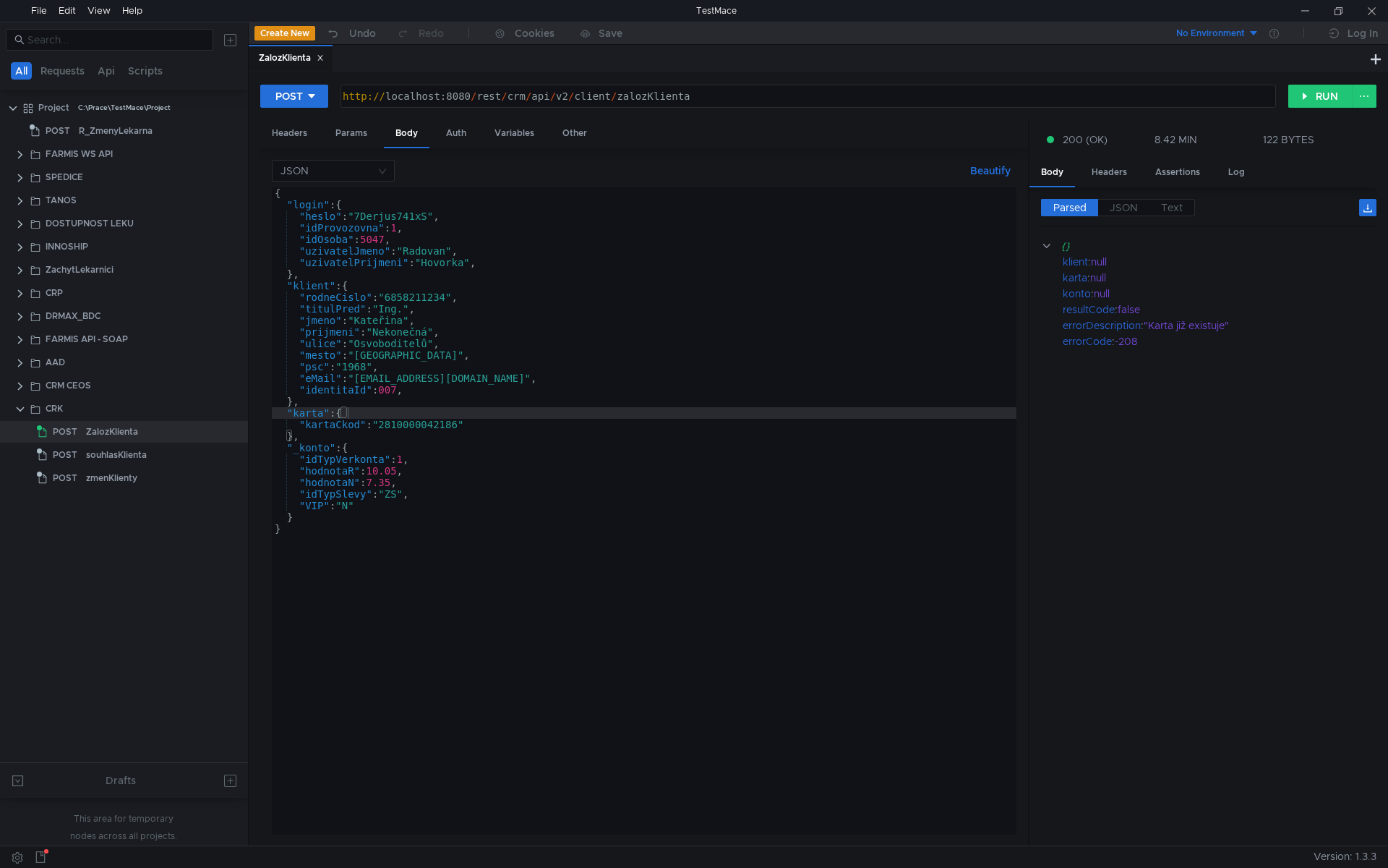
scroll to position [0, 1]
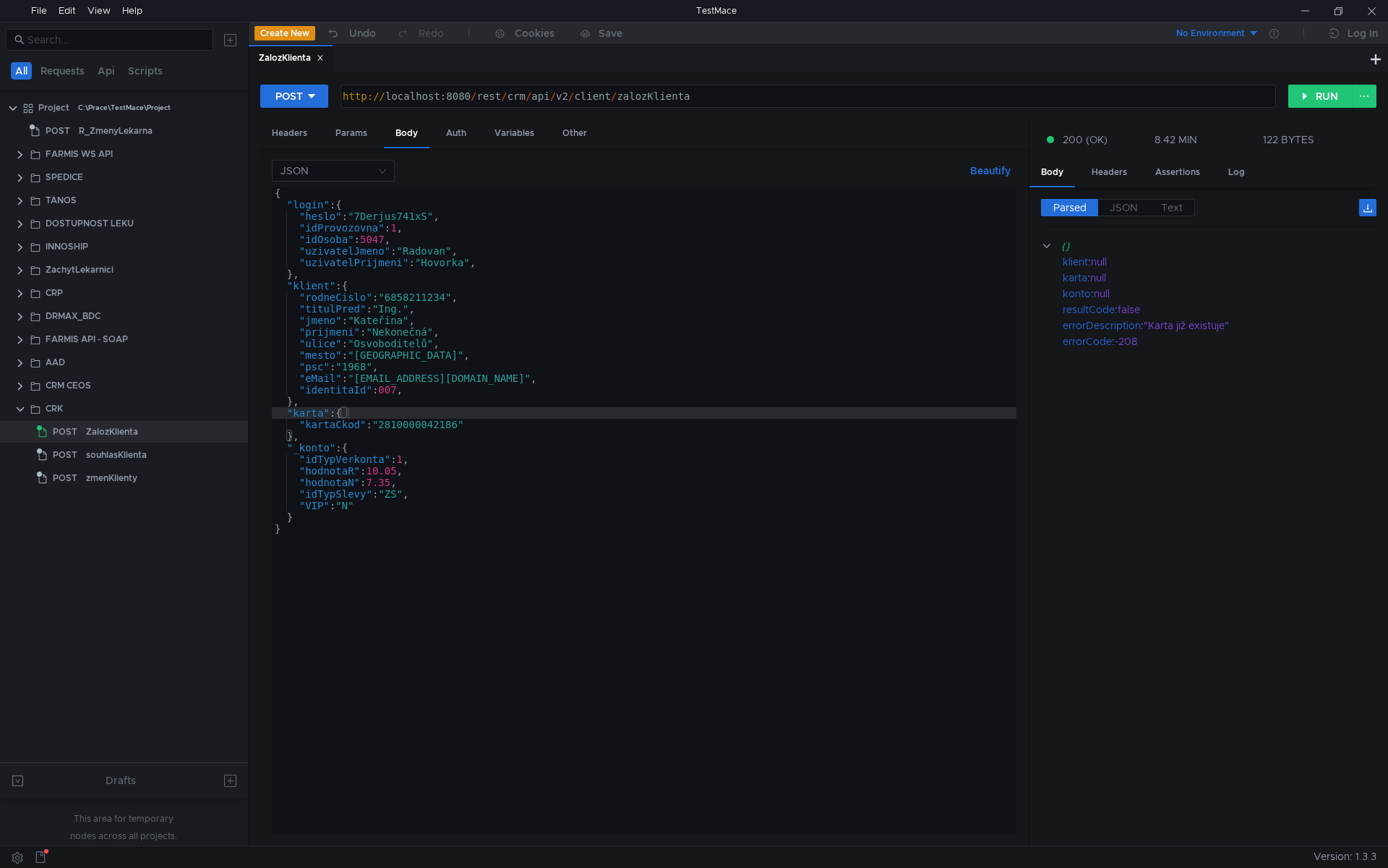
scroll to position [0, 1]
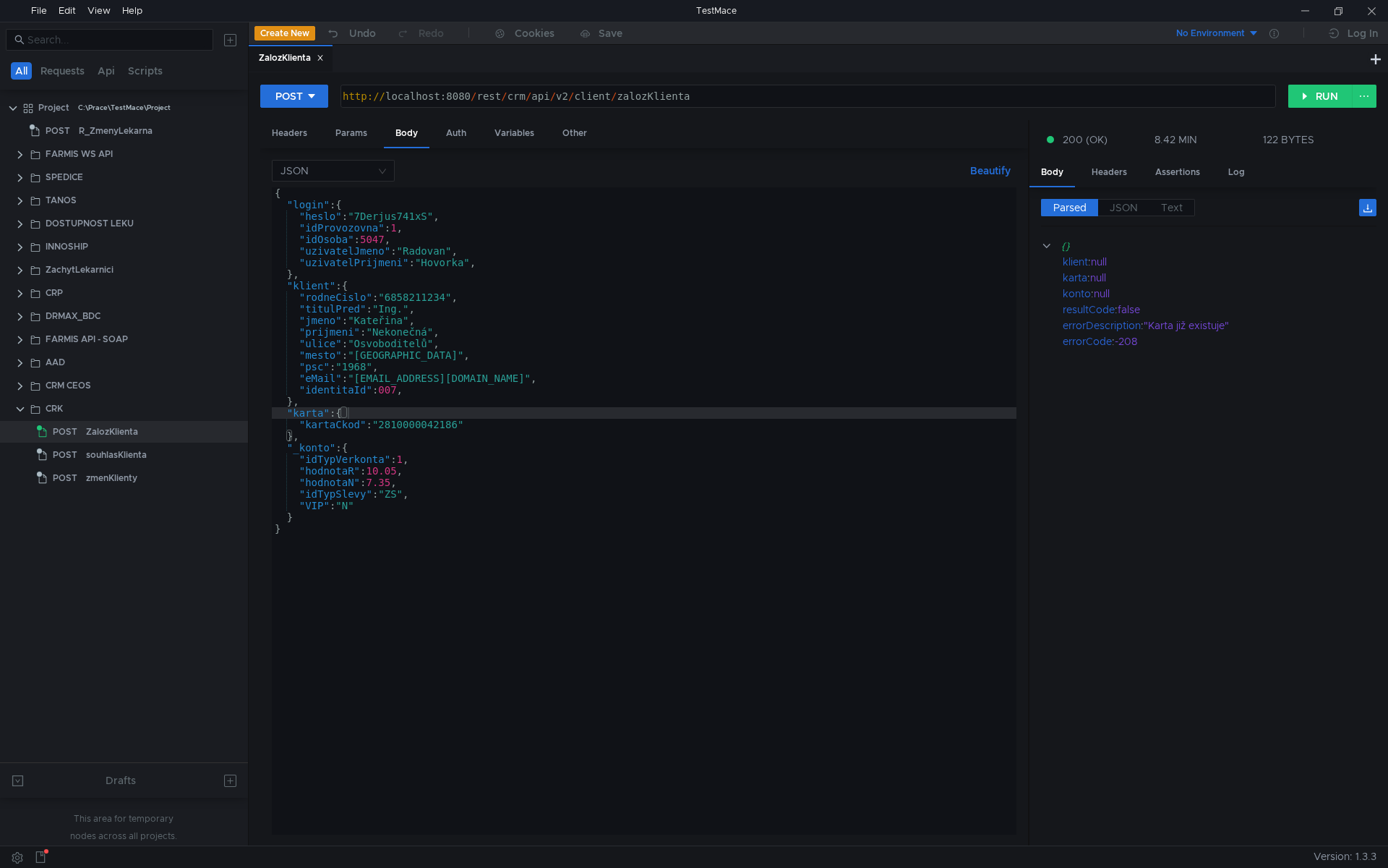
scroll to position [0, 1]
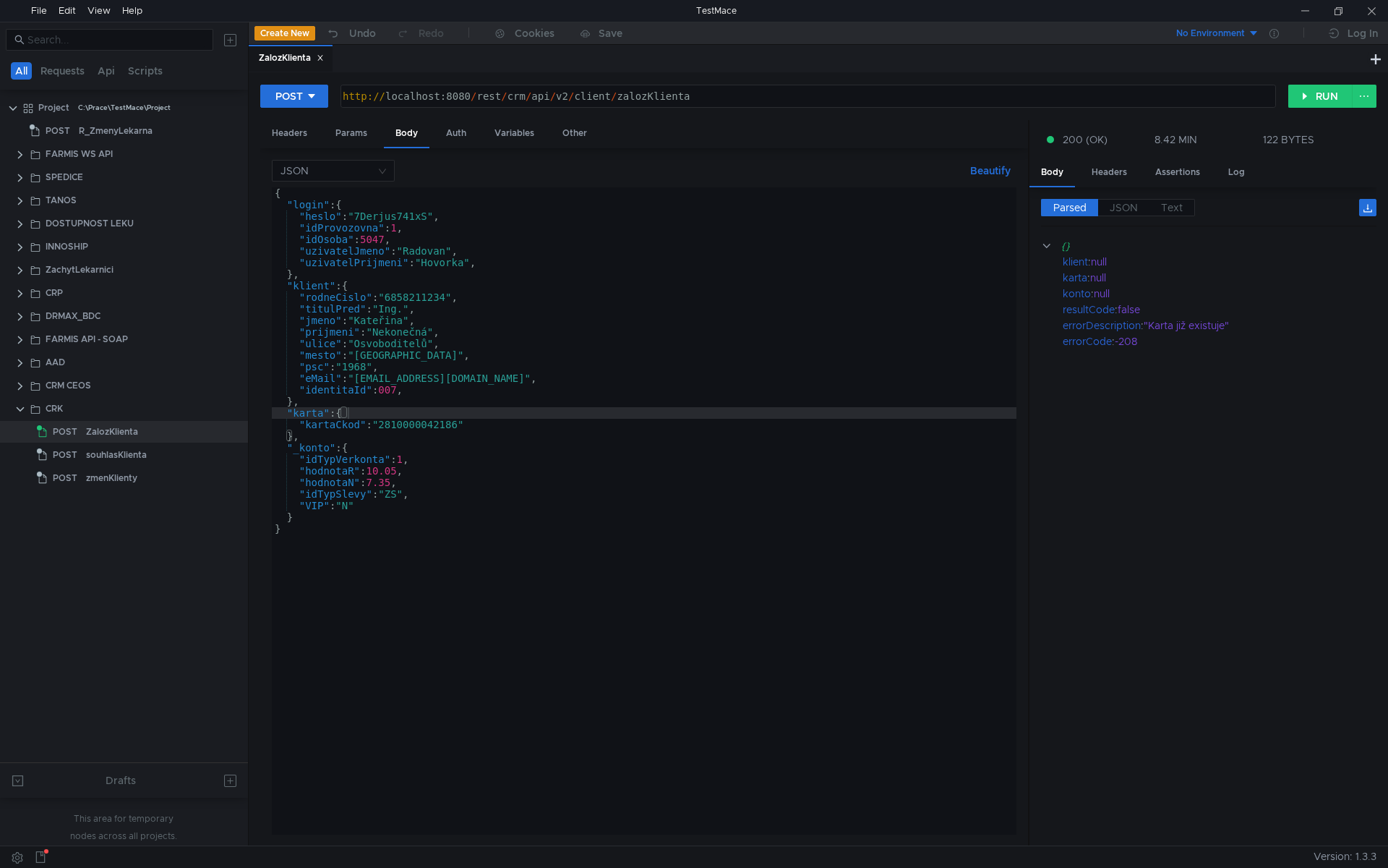
scroll to position [0, 1]
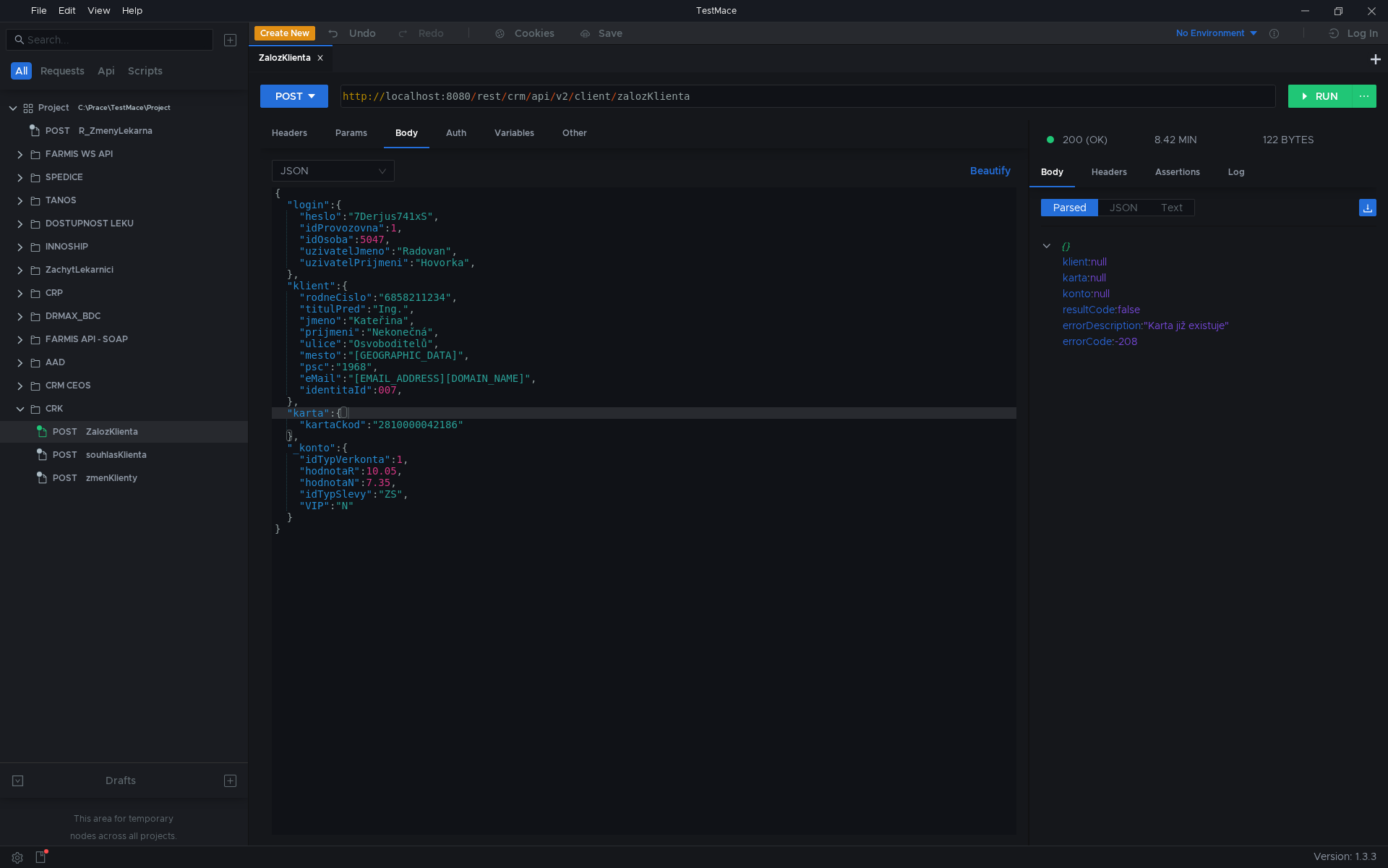
scroll to position [0, 1]
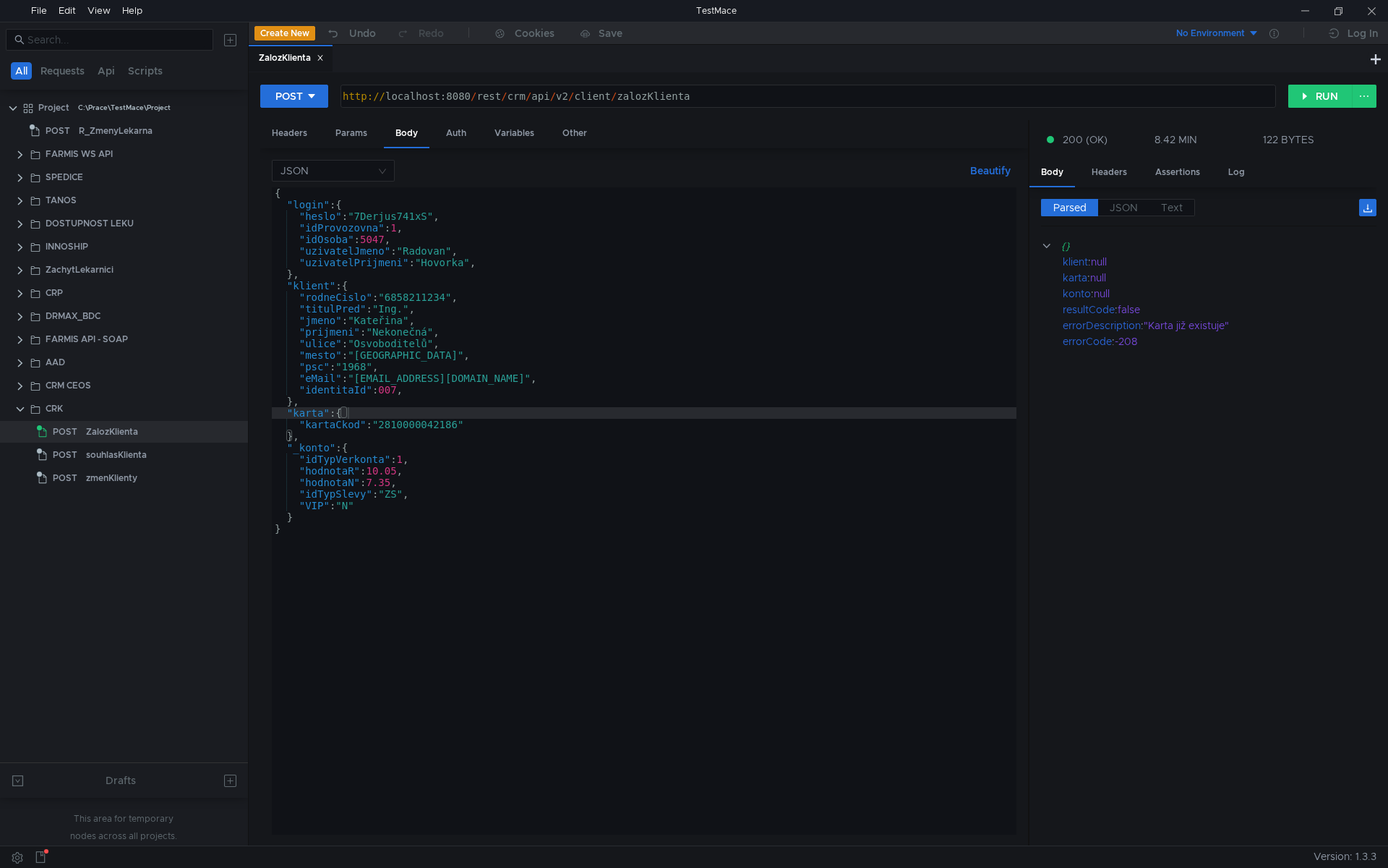
scroll to position [0, 1]
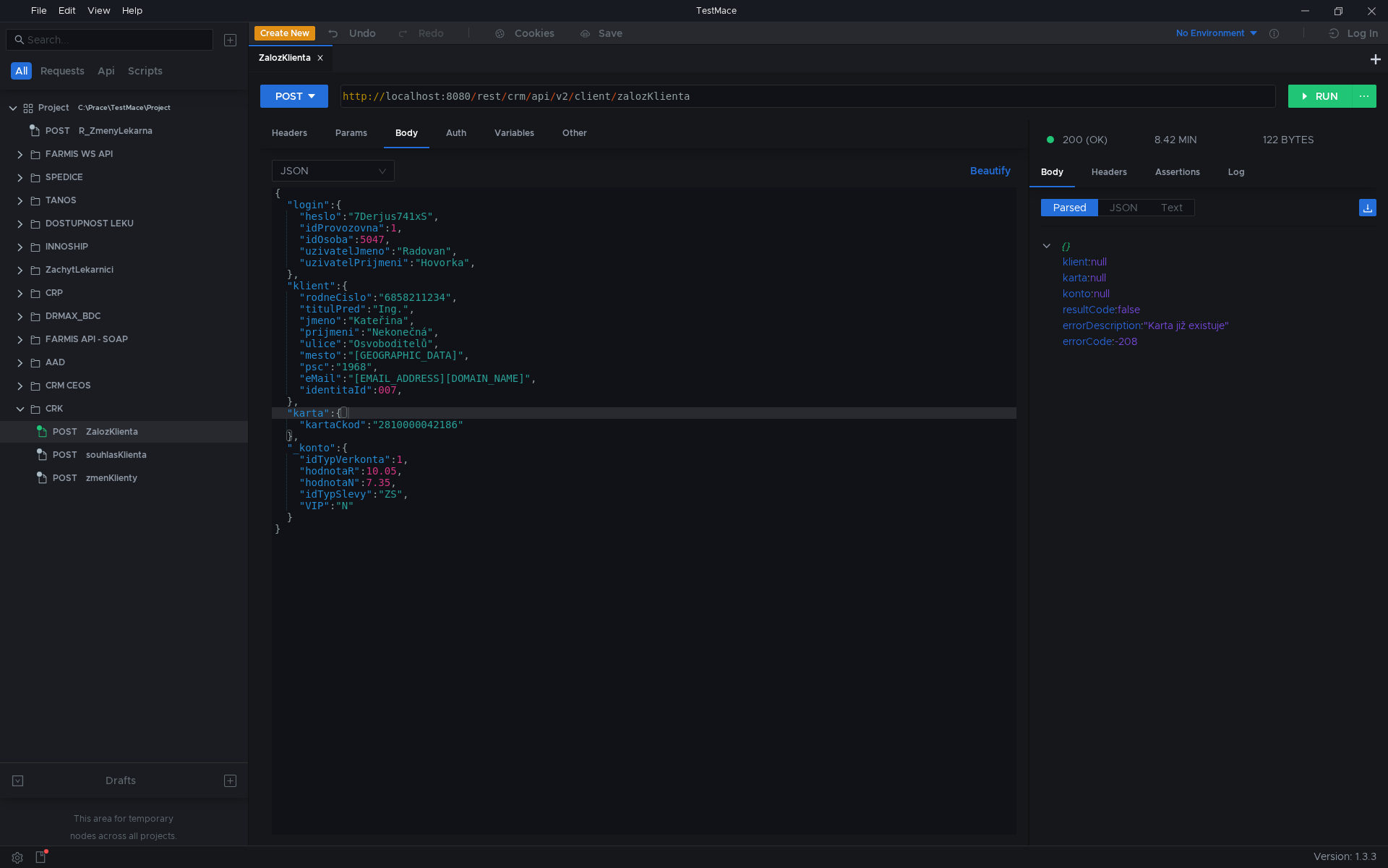
scroll to position [0, 1]
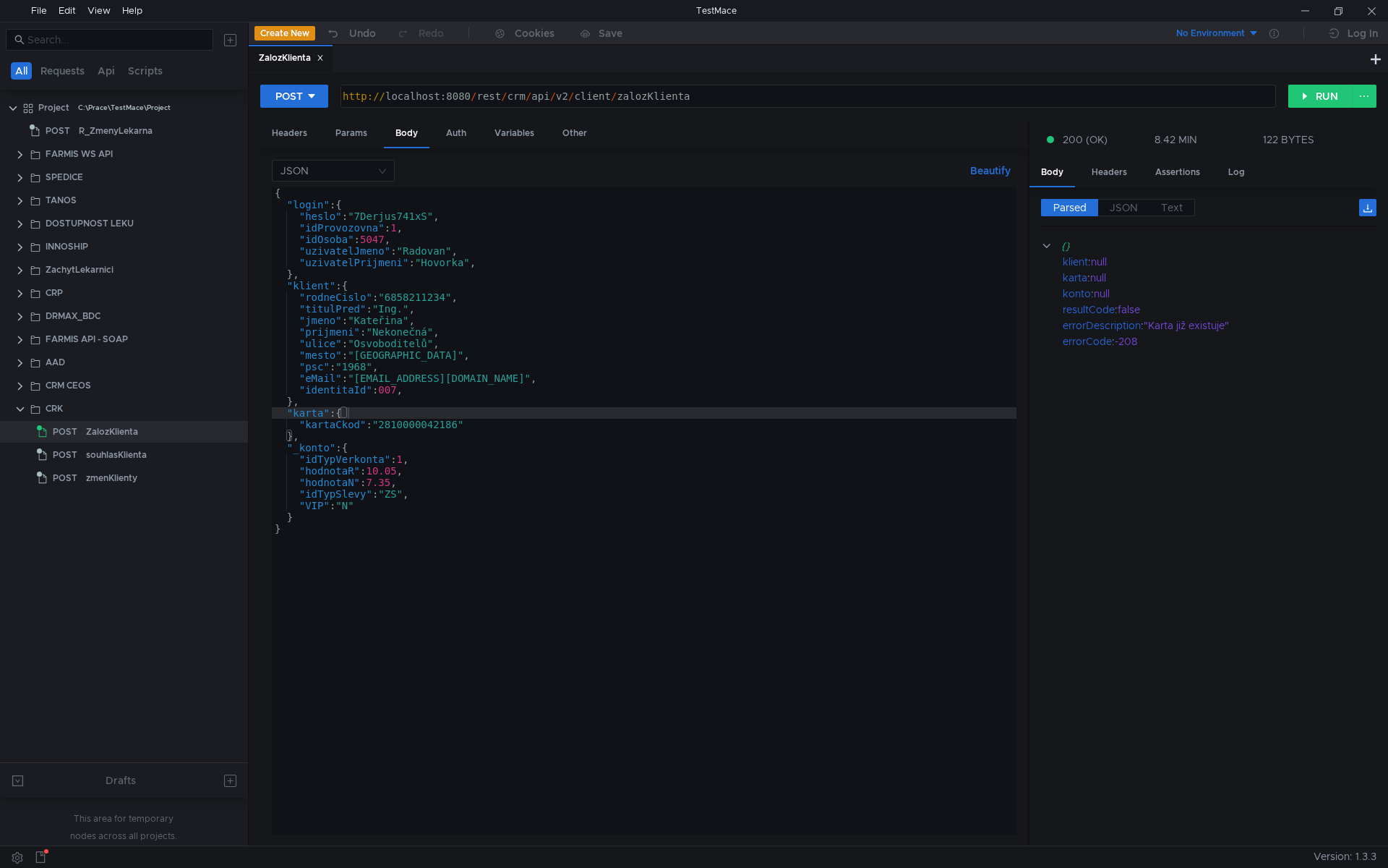
scroll to position [0, 1]
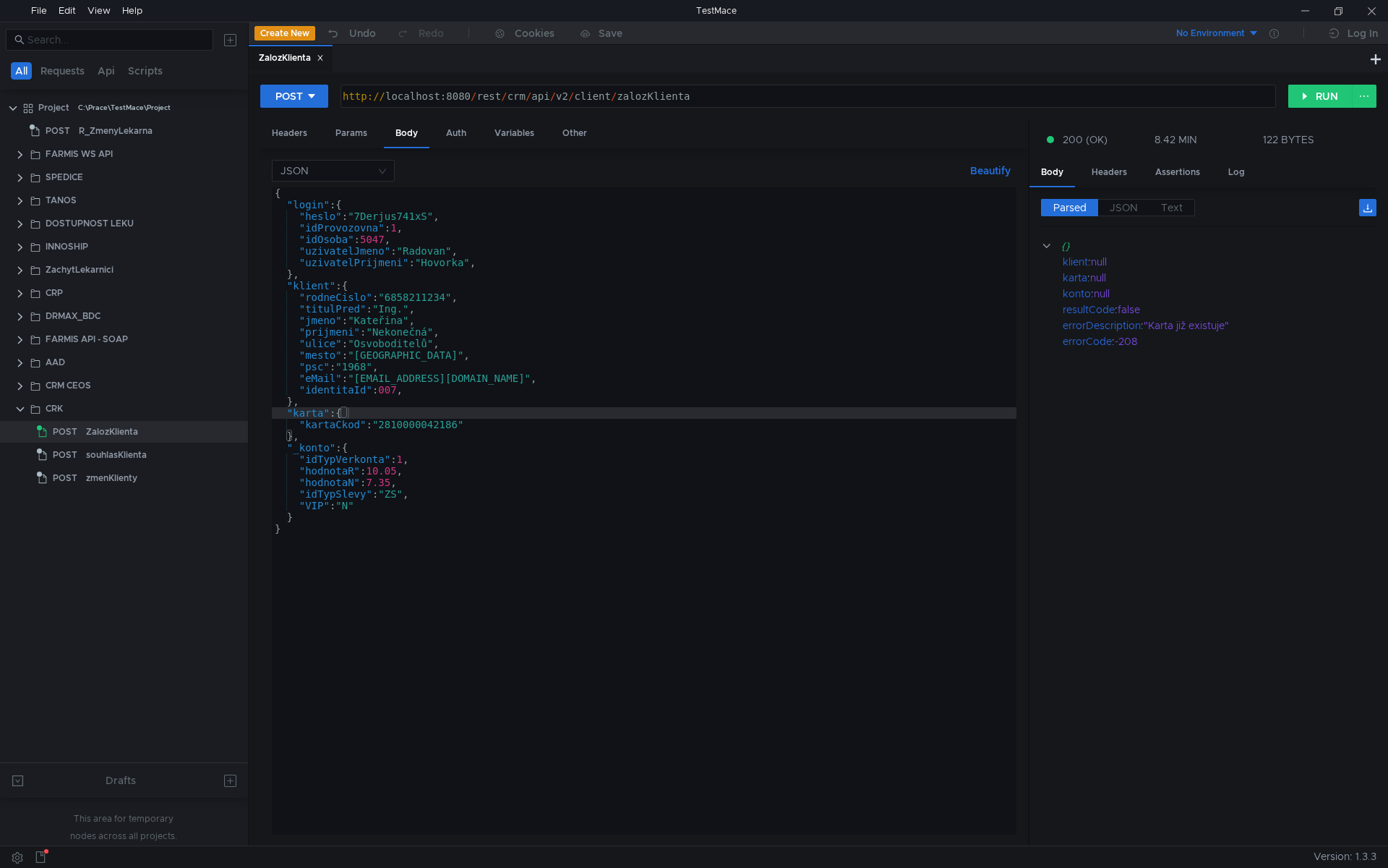
scroll to position [0, 1]
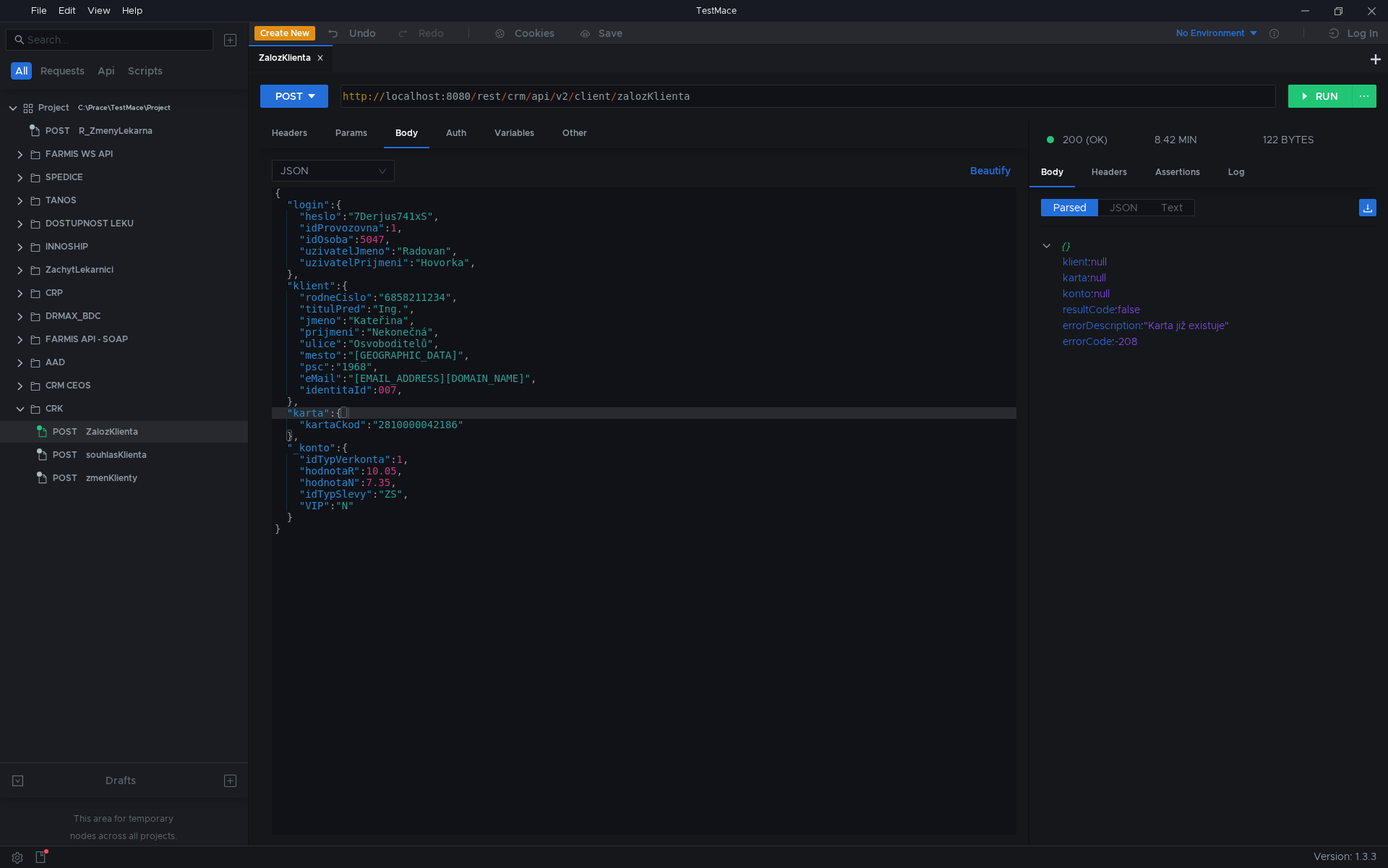
scroll to position [0, 1]
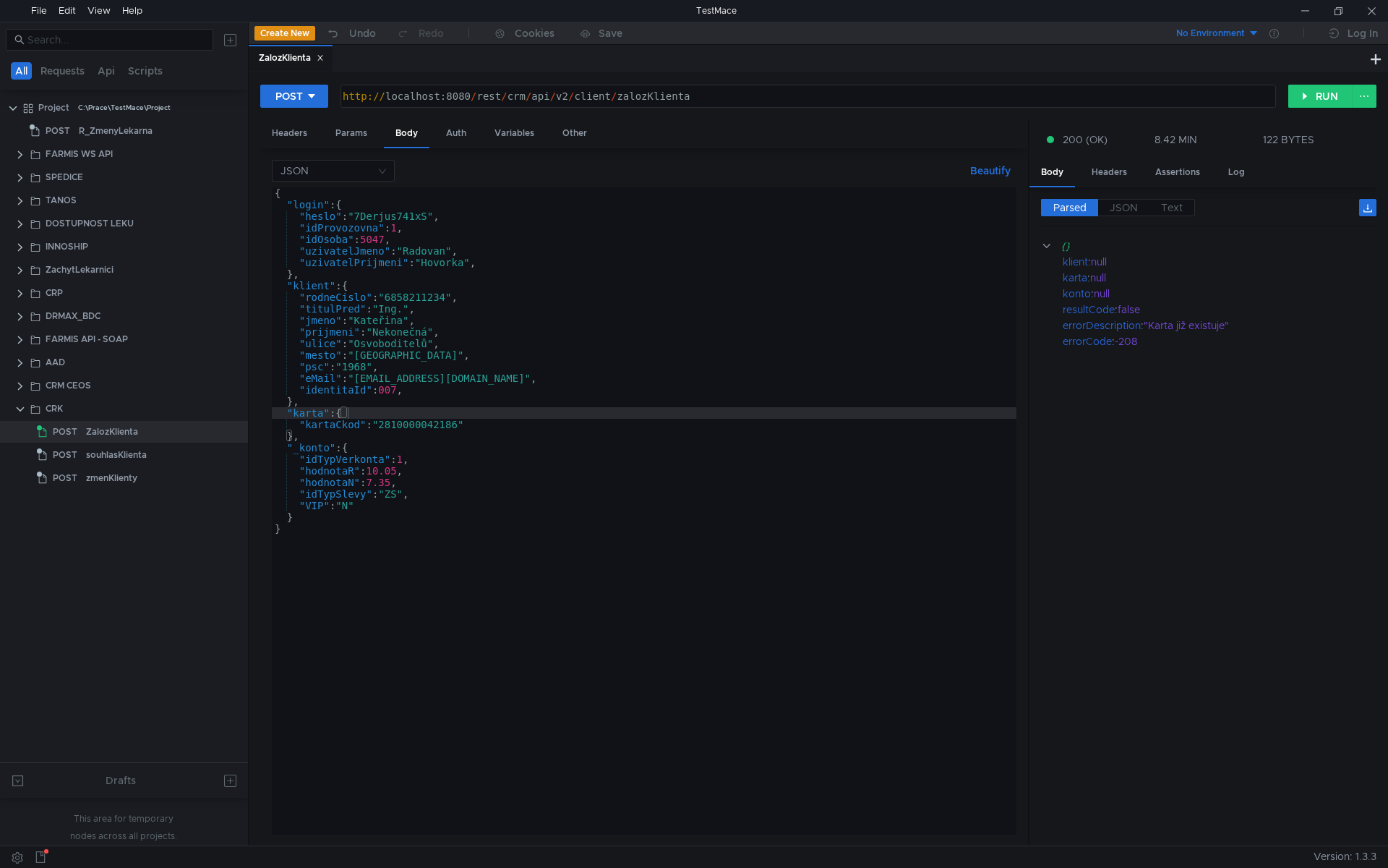
scroll to position [0, 1]
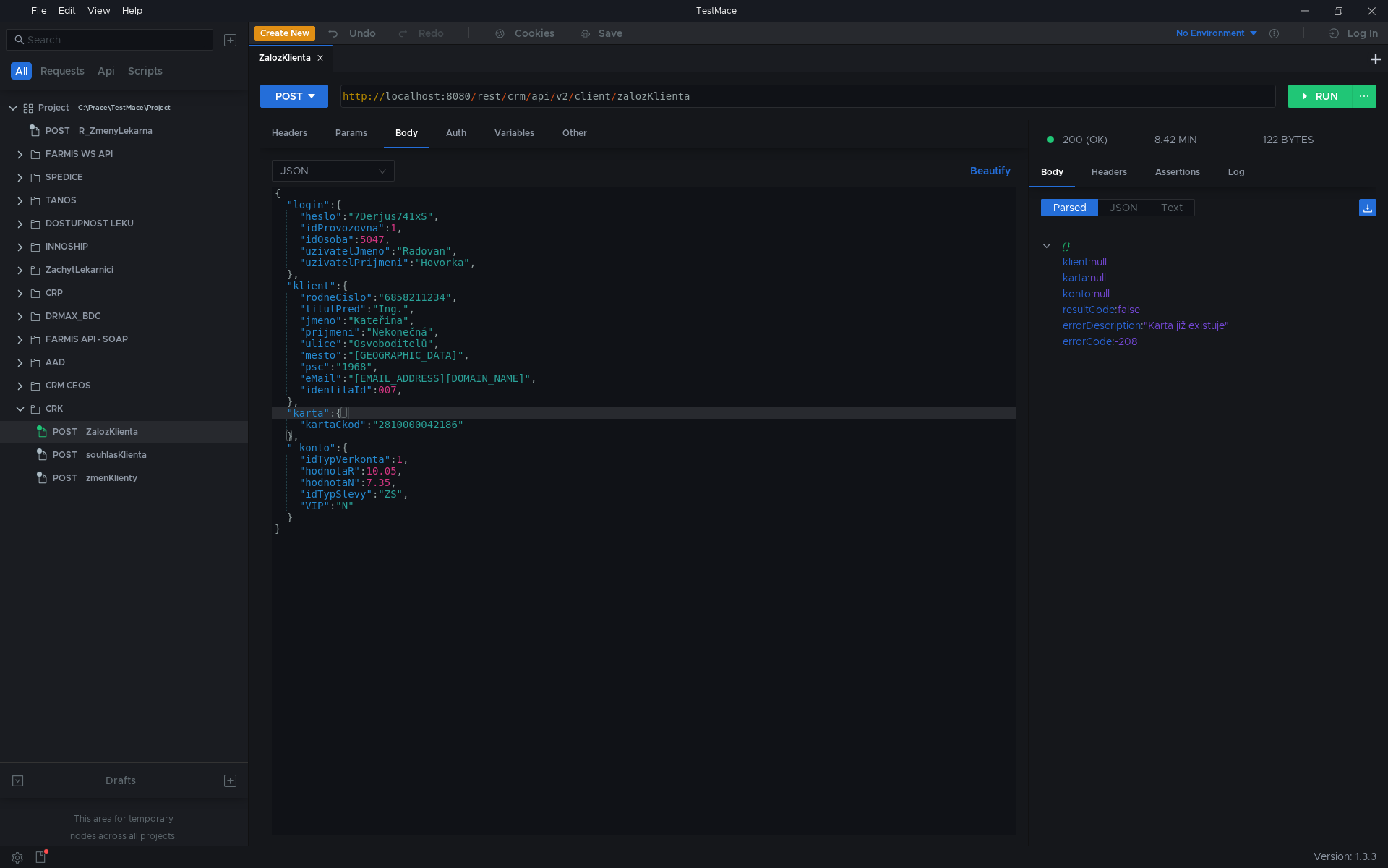
scroll to position [0, 1]
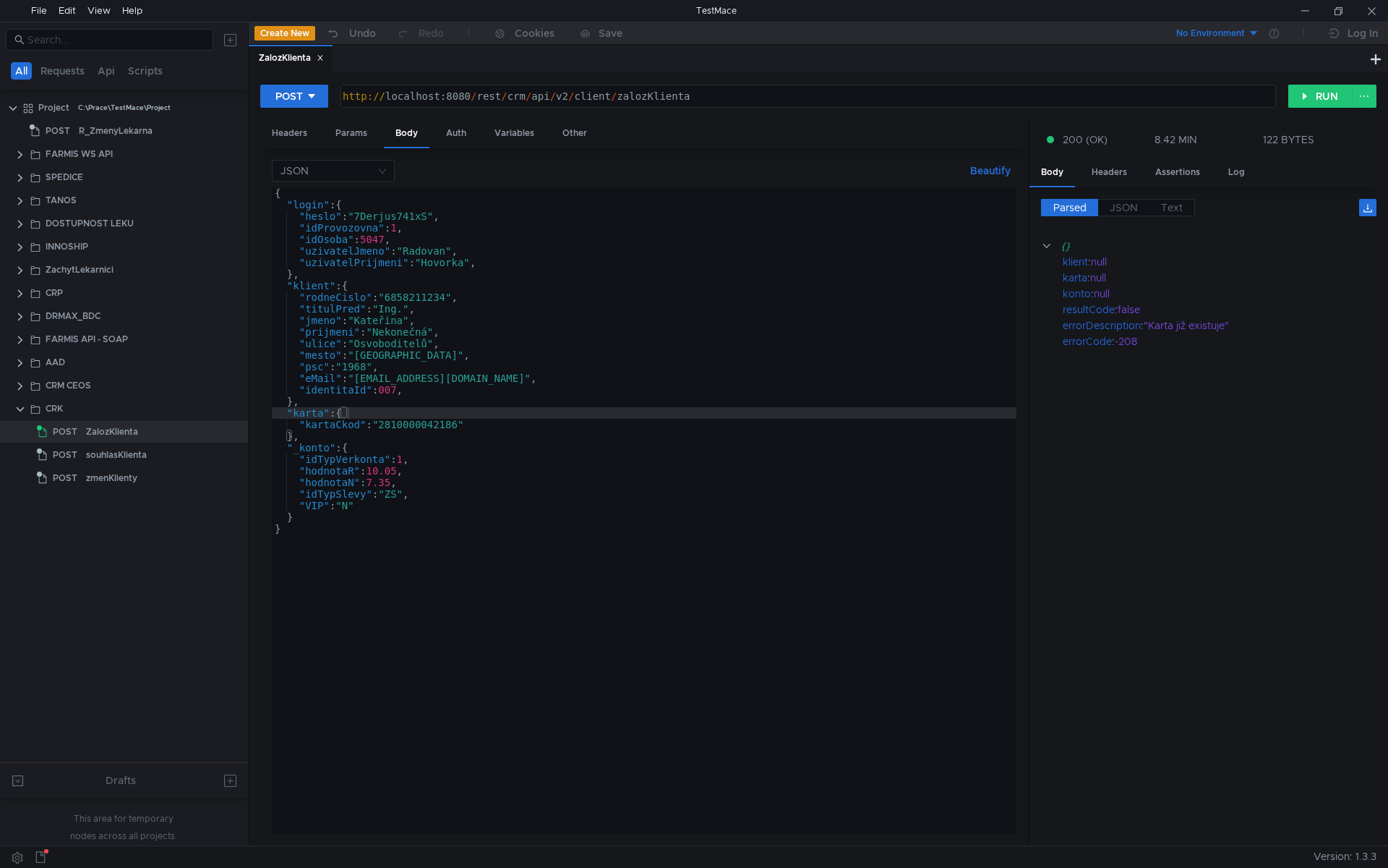
scroll to position [0, 1]
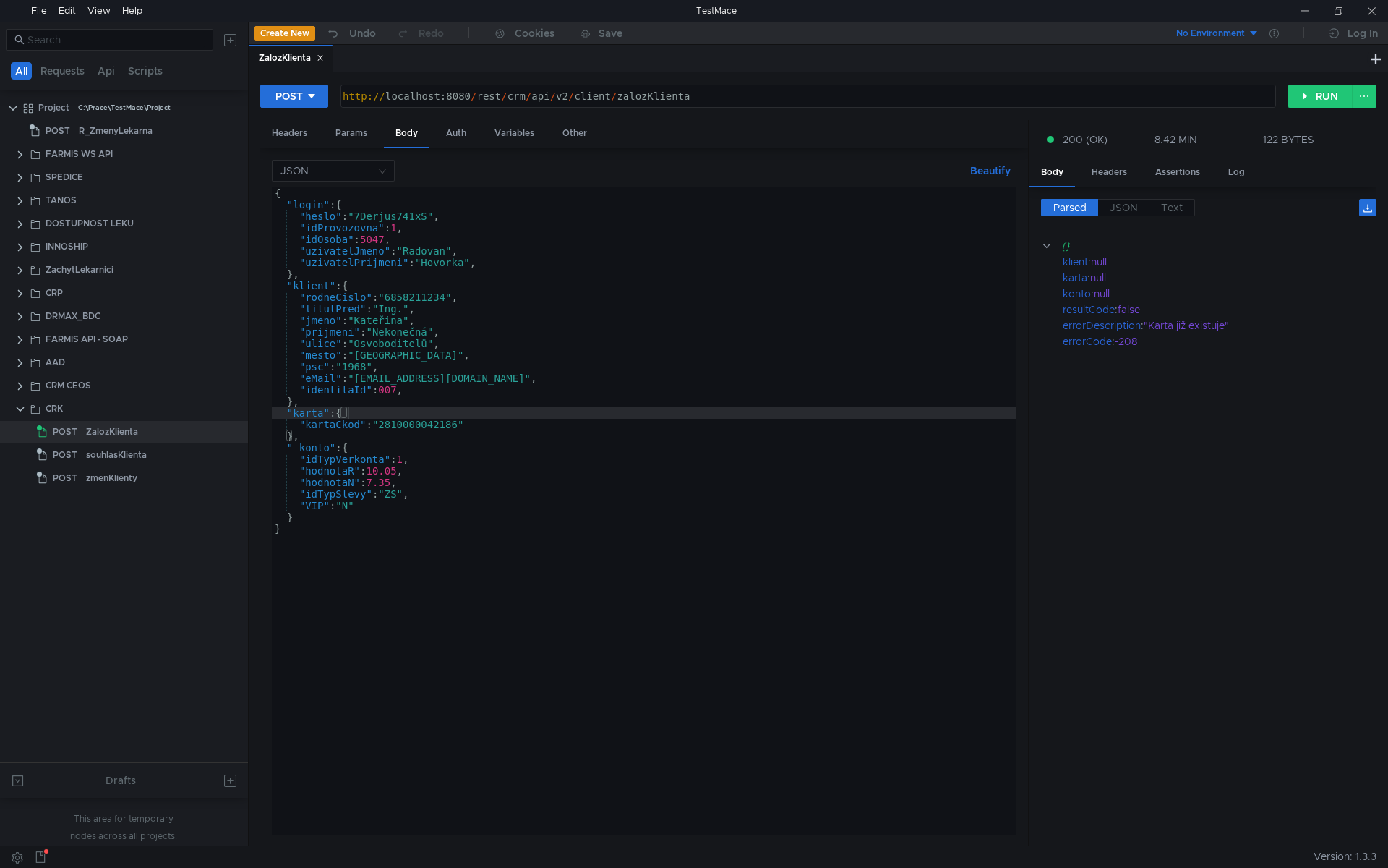
scroll to position [0, 1]
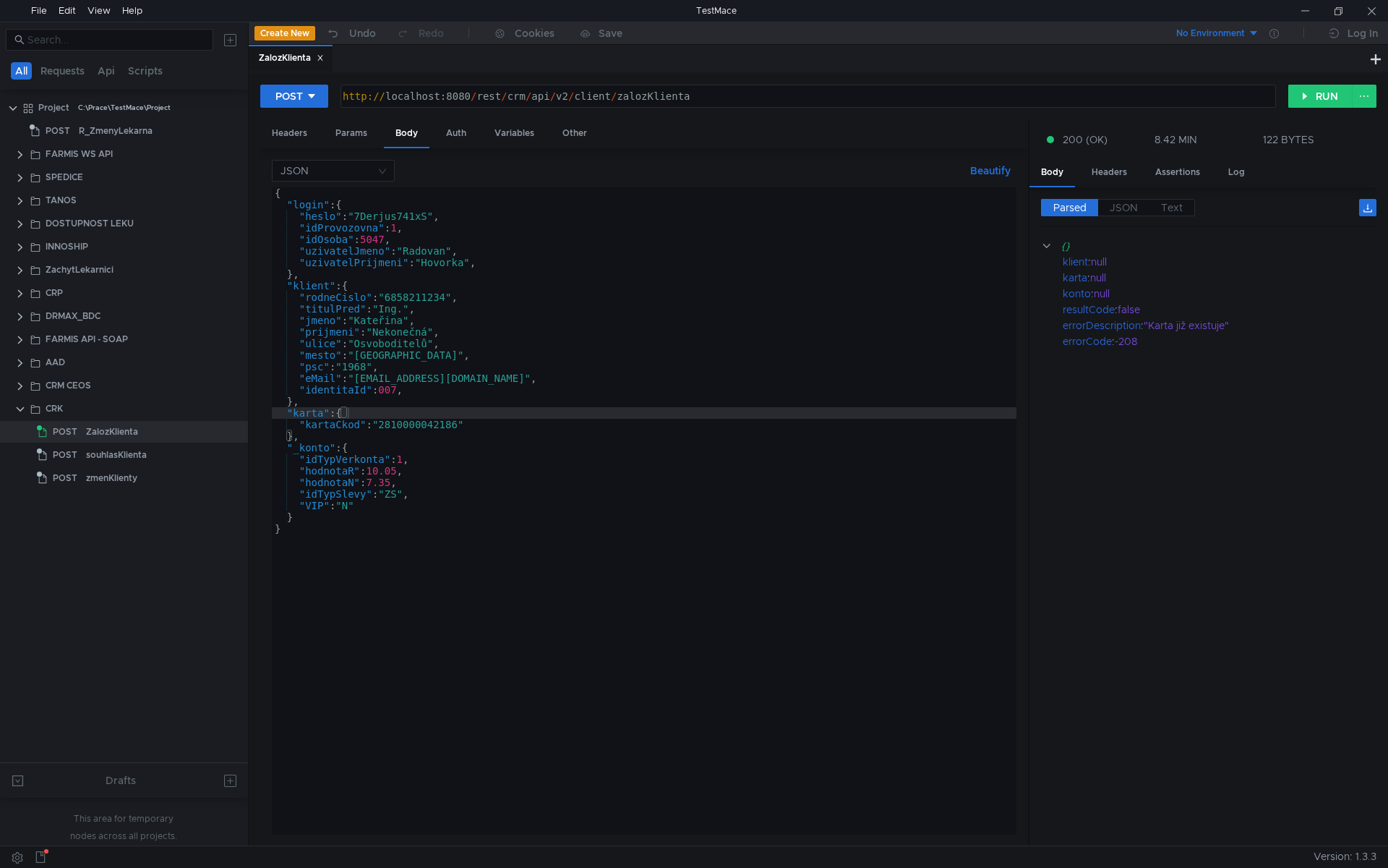
scroll to position [0, 1]
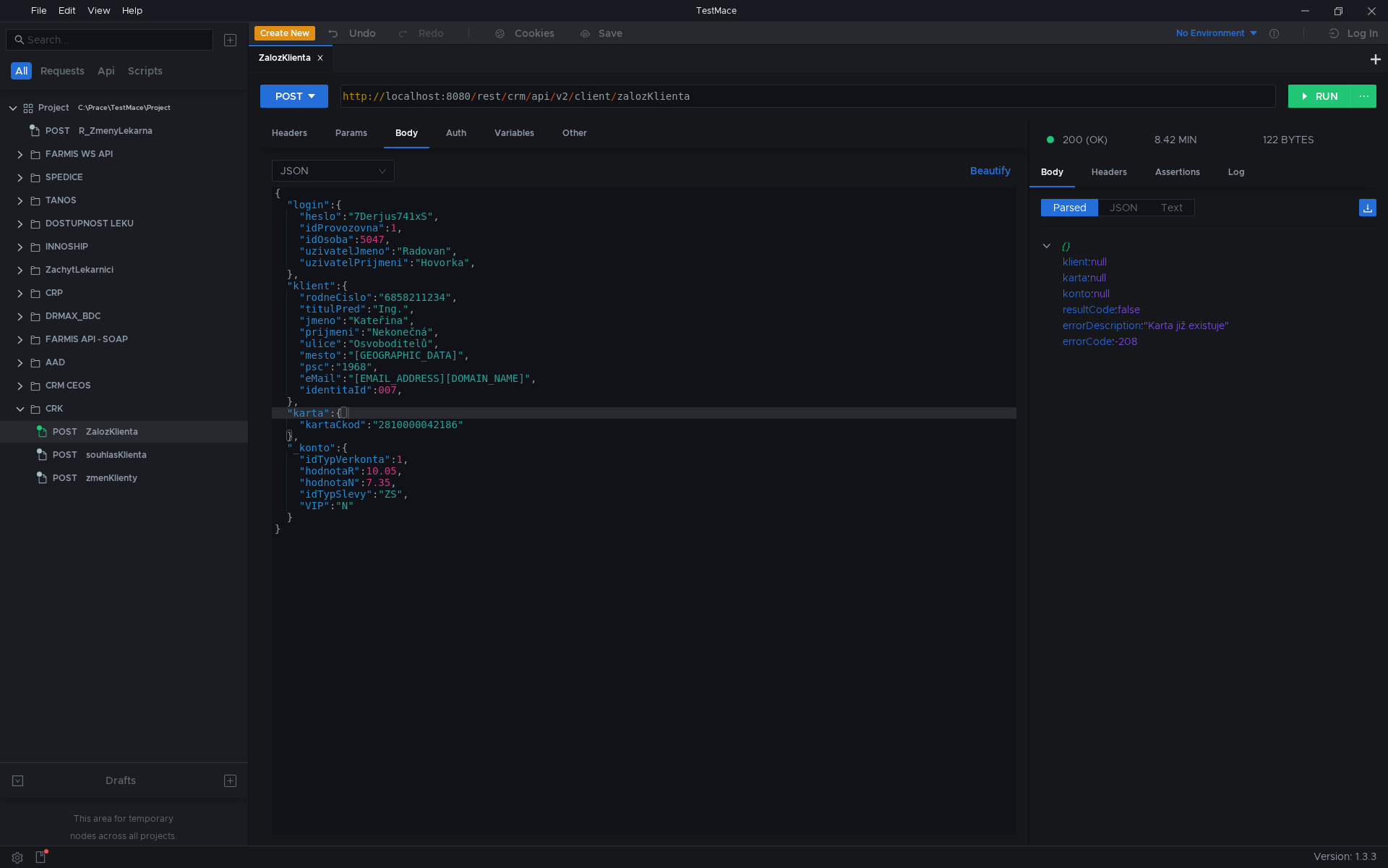
scroll to position [0, 1]
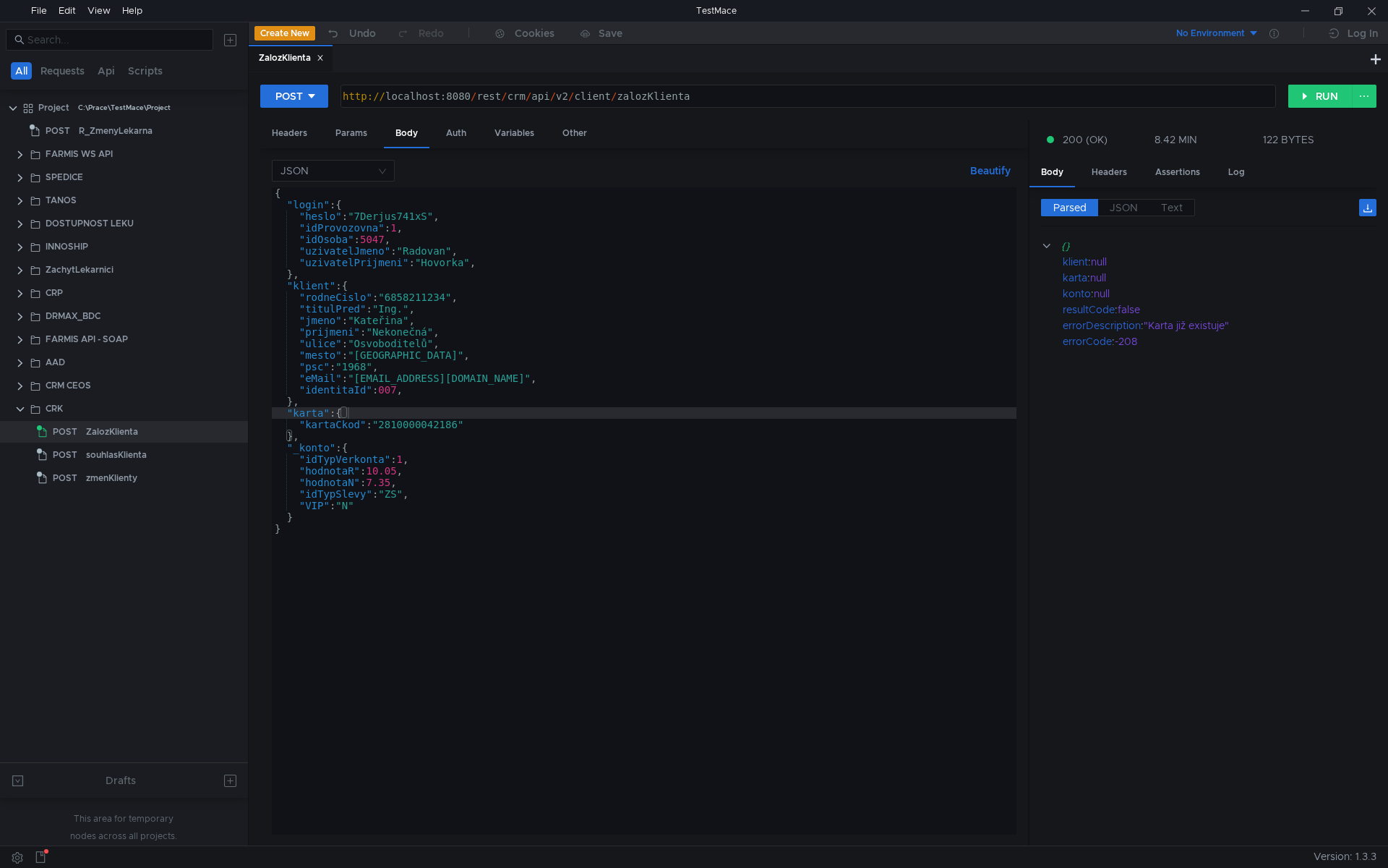
scroll to position [0, 1]
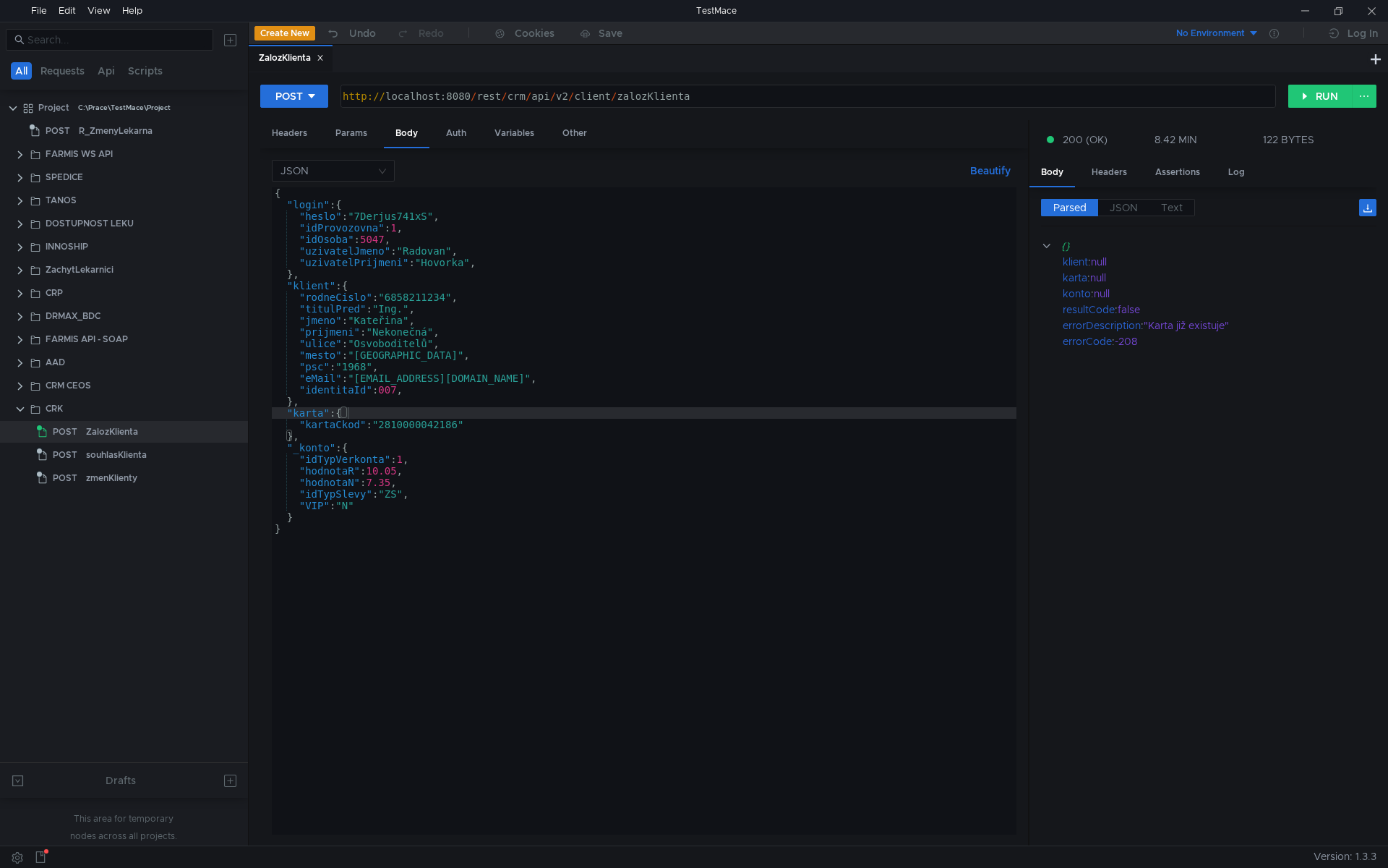
scroll to position [0, 1]
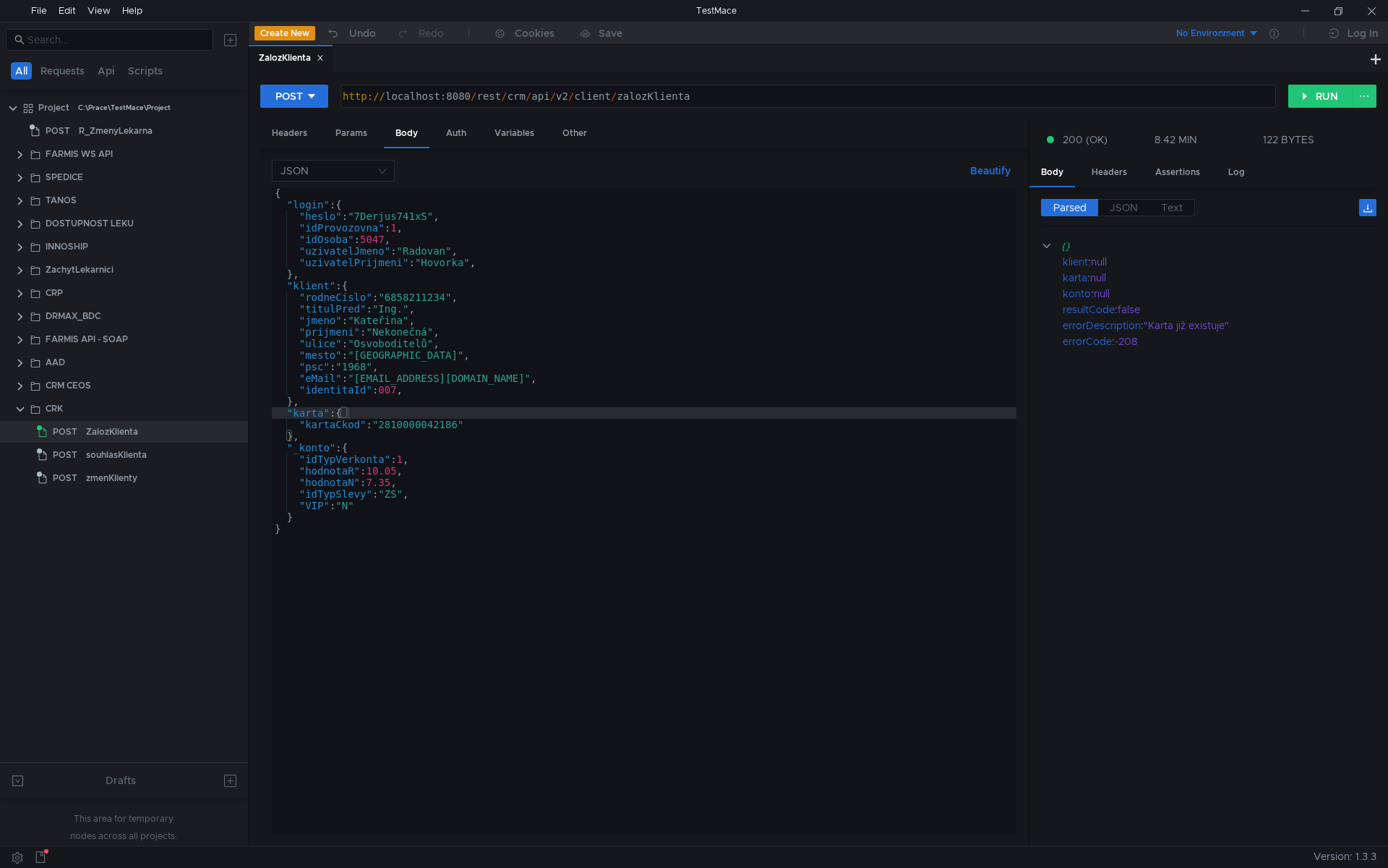
scroll to position [0, 1]
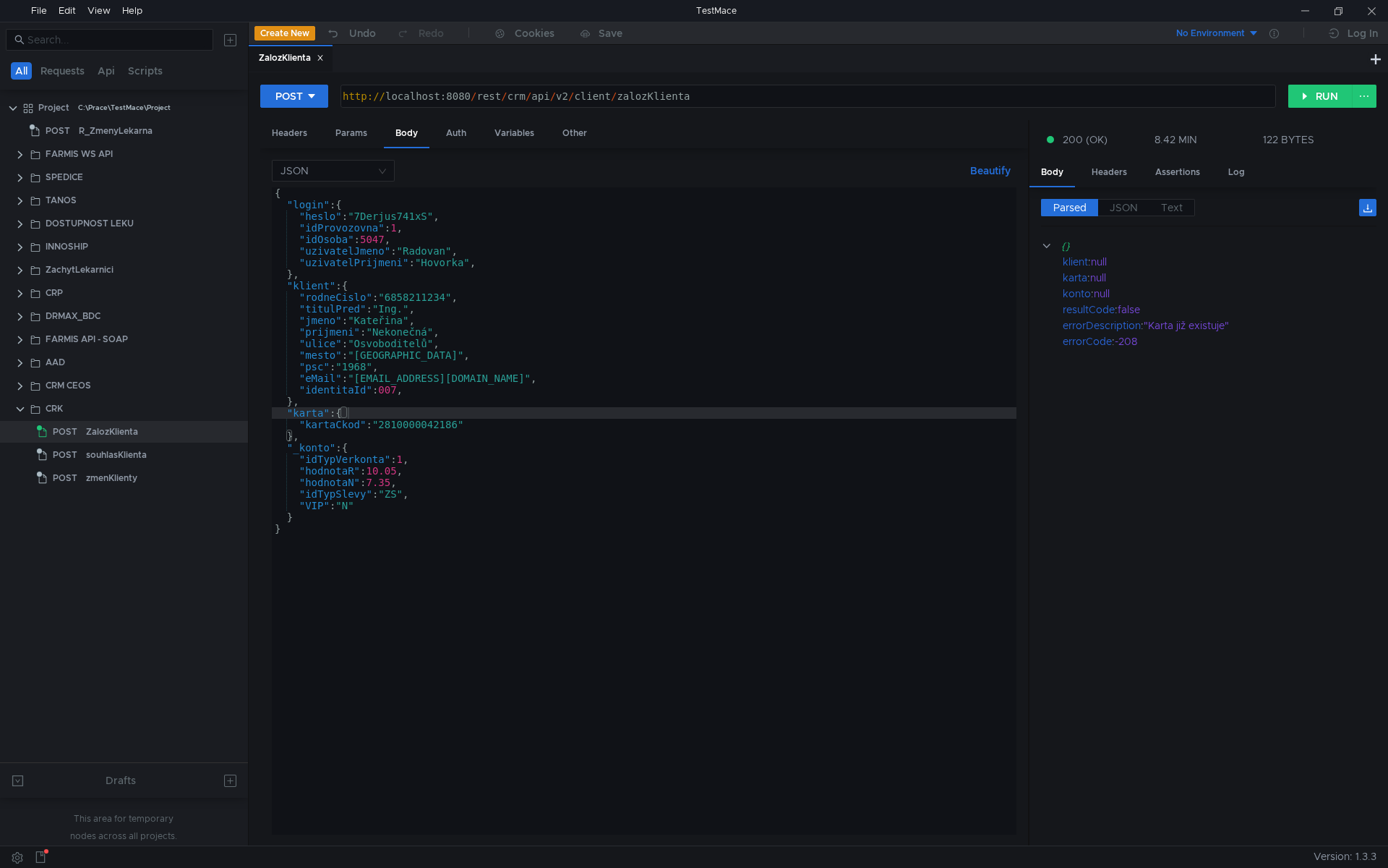
scroll to position [0, 1]
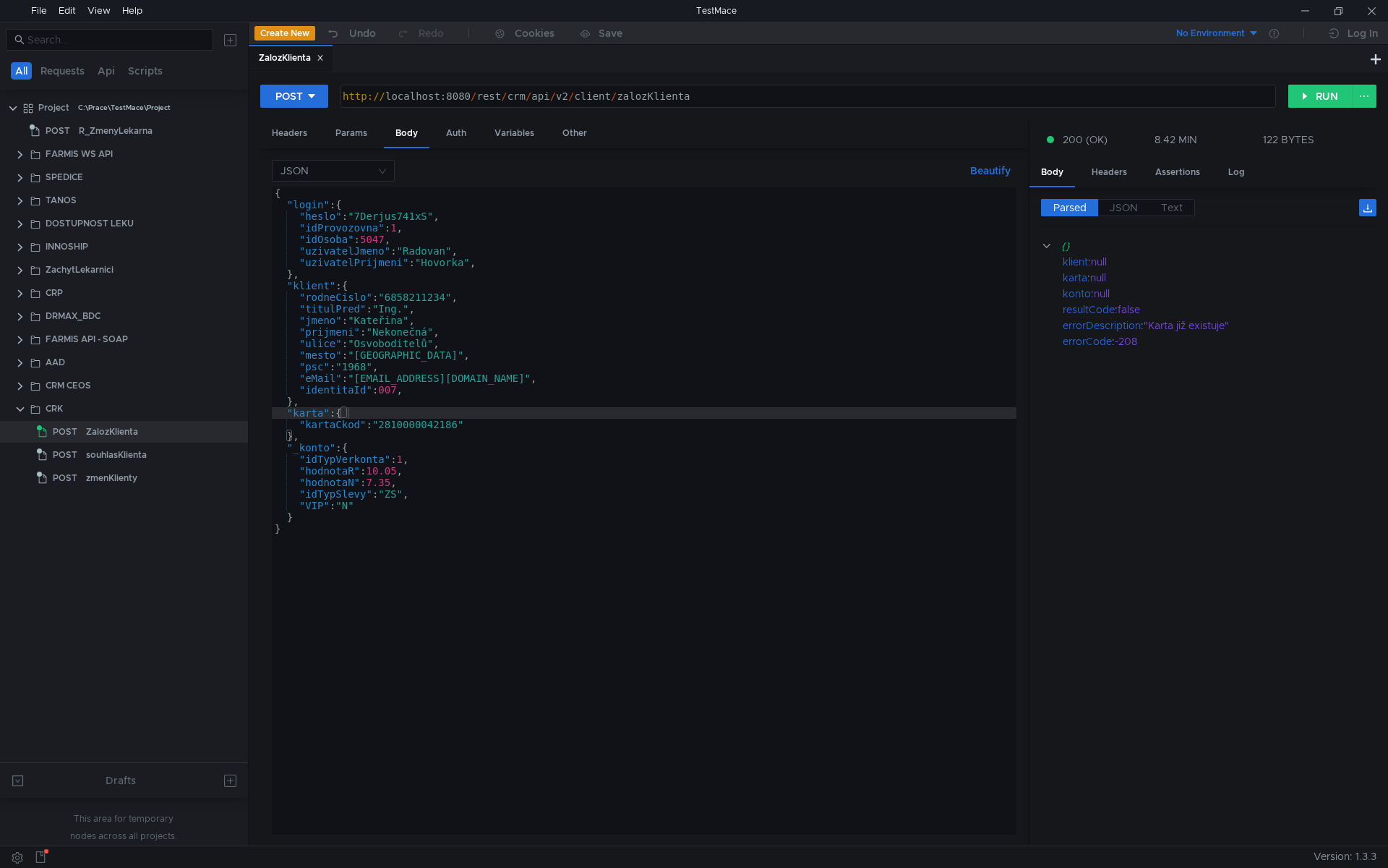
scroll to position [0, 1]
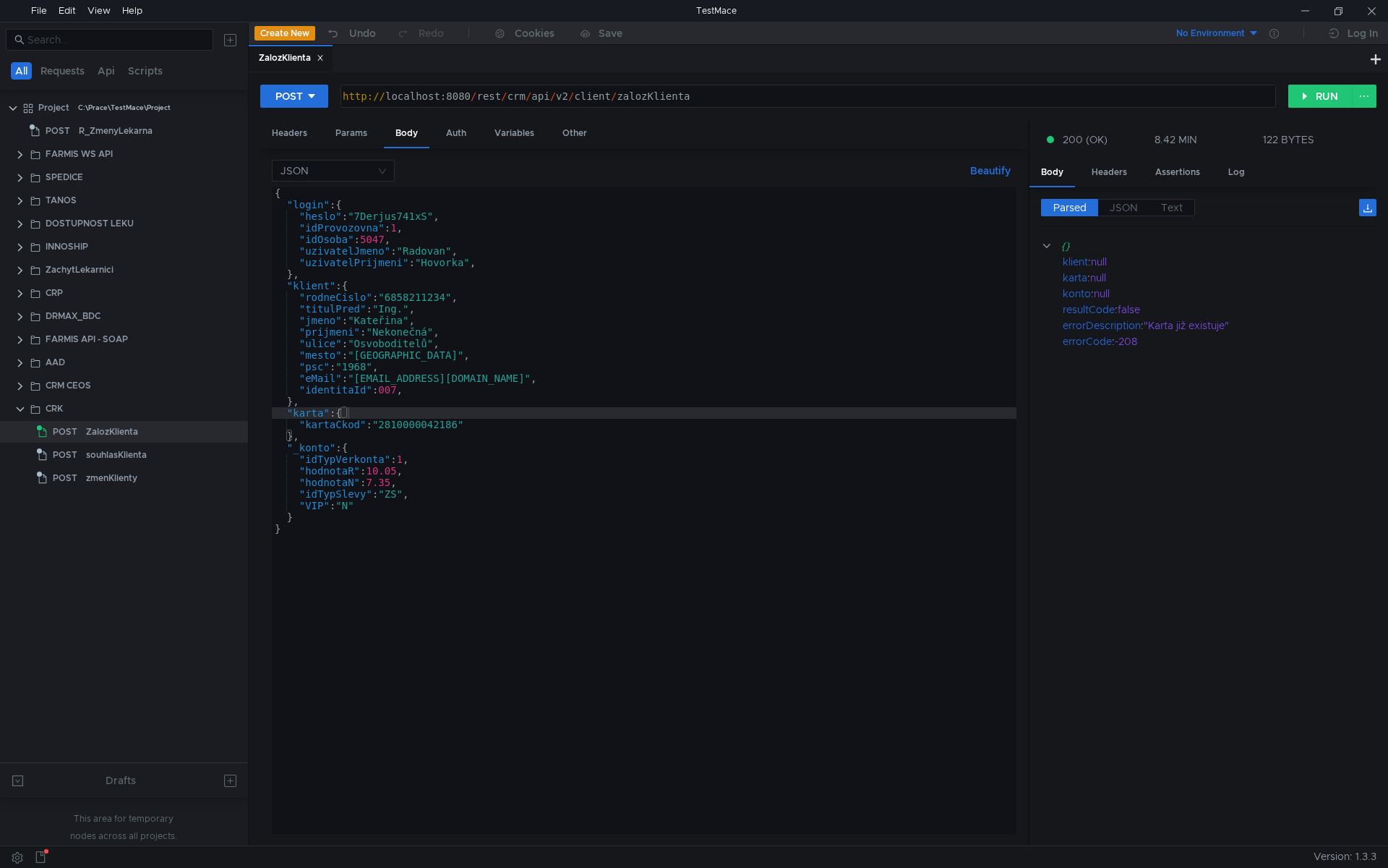
scroll to position [0, 1]
click at [445, 347] on div "{ "login" : { "heslo" : "7Derjus741xS" , "idProvozovna" : 1 , "idOsoba" : 5047 …" at bounding box center [644, 522] width 745 height 671
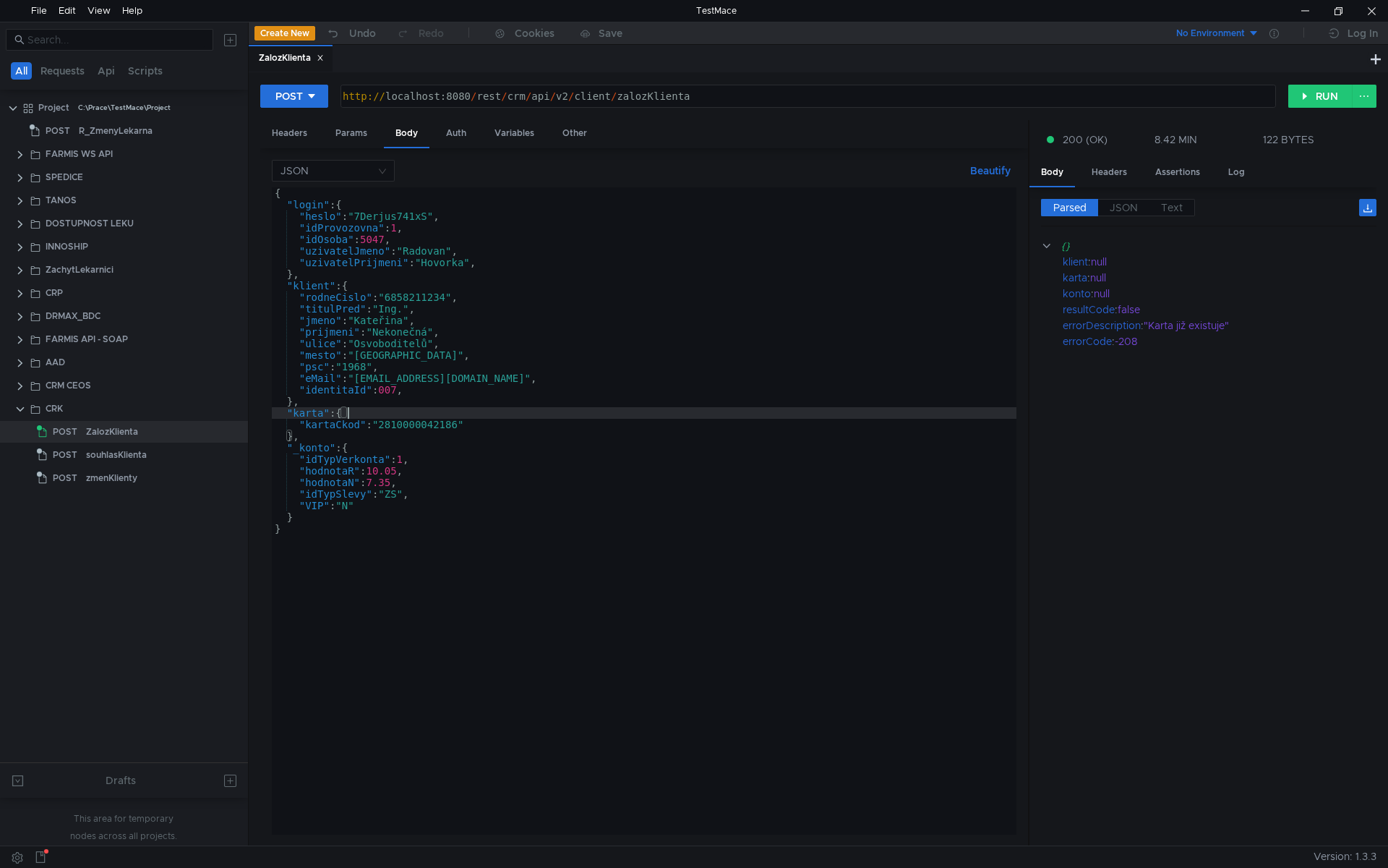
type textarea ""ulice": "Osvoboditelů","
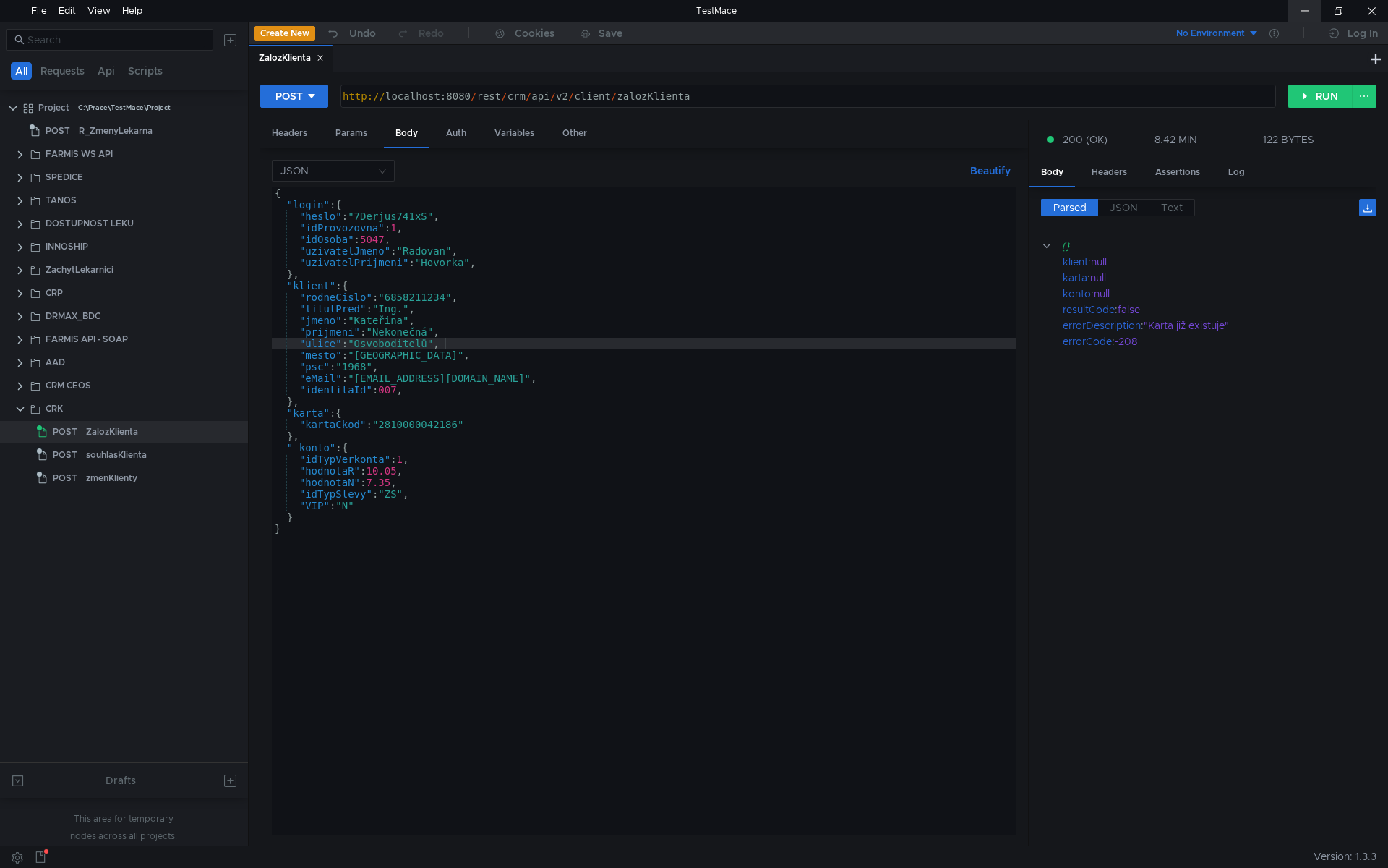
click at [1318, 8] on div at bounding box center [1305, 11] width 33 height 22
